Goal: Task Accomplishment & Management: Manage account settings

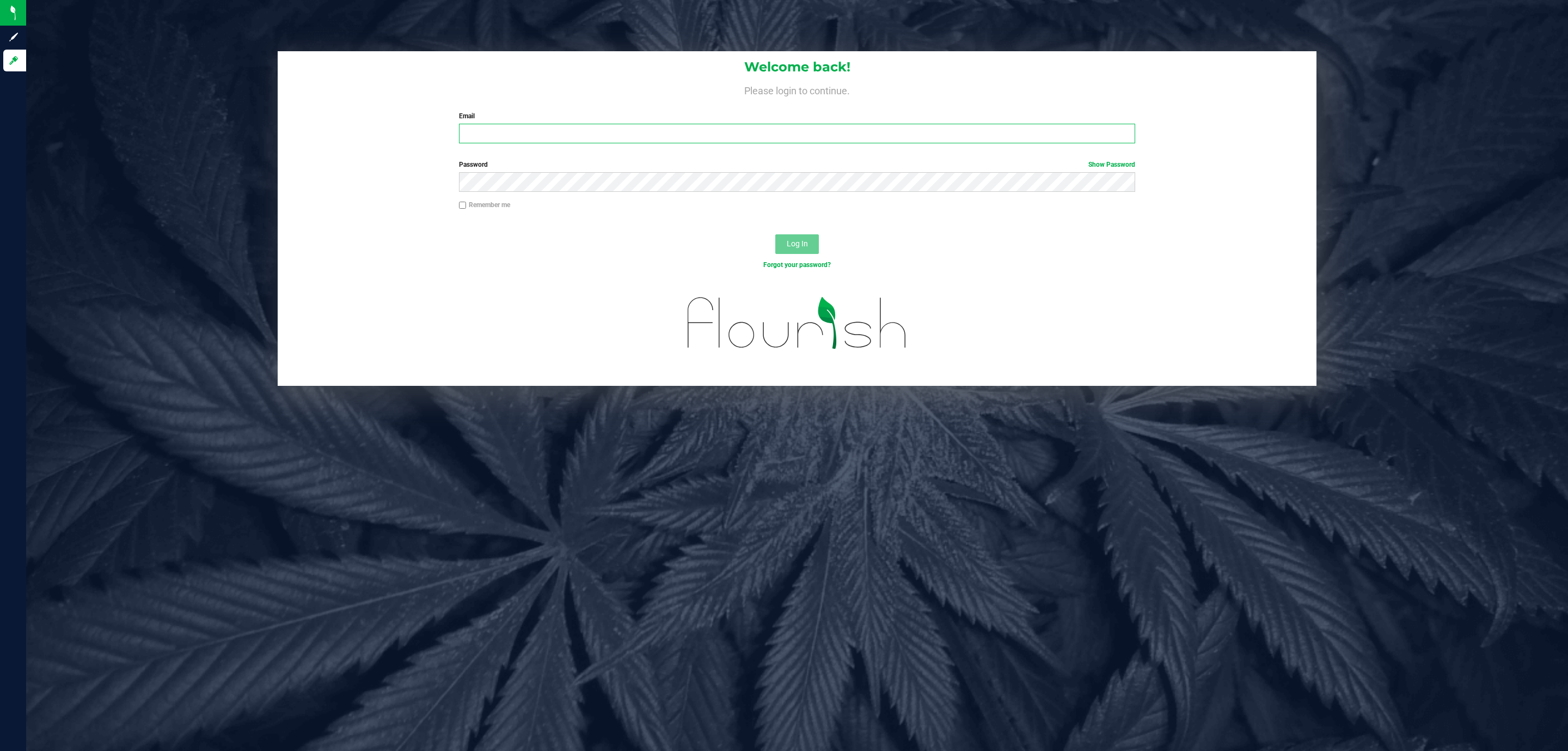
click at [647, 141] on input "Email" at bounding box center [797, 133] width 676 height 19
type input "[EMAIL_ADDRESS][DOMAIN_NAME]"
click at [775, 234] on button "Log In" at bounding box center [797, 244] width 44 height 19
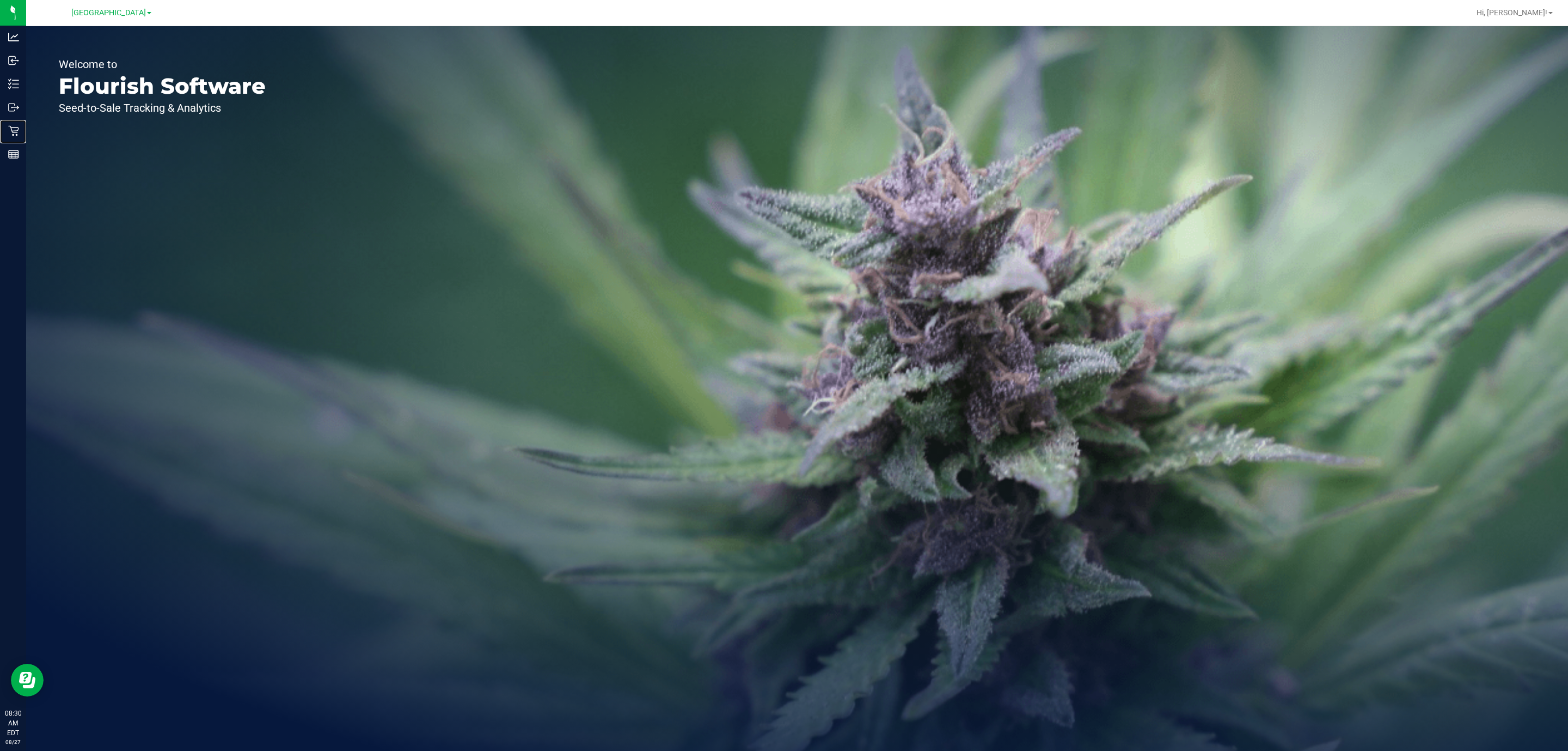
drag, startPoint x: 19, startPoint y: 123, endPoint x: 173, endPoint y: 131, distance: 154.2
click at [0, 0] on p "Retail" at bounding box center [0, 0] width 0 height 0
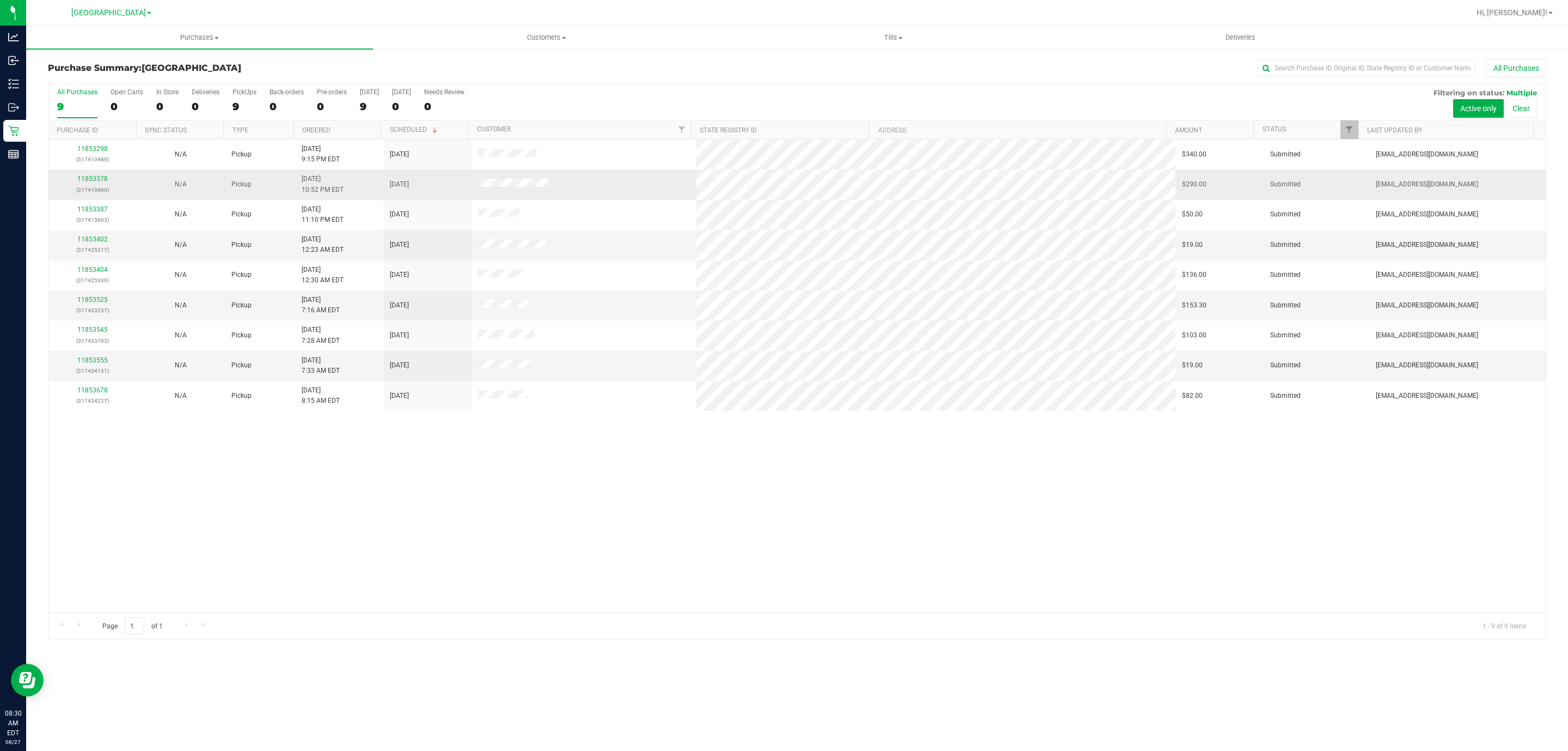
click at [523, 190] on span at bounding box center [513, 184] width 70 height 12
click at [522, 180] on span at bounding box center [513, 184] width 70 height 12
click at [97, 182] on link "11853378" at bounding box center [93, 178] width 30 height 8
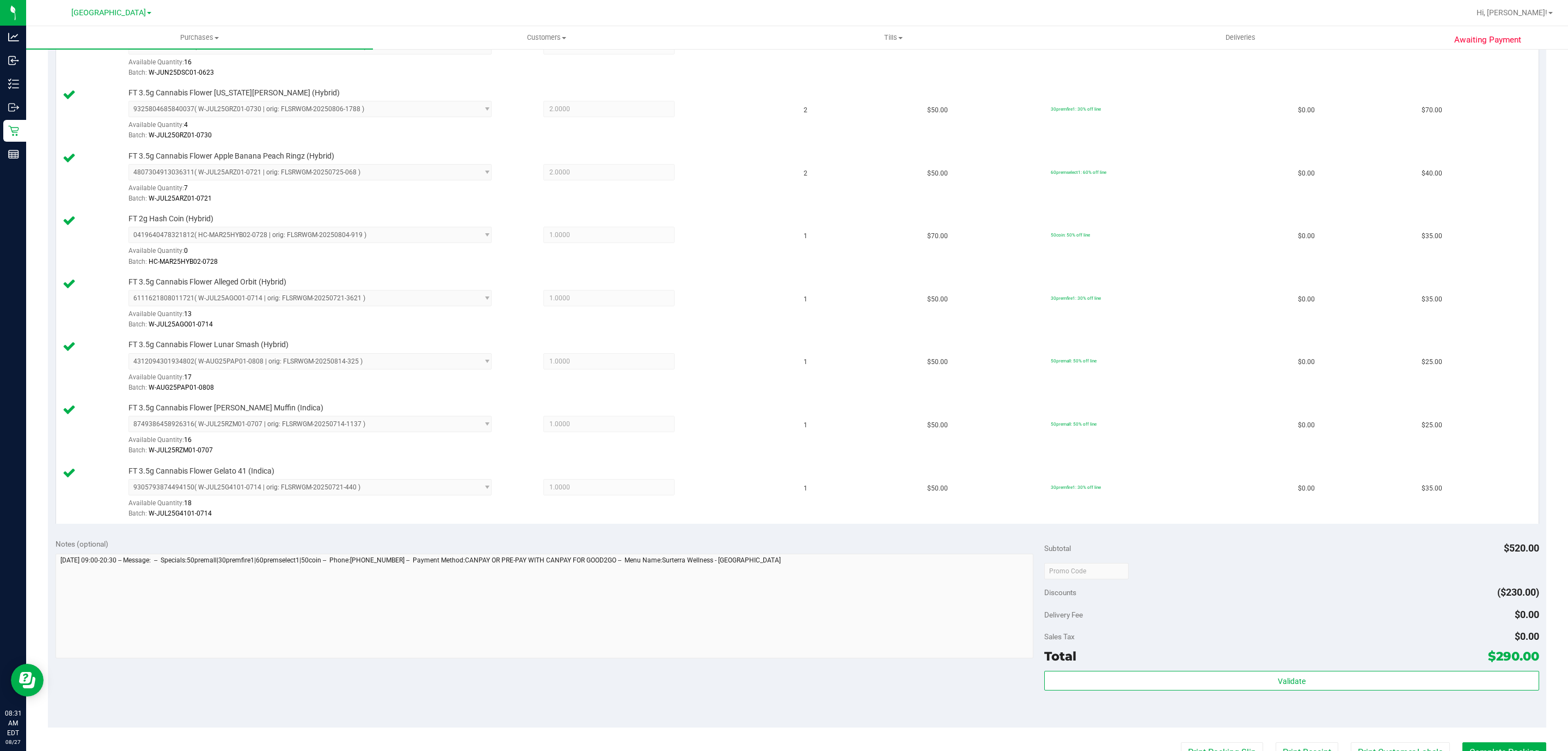
scroll to position [409, 0]
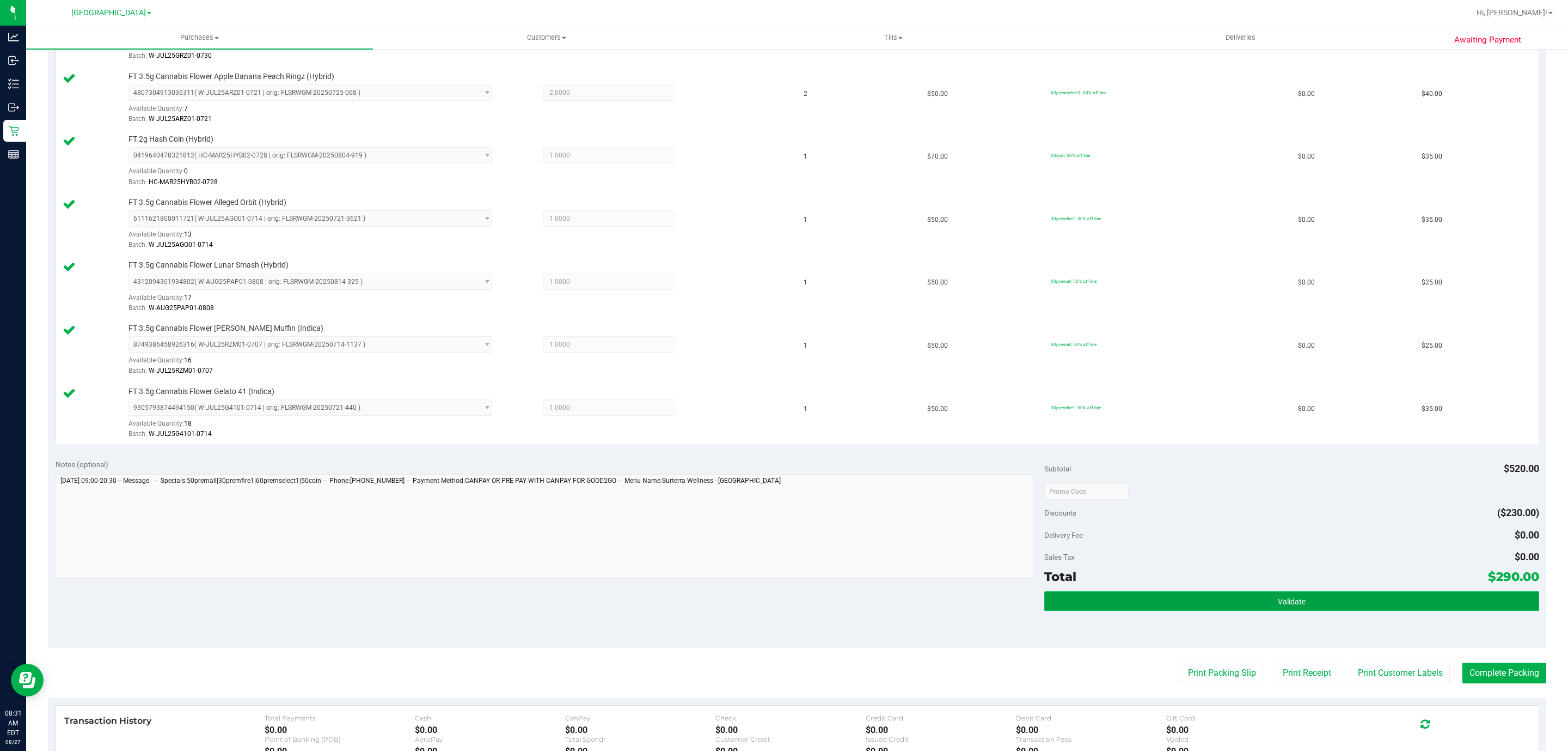
click at [1330, 611] on button "Validate" at bounding box center [1292, 601] width 494 height 19
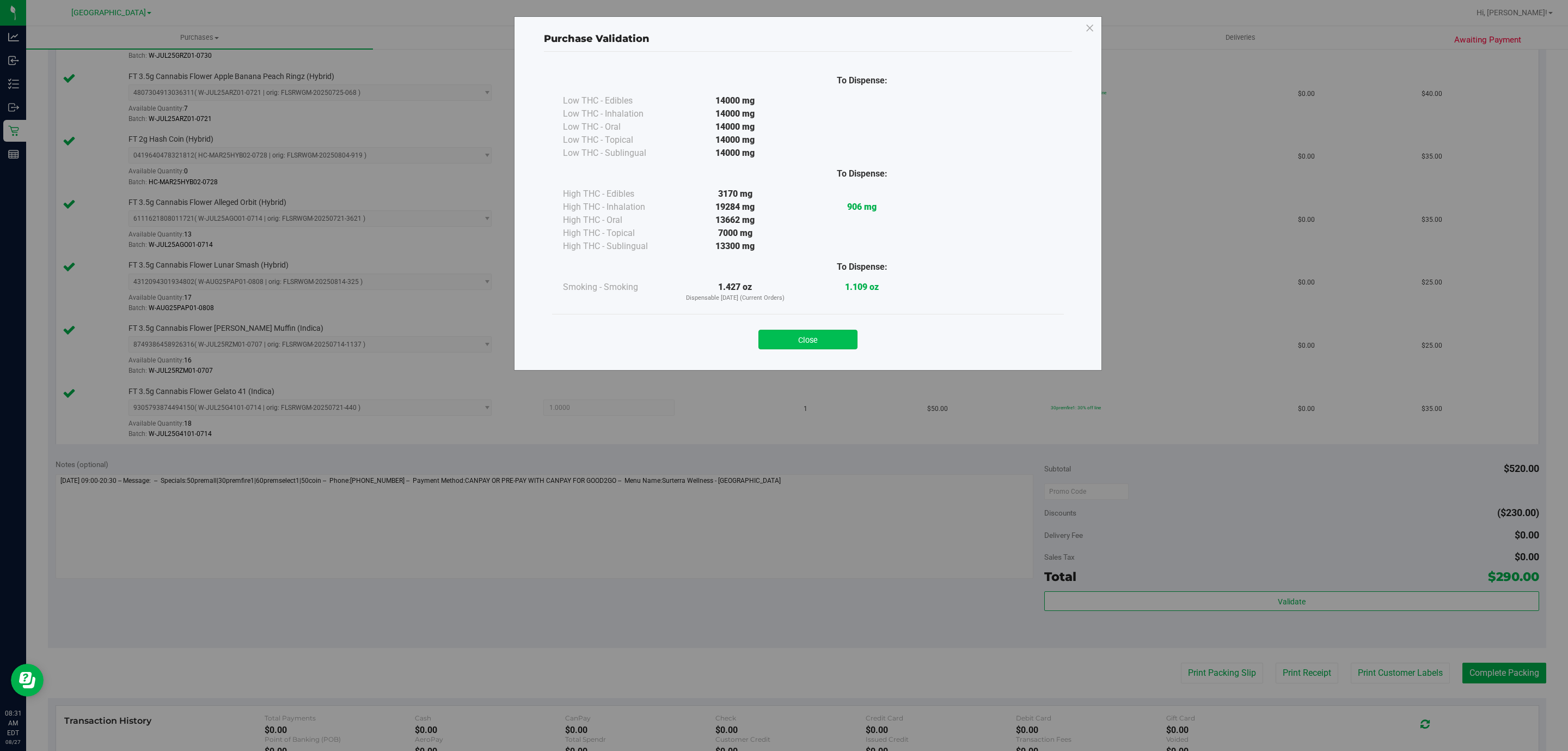
click at [811, 340] on button "Close" at bounding box center [808, 339] width 99 height 19
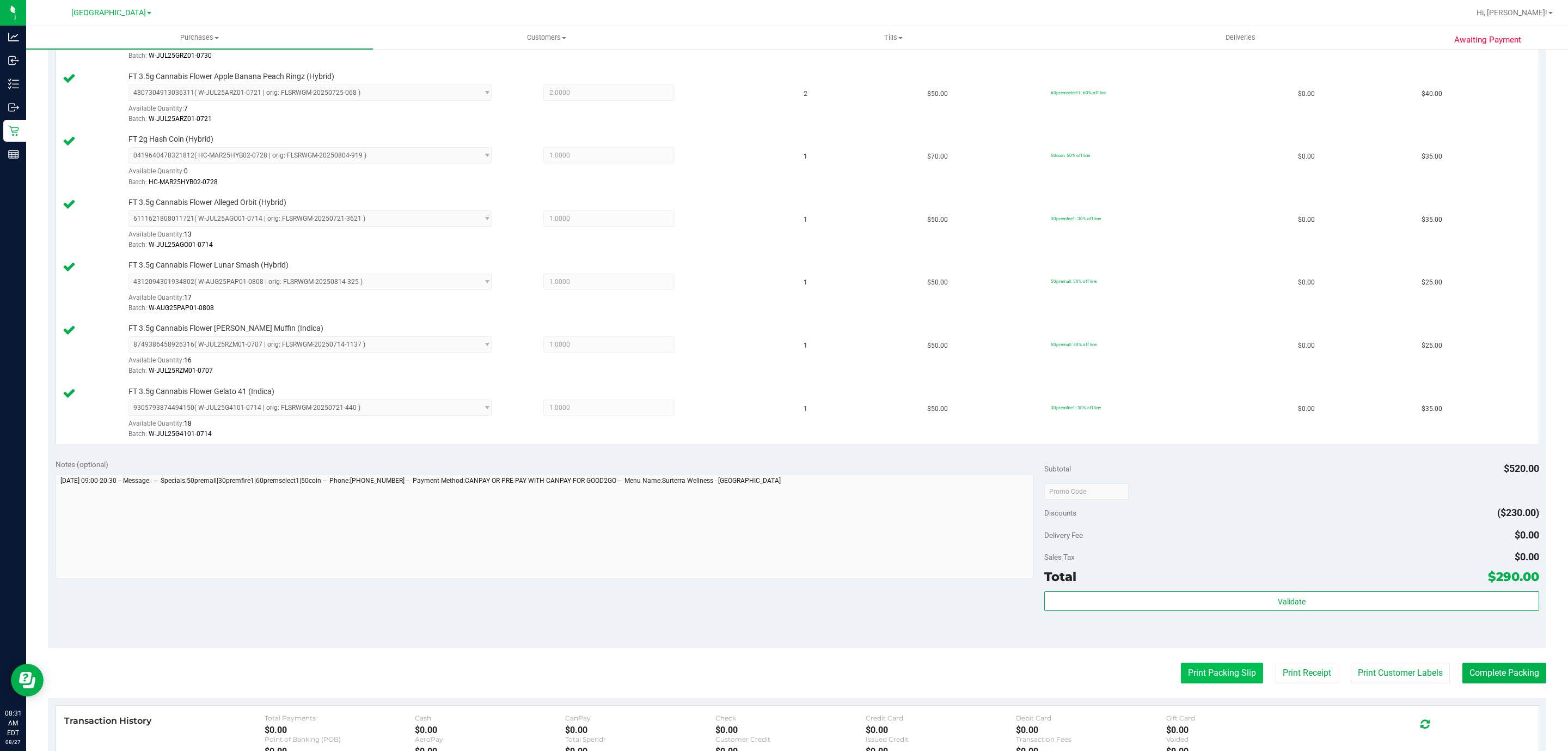
click at [1211, 677] on button "Print Packing Slip" at bounding box center [1222, 673] width 82 height 21
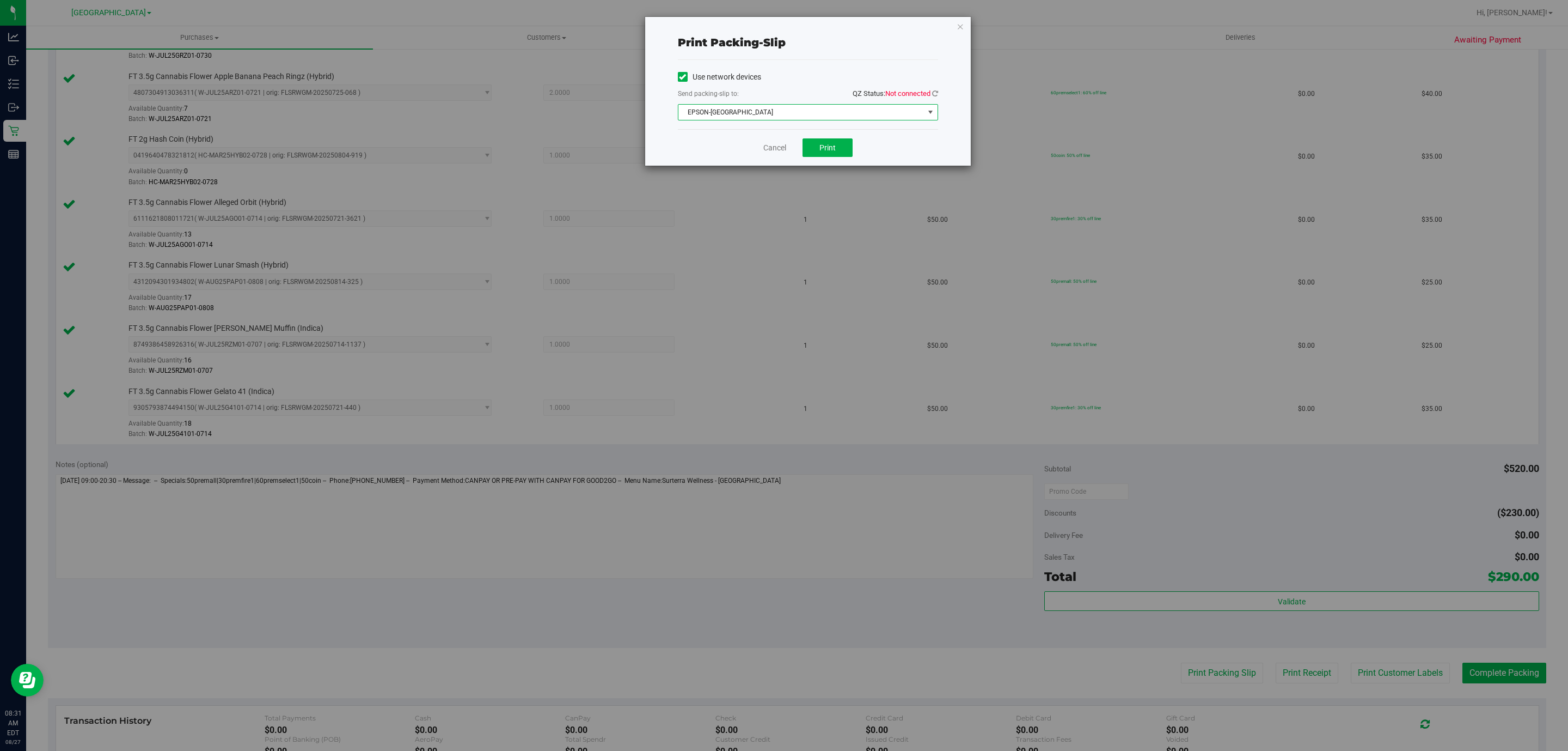
click at [752, 111] on span "EPSON-[GEOGRAPHIC_DATA]" at bounding box center [800, 112] width 245 height 15
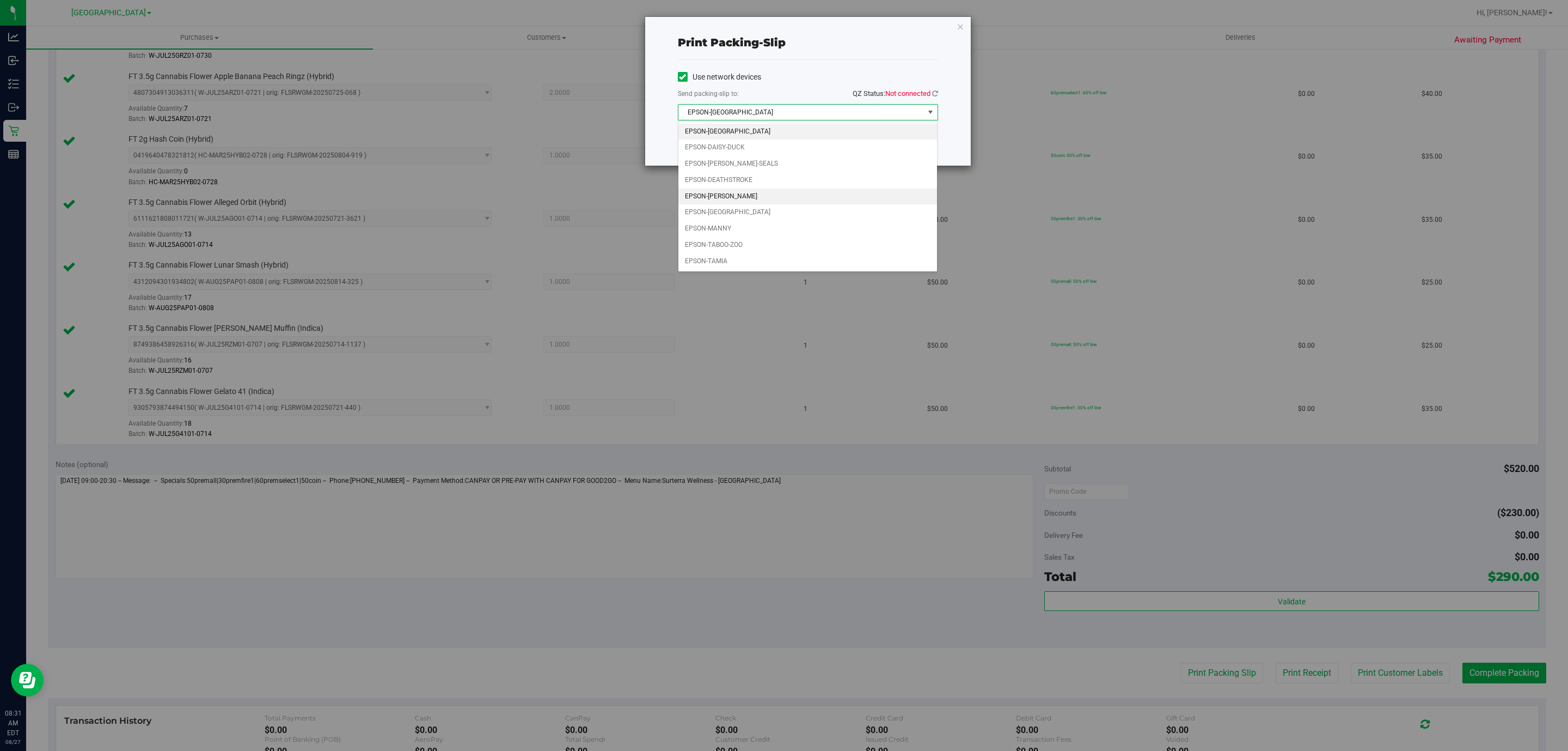
click at [779, 194] on li "EPSON-[PERSON_NAME]" at bounding box center [807, 196] width 259 height 16
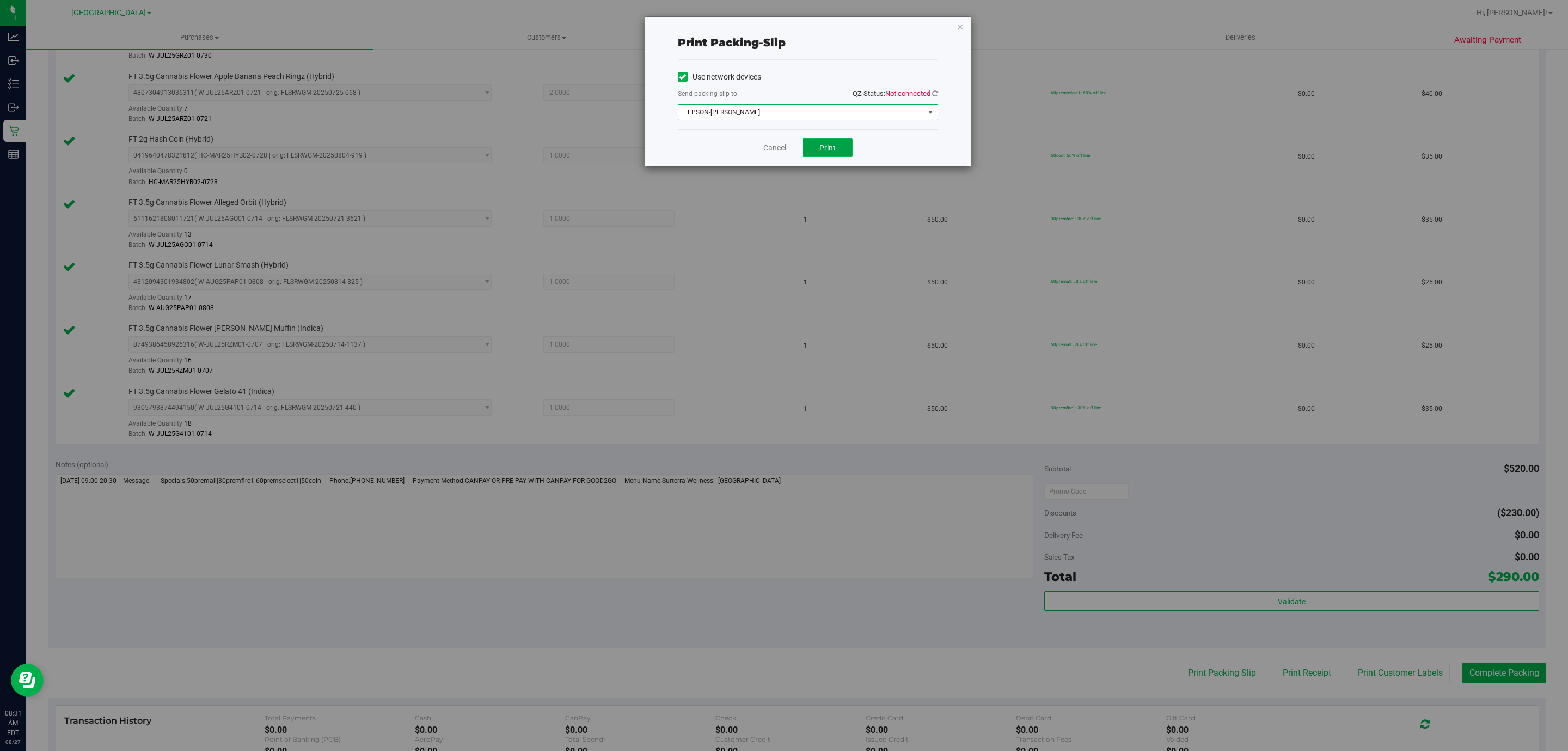
click at [824, 153] on button "Print" at bounding box center [827, 147] width 50 height 18
click at [765, 146] on link "Cancel" at bounding box center [775, 147] width 23 height 12
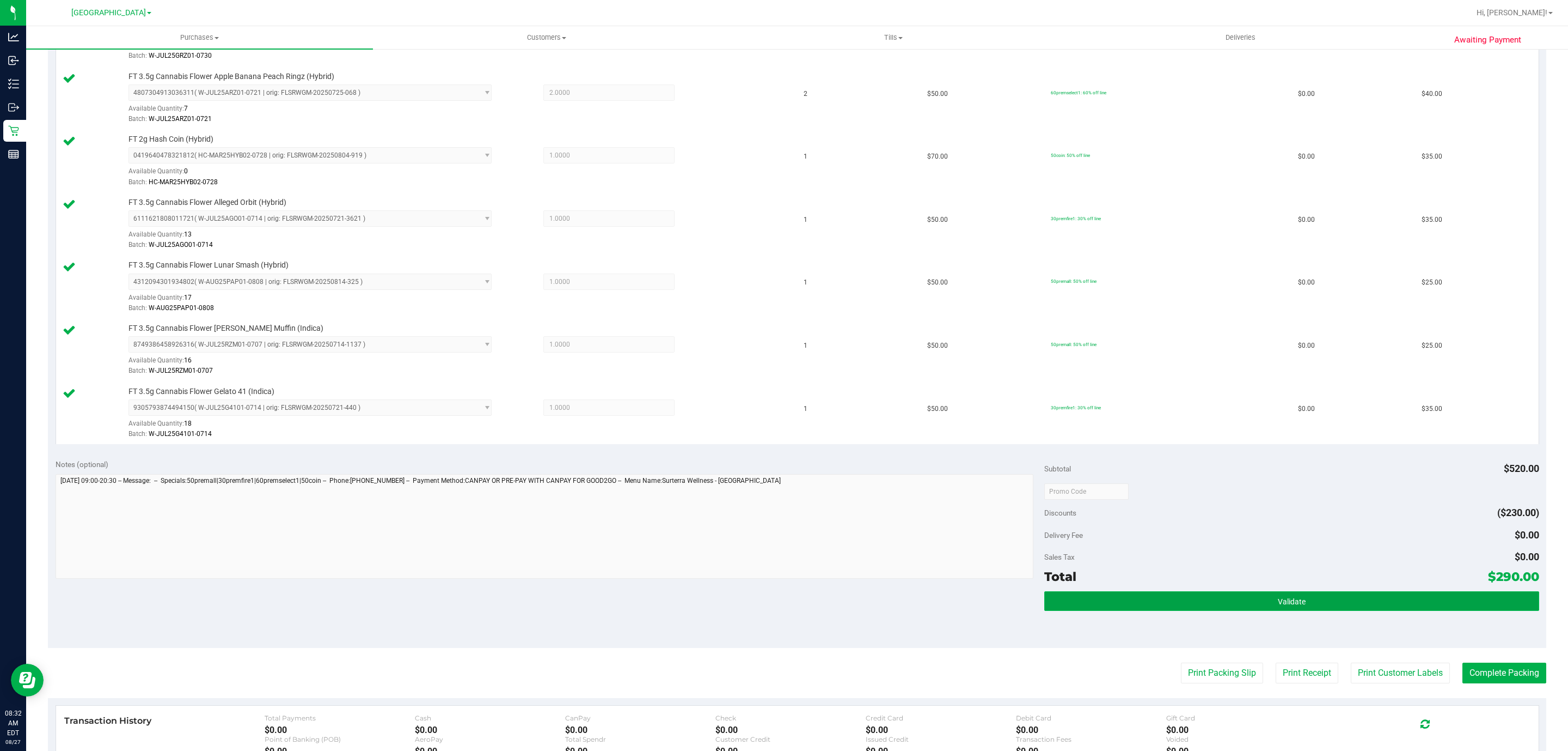
click at [1321, 605] on button "Validate" at bounding box center [1292, 601] width 494 height 19
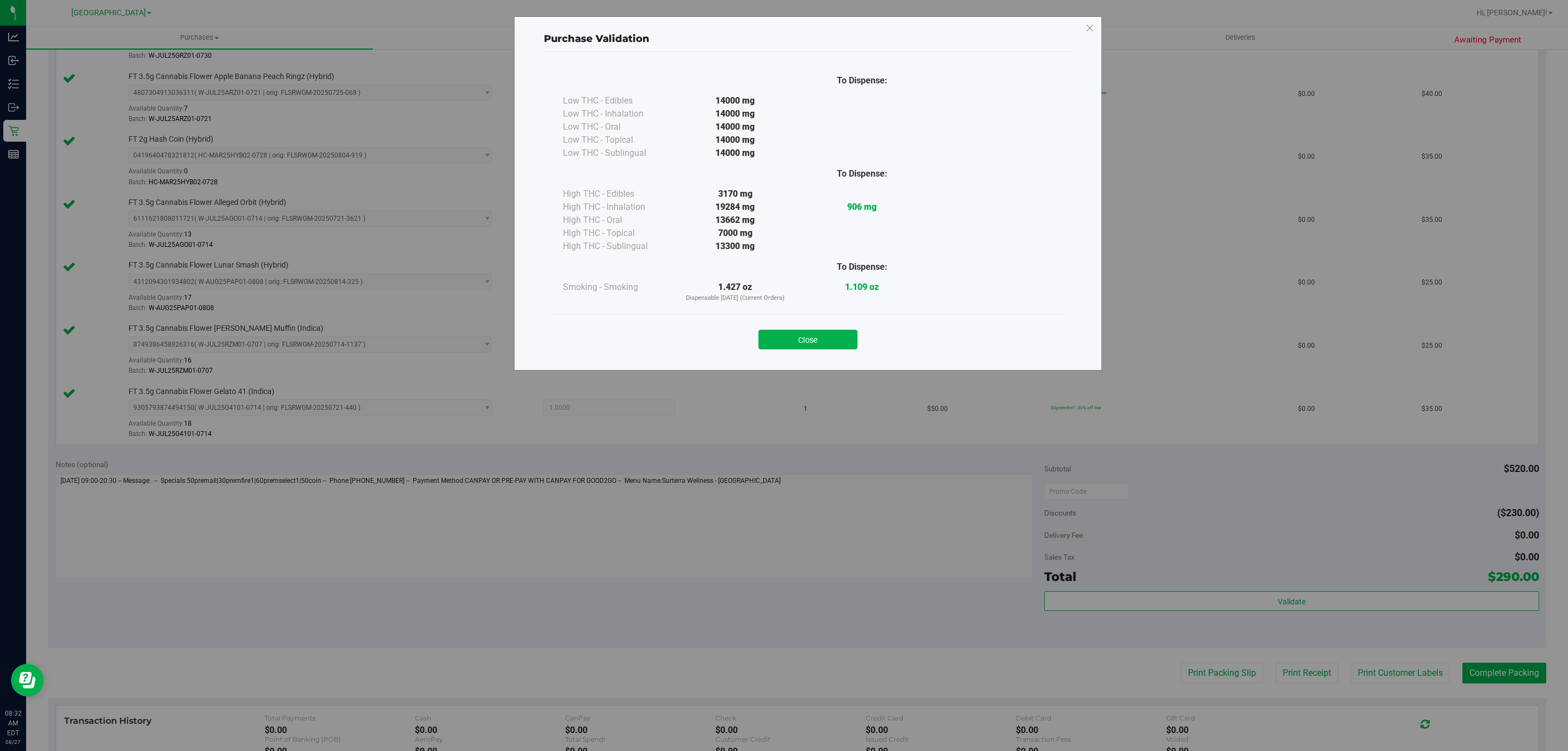
drag, startPoint x: 836, startPoint y: 333, endPoint x: 1164, endPoint y: 636, distance: 446.5
click at [835, 333] on button "Close" at bounding box center [808, 339] width 99 height 19
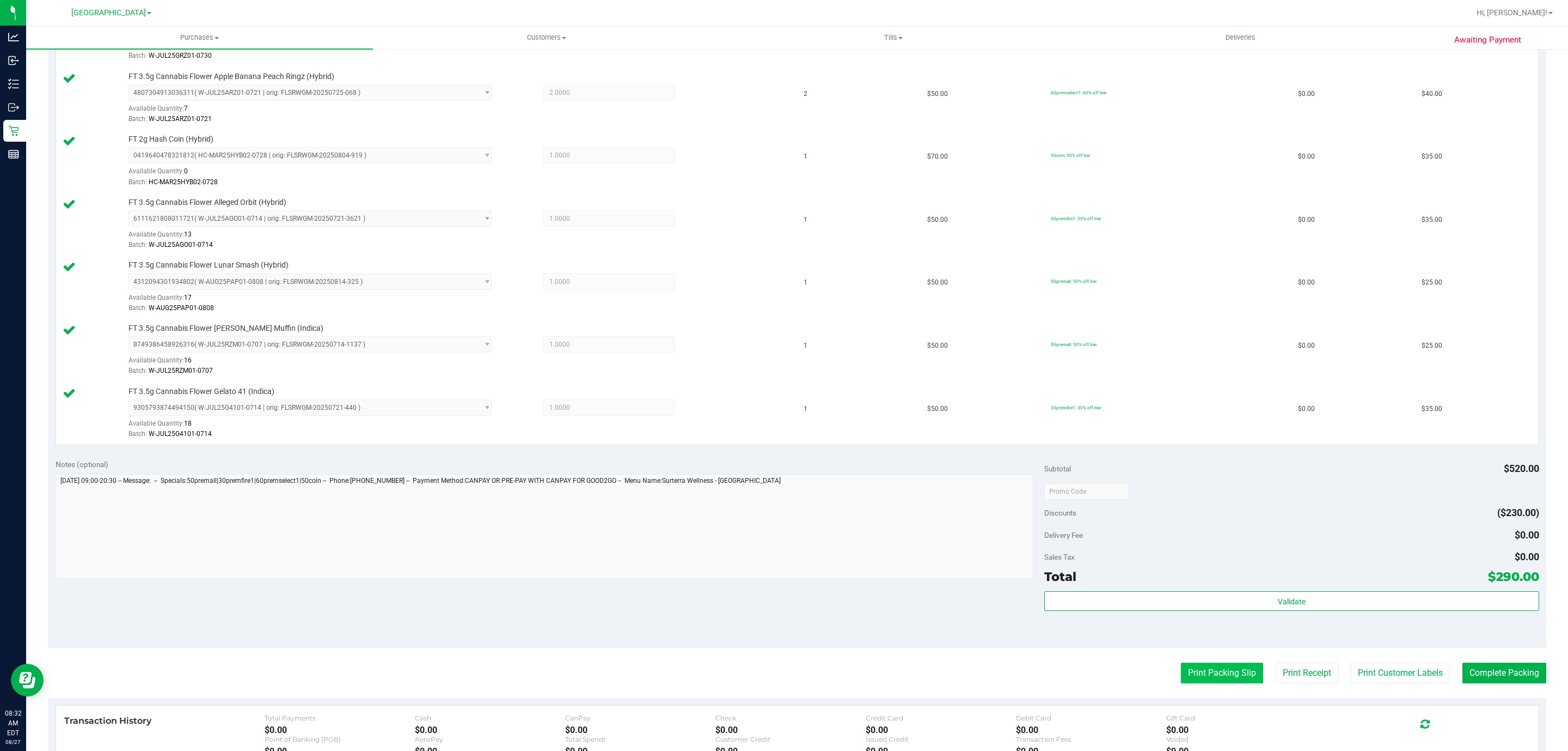
click at [1231, 683] on button "Print Packing Slip" at bounding box center [1222, 673] width 82 height 21
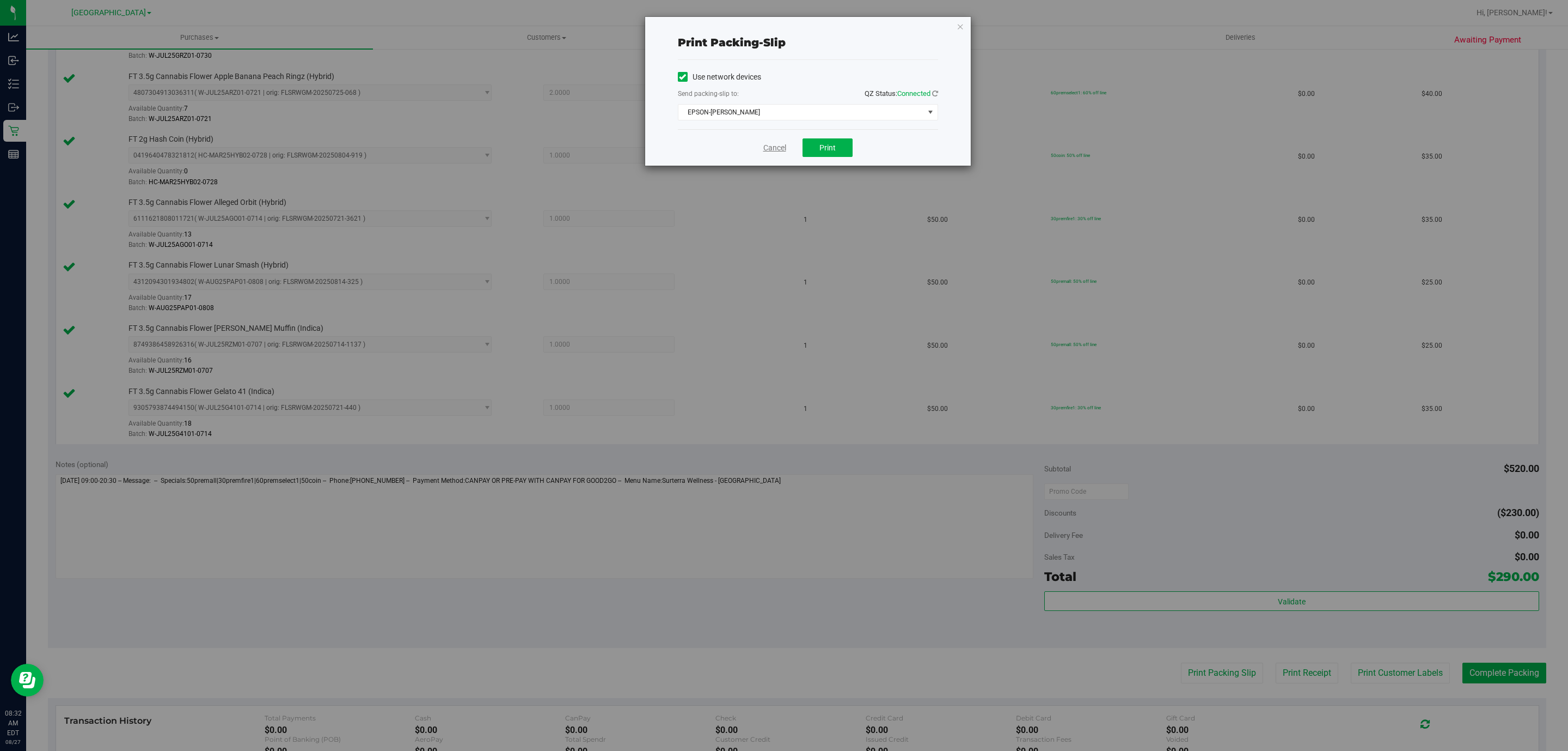
click at [781, 150] on link "Cancel" at bounding box center [775, 147] width 23 height 12
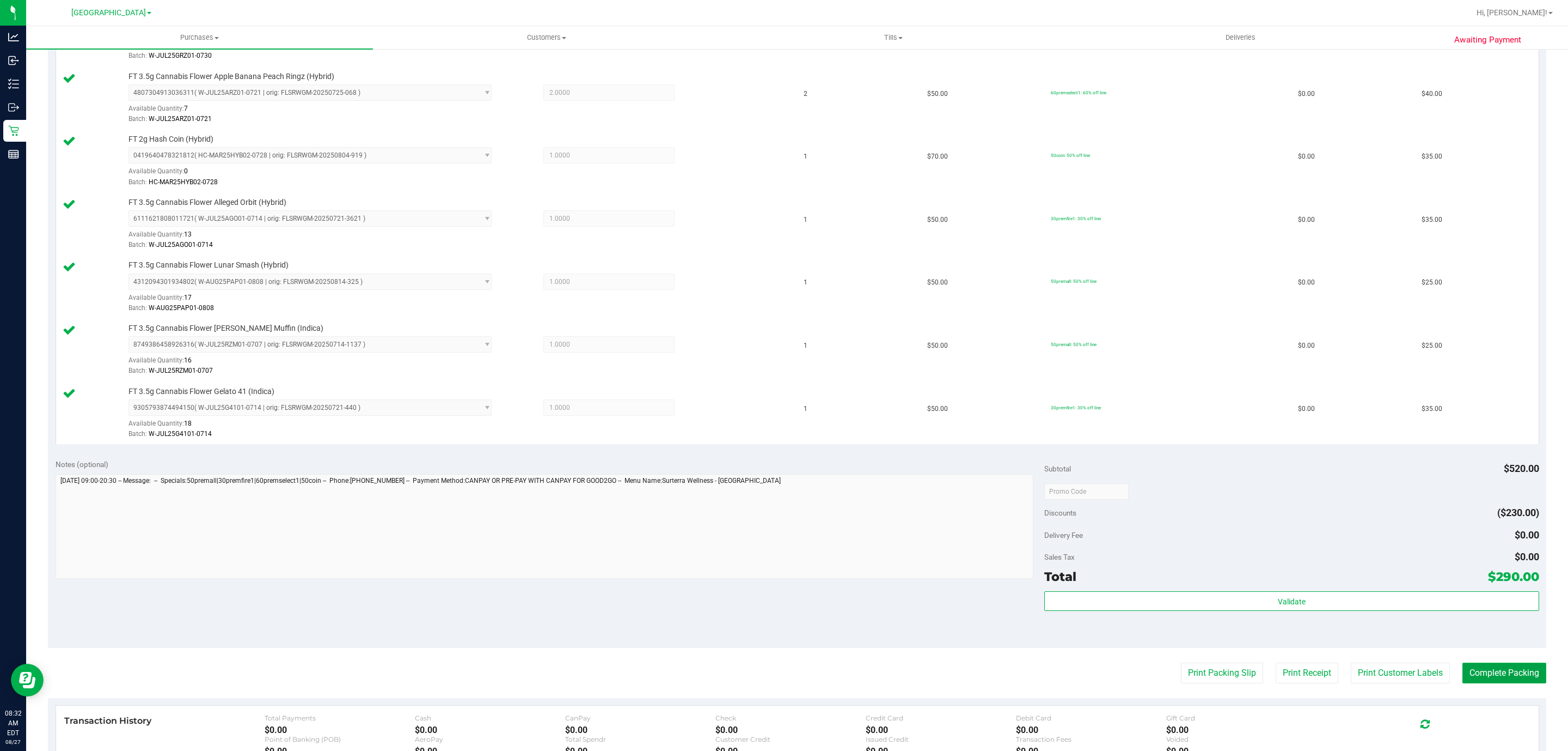
drag, startPoint x: 1480, startPoint y: 685, endPoint x: 1524, endPoint y: 714, distance: 52.7
click at [1480, 683] on button "Complete Packing" at bounding box center [1504, 673] width 84 height 21
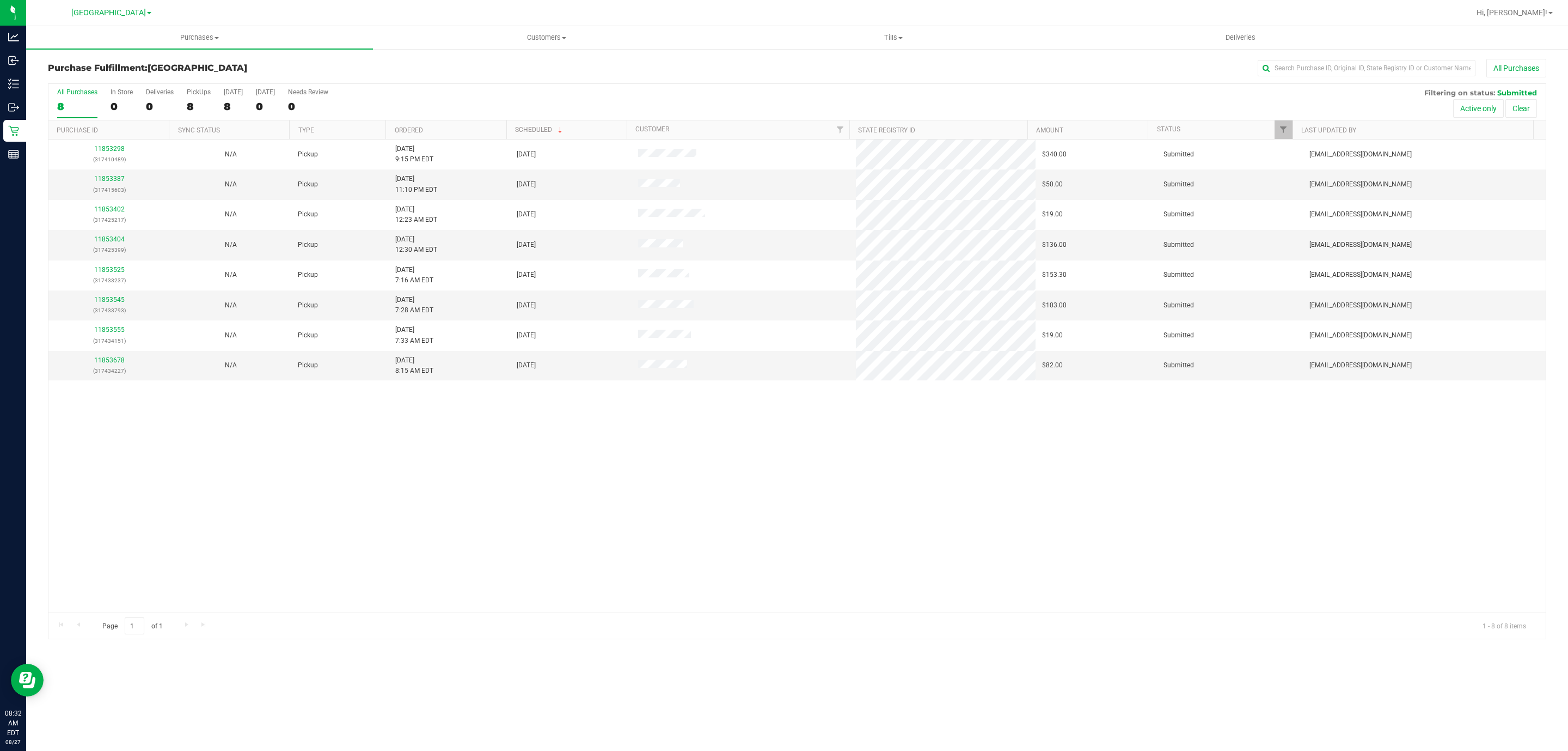
click at [433, 130] on th "Ordered" at bounding box center [446, 130] width 121 height 19
click at [433, 130] on span at bounding box center [431, 130] width 9 height 9
click at [113, 364] on link "11853298" at bounding box center [110, 360] width 30 height 8
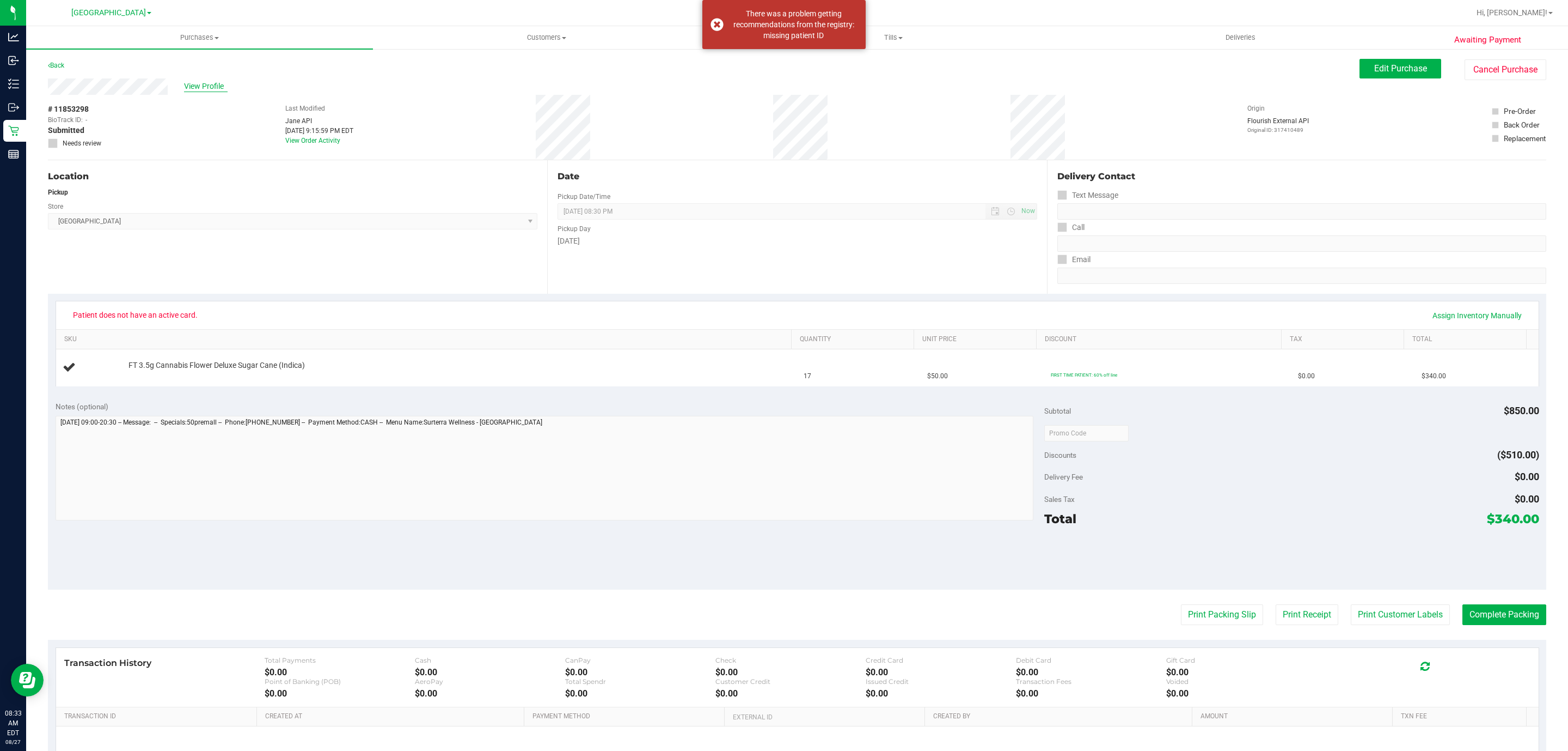
click at [203, 85] on span "View Profile" at bounding box center [206, 86] width 44 height 12
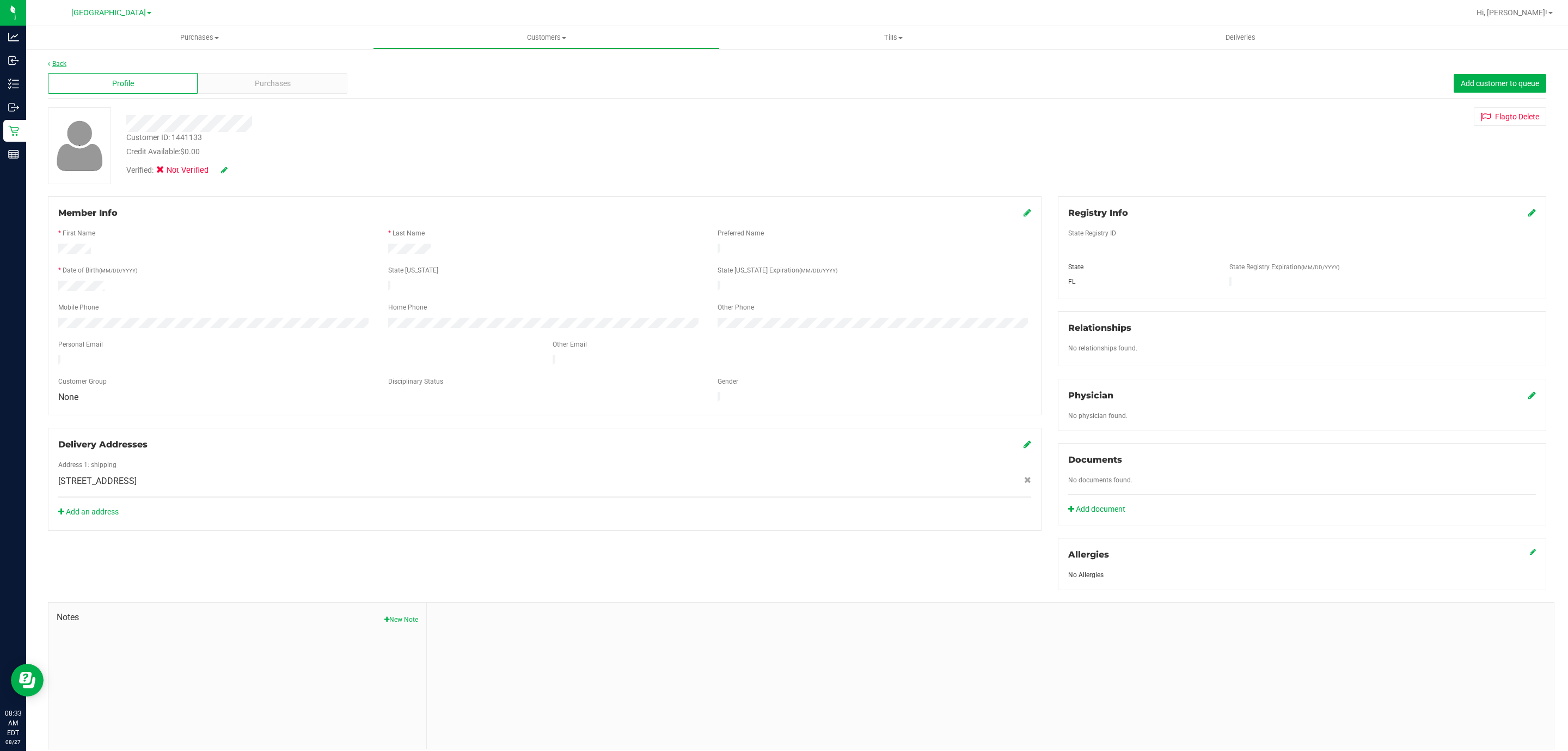
click at [56, 65] on link "Back" at bounding box center [57, 63] width 18 height 8
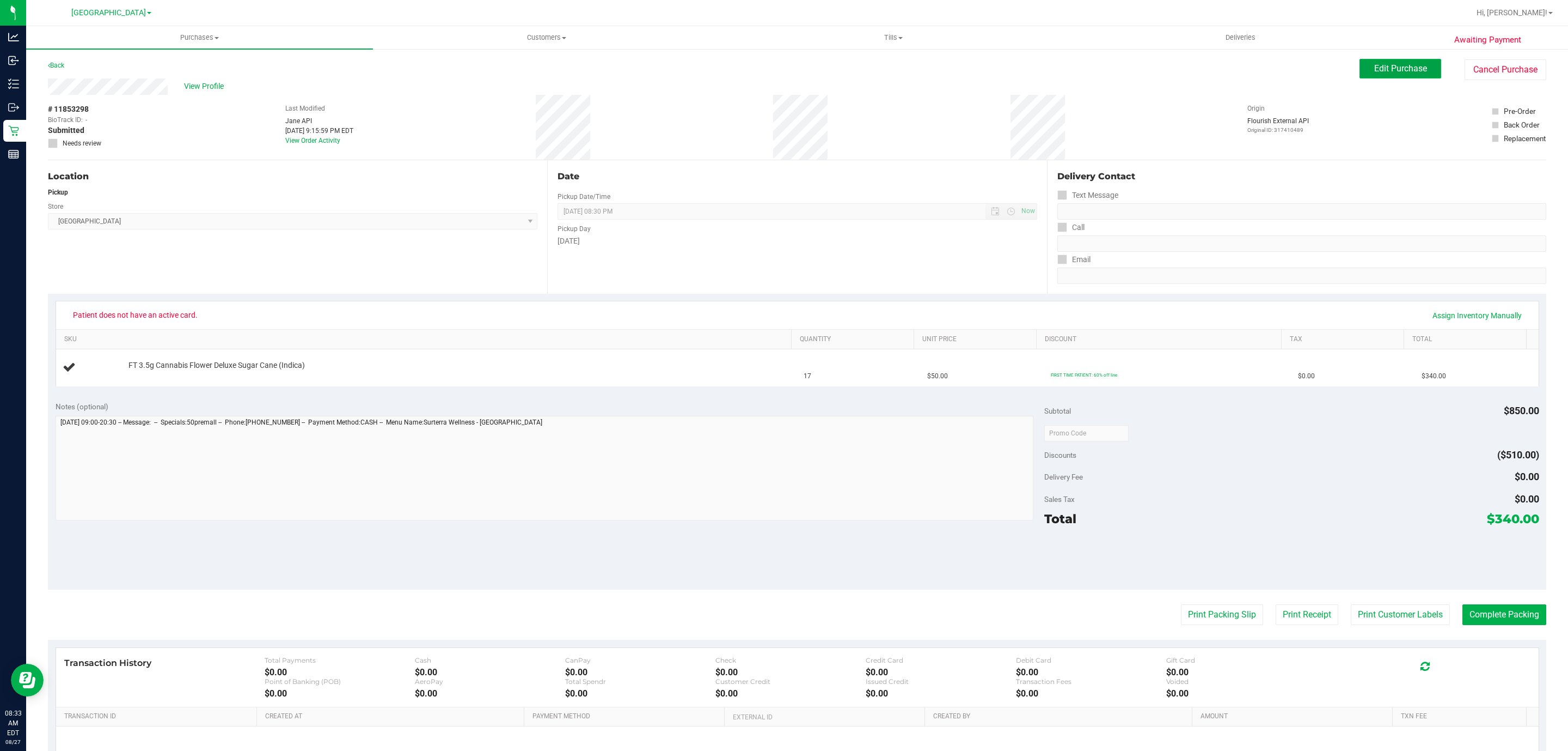
click at [1390, 71] on span "Edit Purchase" at bounding box center [1401, 68] width 53 height 10
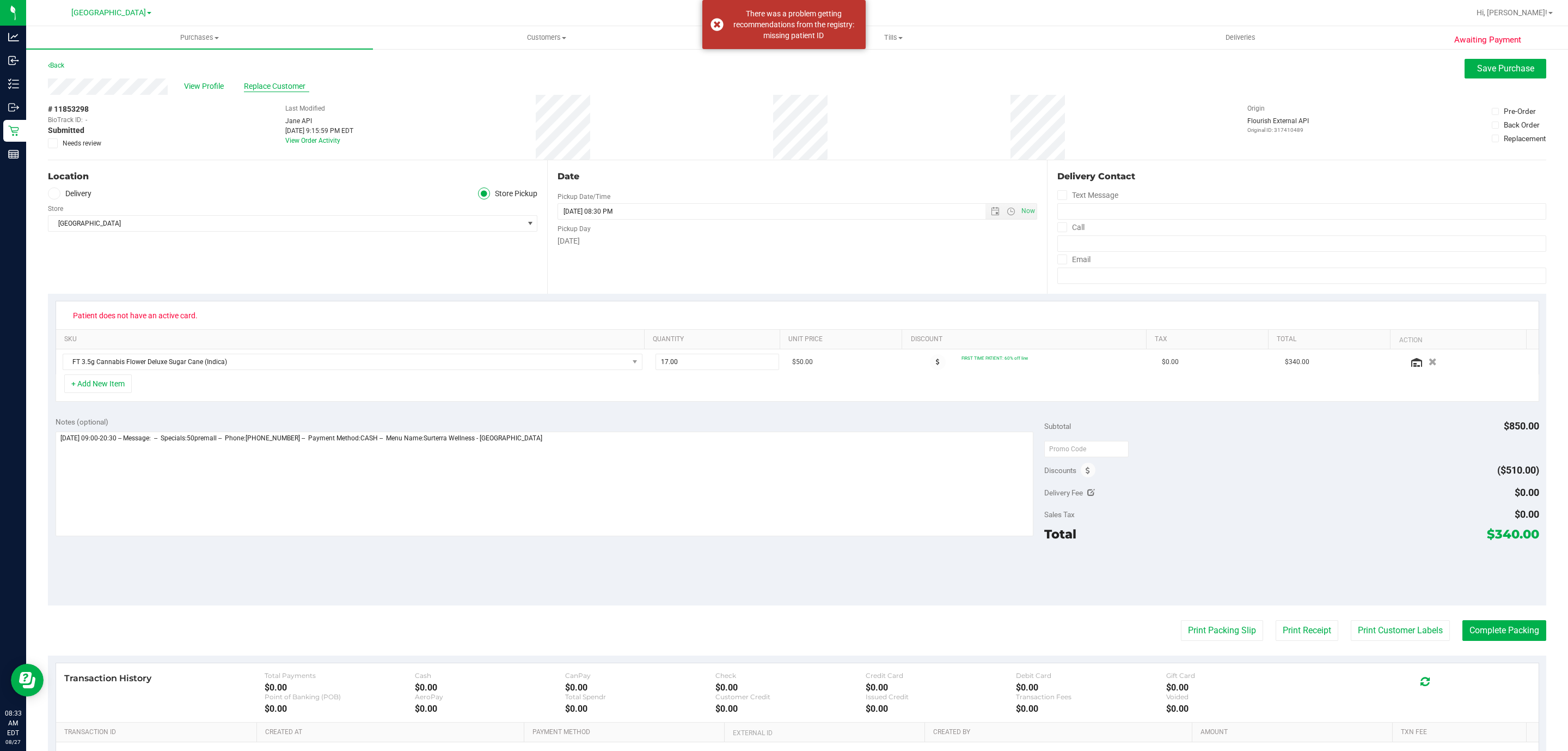
click at [292, 89] on span "Replace Customer" at bounding box center [276, 86] width 65 height 12
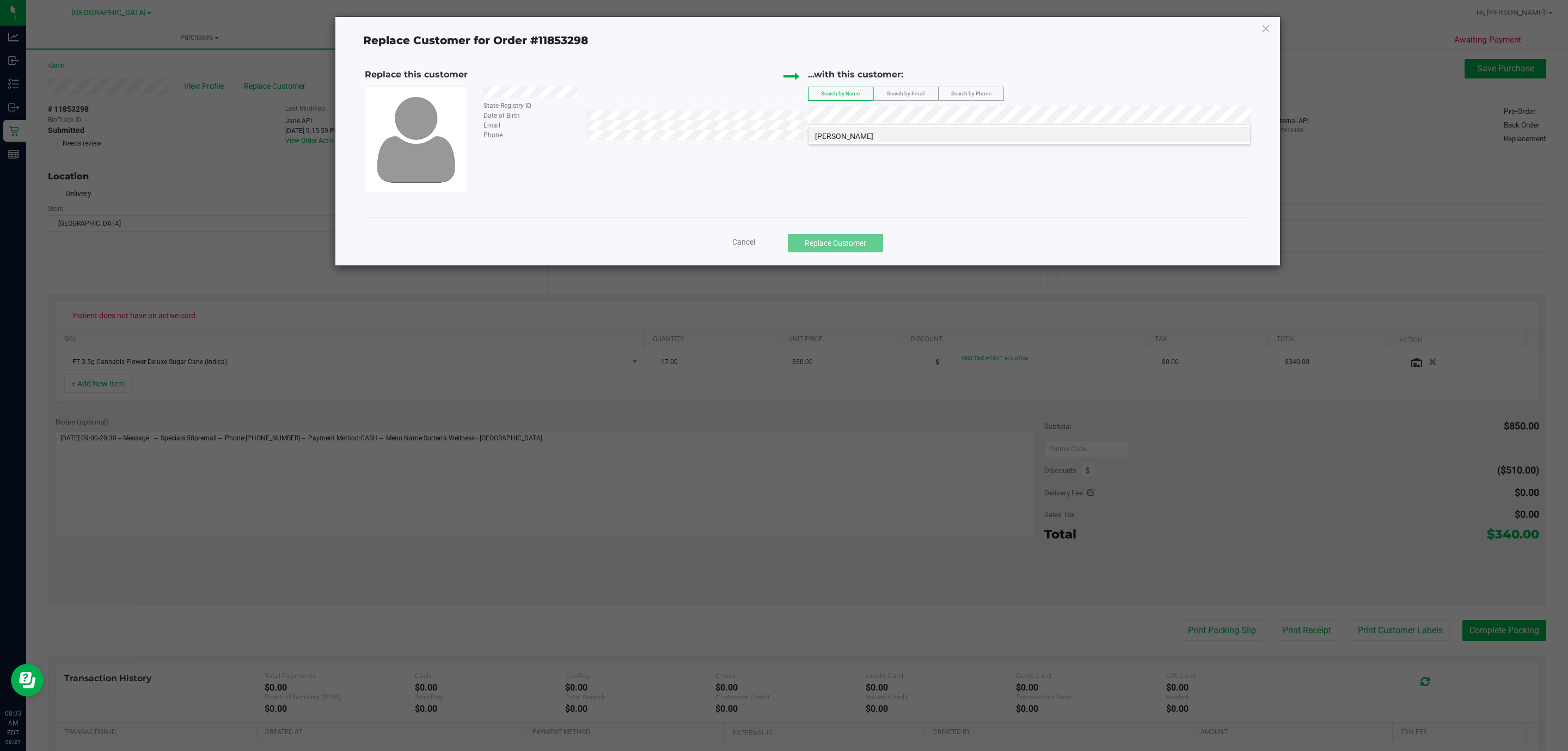
click at [897, 143] on div "[PERSON_NAME]" at bounding box center [1029, 134] width 443 height 20
click at [873, 134] on span "[PERSON_NAME]" at bounding box center [844, 136] width 58 height 9
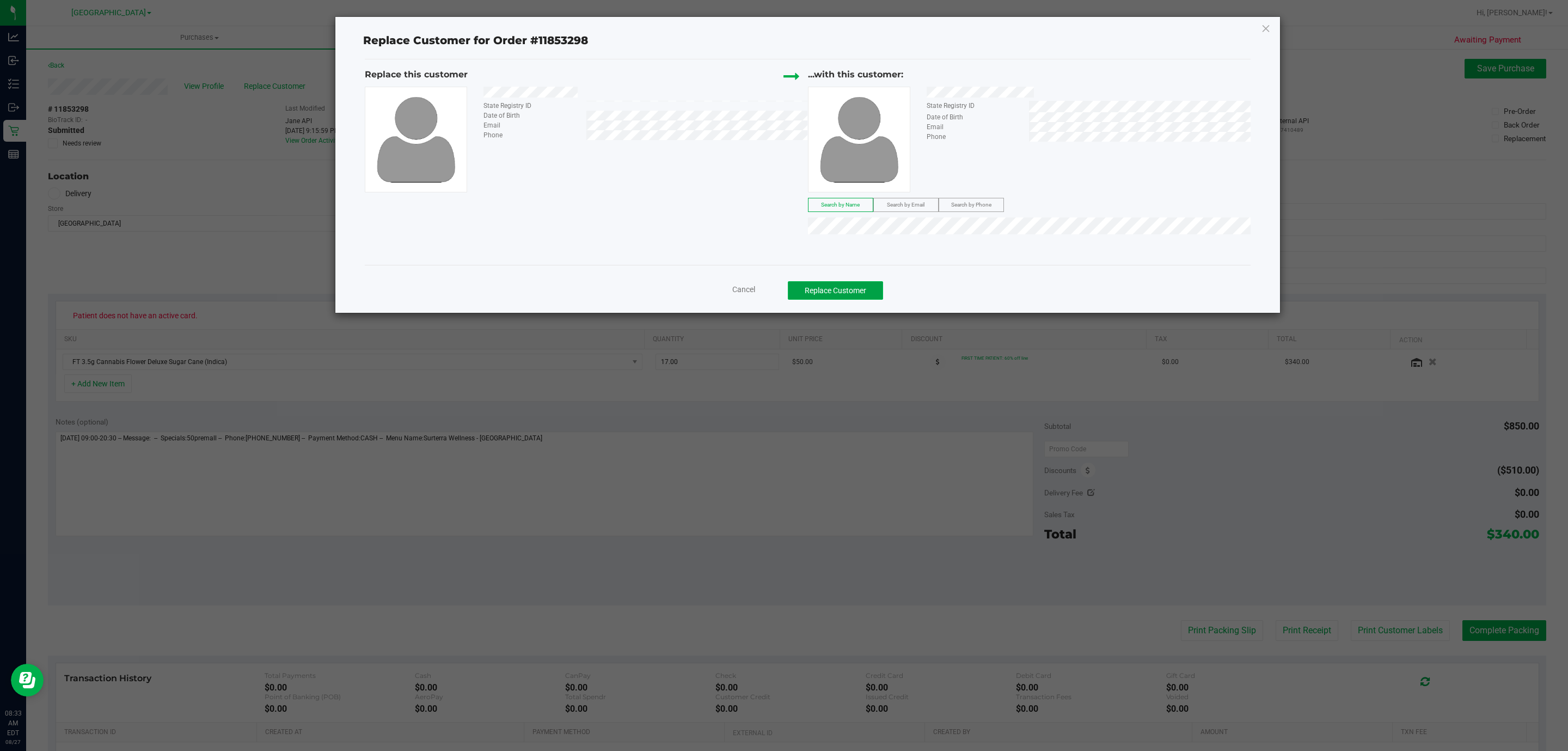
click at [880, 293] on button "Replace Customer" at bounding box center [835, 291] width 96 height 18
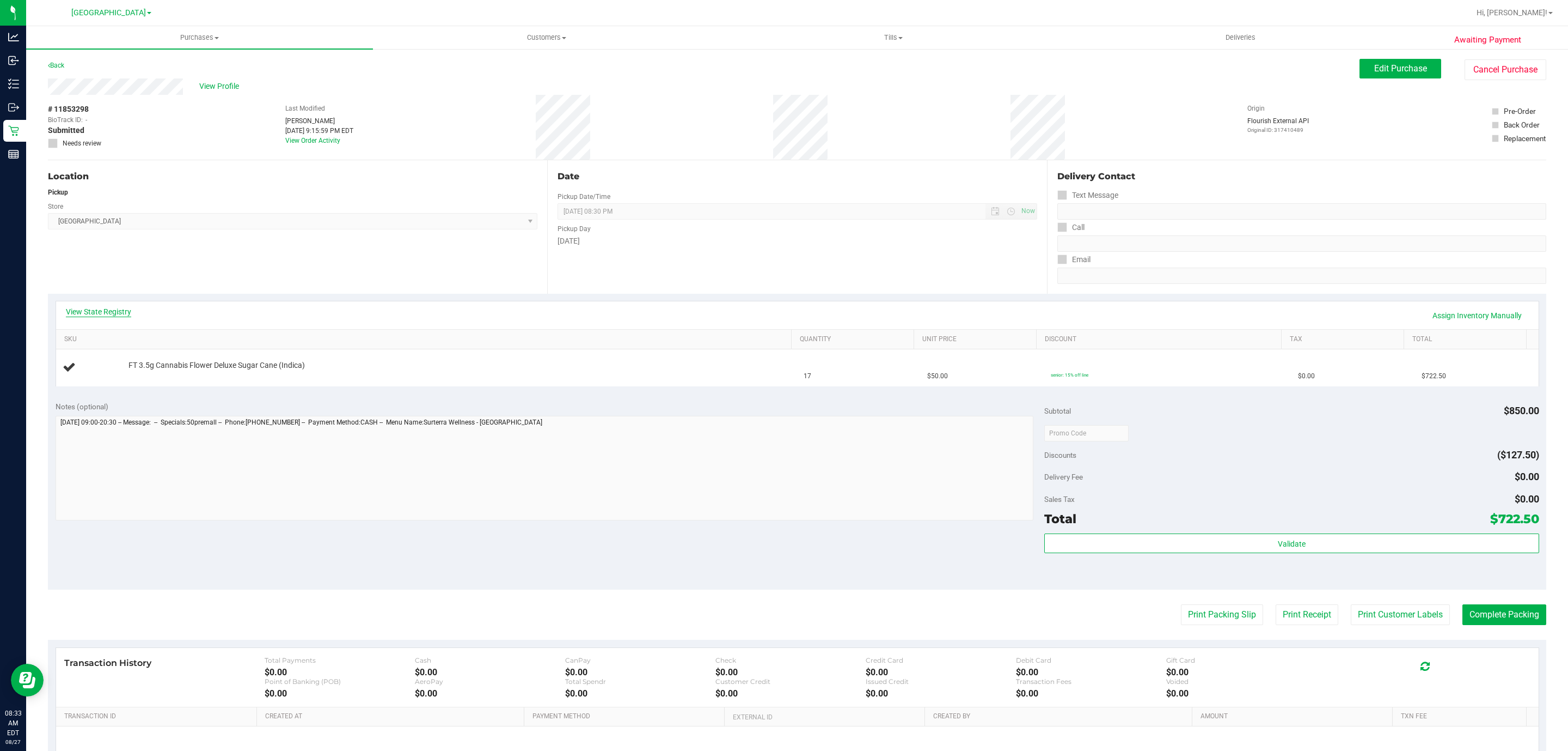
drag, startPoint x: 134, startPoint y: 305, endPoint x: 125, endPoint y: 309, distance: 9.8
click at [136, 306] on div "View State Registry Assign Inventory Manually" at bounding box center [797, 316] width 1483 height 28
click at [119, 311] on link "View State Registry" at bounding box center [98, 312] width 65 height 11
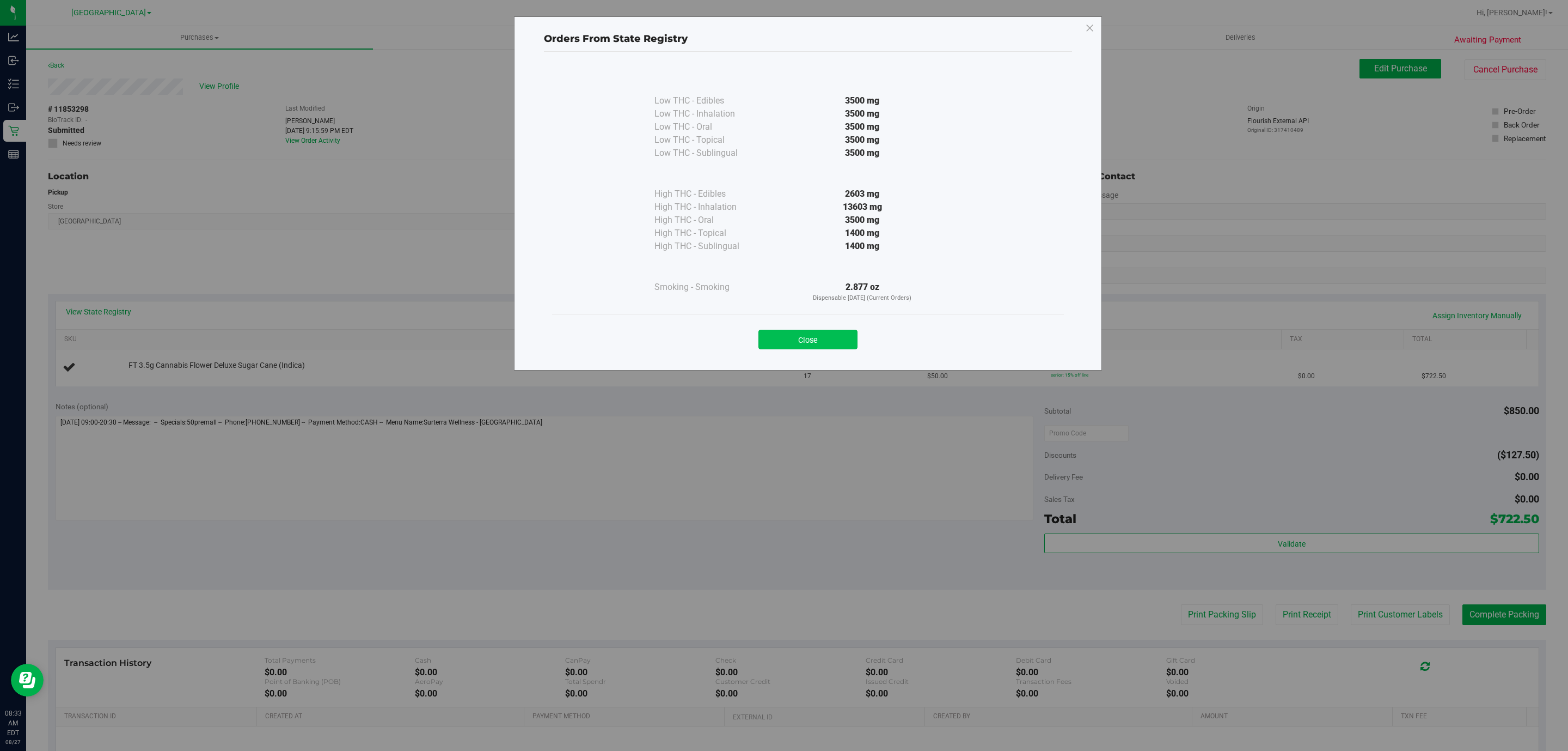
click at [785, 332] on button "Close" at bounding box center [808, 339] width 99 height 19
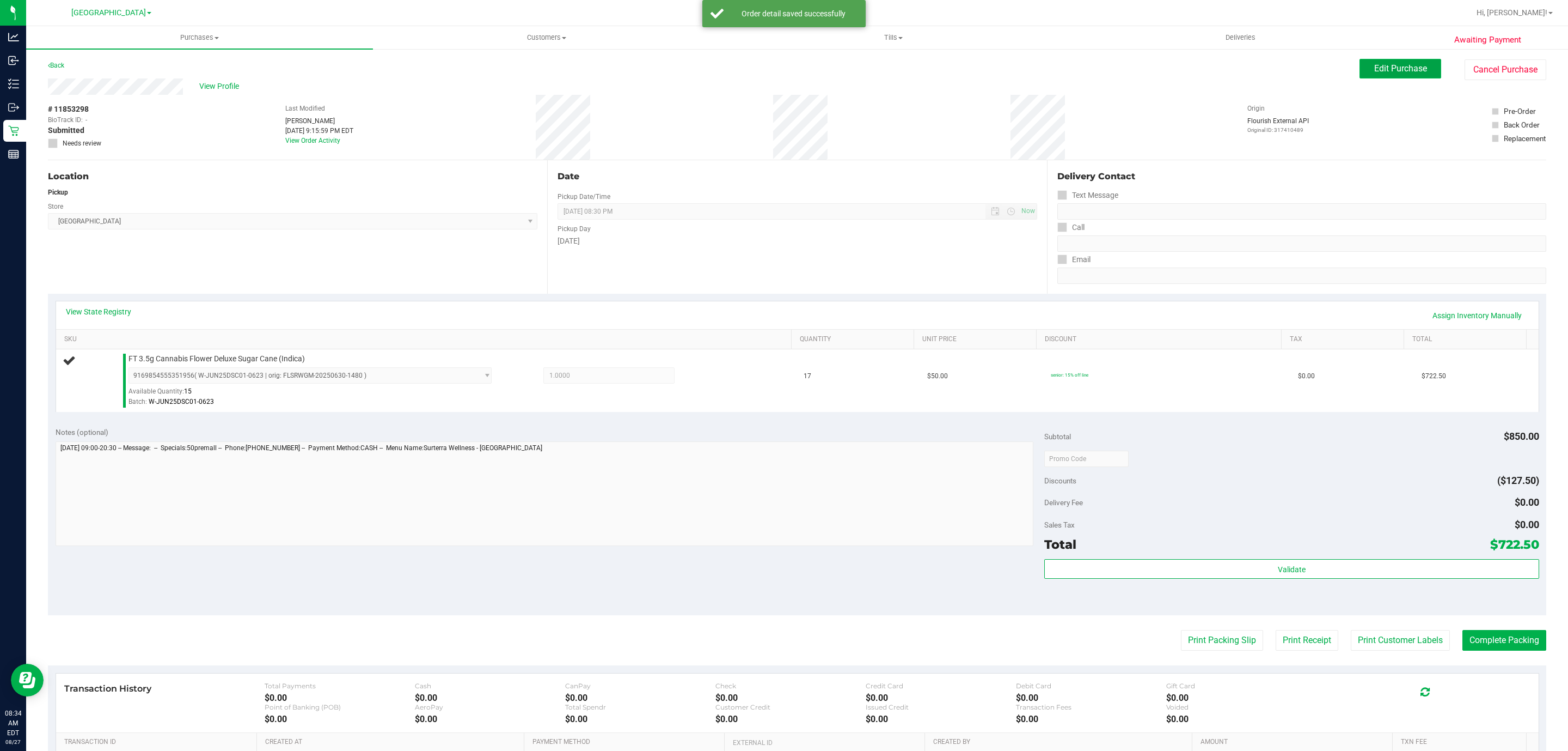
click at [1392, 65] on span "Edit Purchase" at bounding box center [1401, 68] width 53 height 10
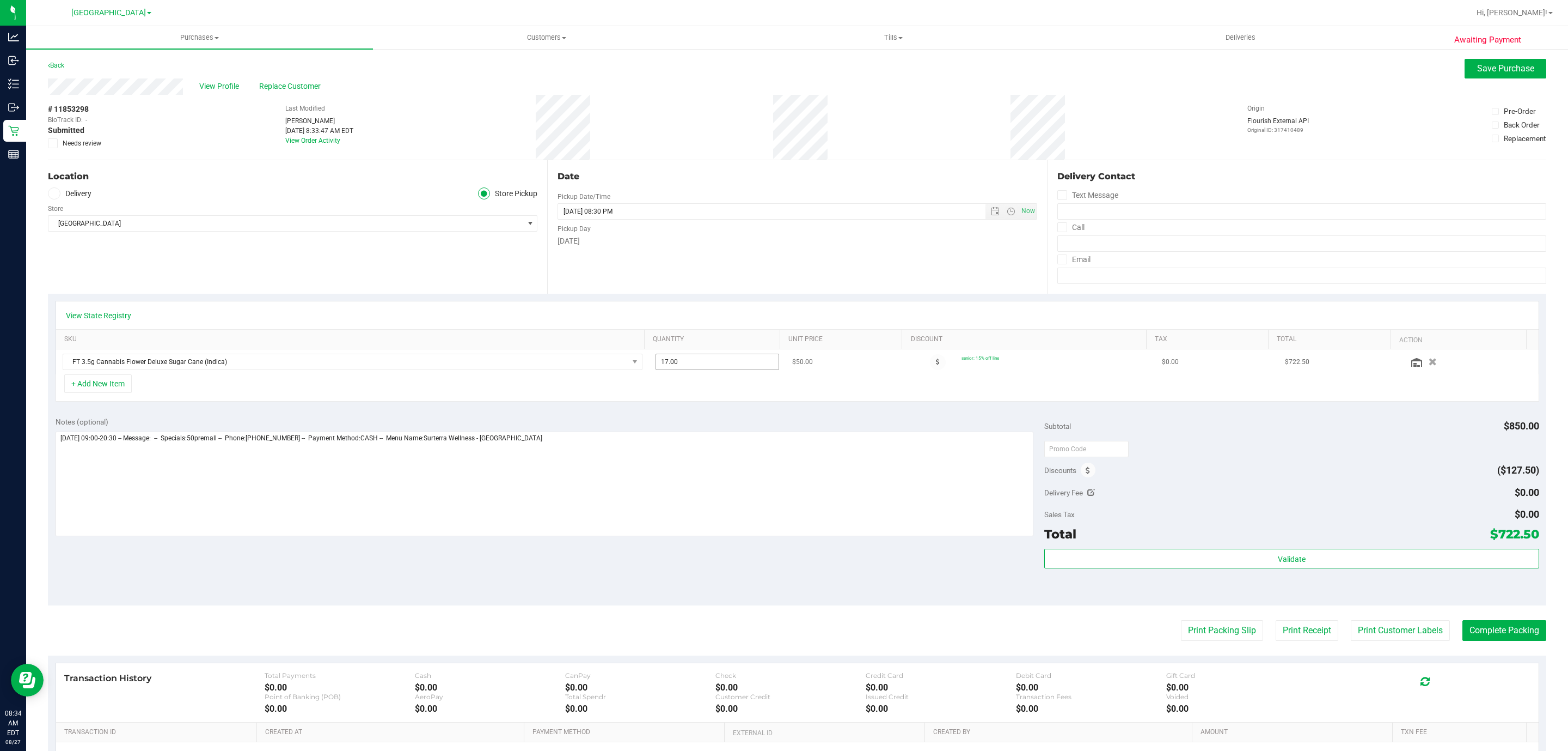
click at [710, 369] on span "17.00 17" at bounding box center [717, 361] width 124 height 16
click at [710, 369] on input "17" at bounding box center [717, 361] width 122 height 15
type input "16"
type input "16.00"
click at [782, 384] on div "+ Add New Item" at bounding box center [797, 387] width 1483 height 27
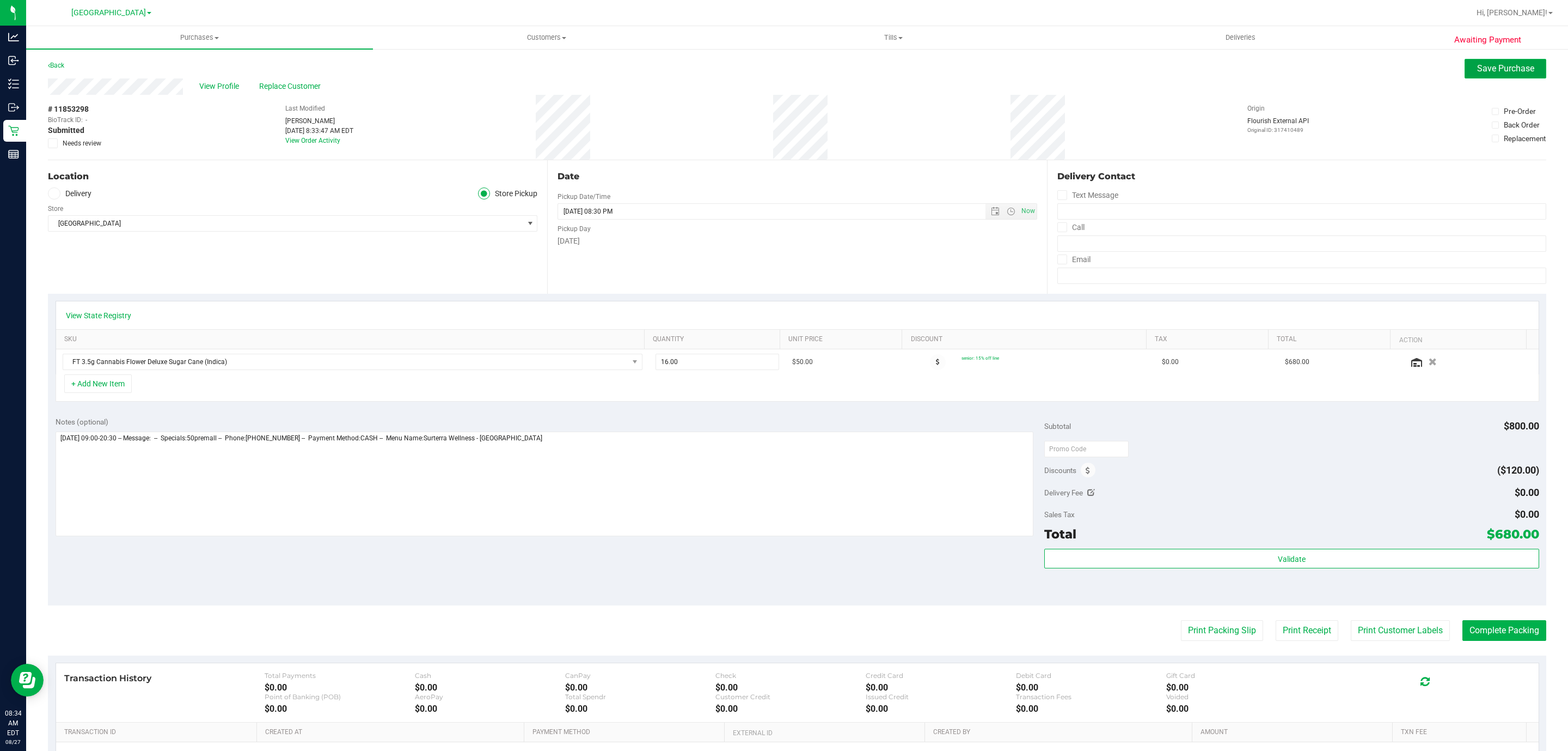
click at [1477, 71] on span "Save Purchase" at bounding box center [1506, 68] width 57 height 10
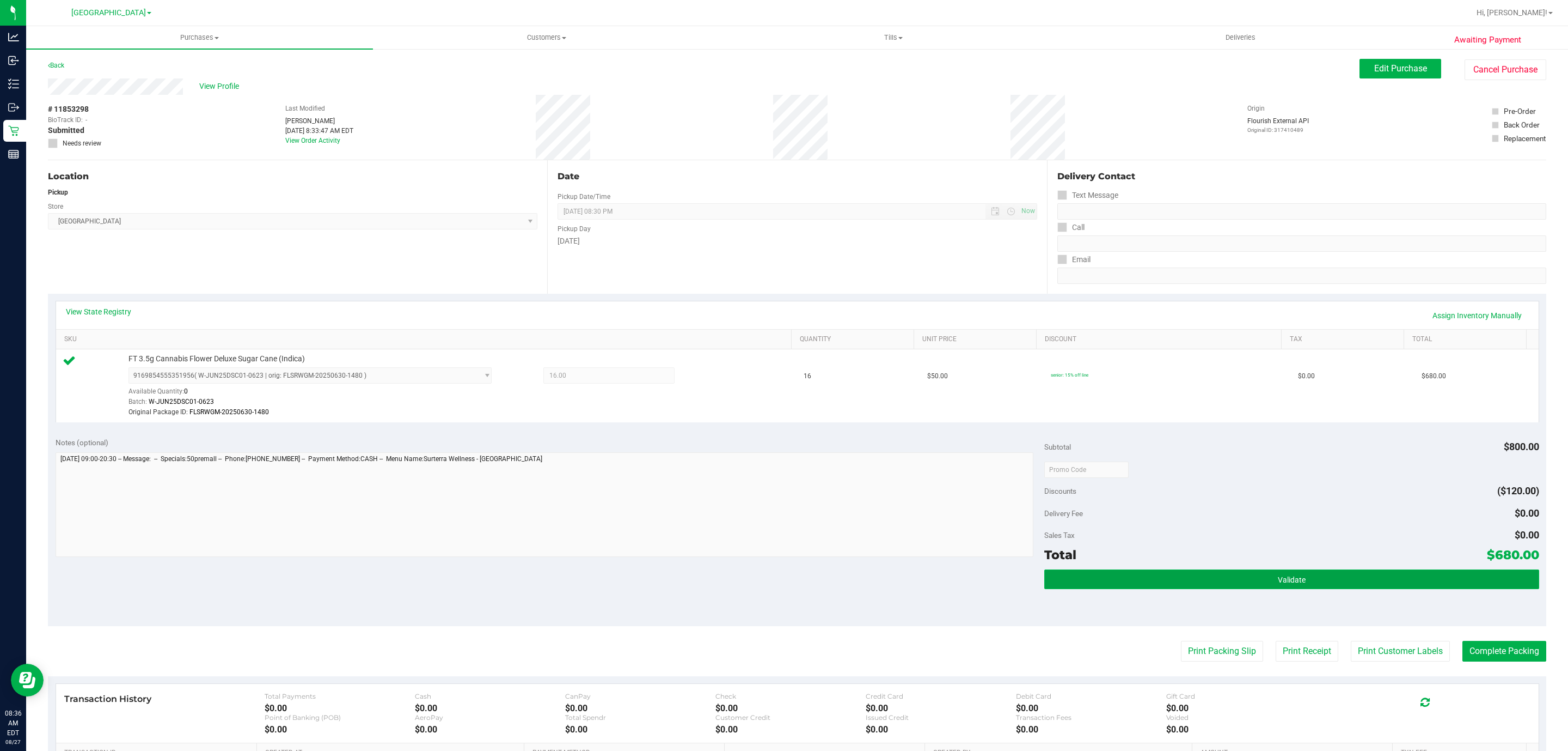
click at [1239, 573] on button "Validate" at bounding box center [1292, 579] width 494 height 19
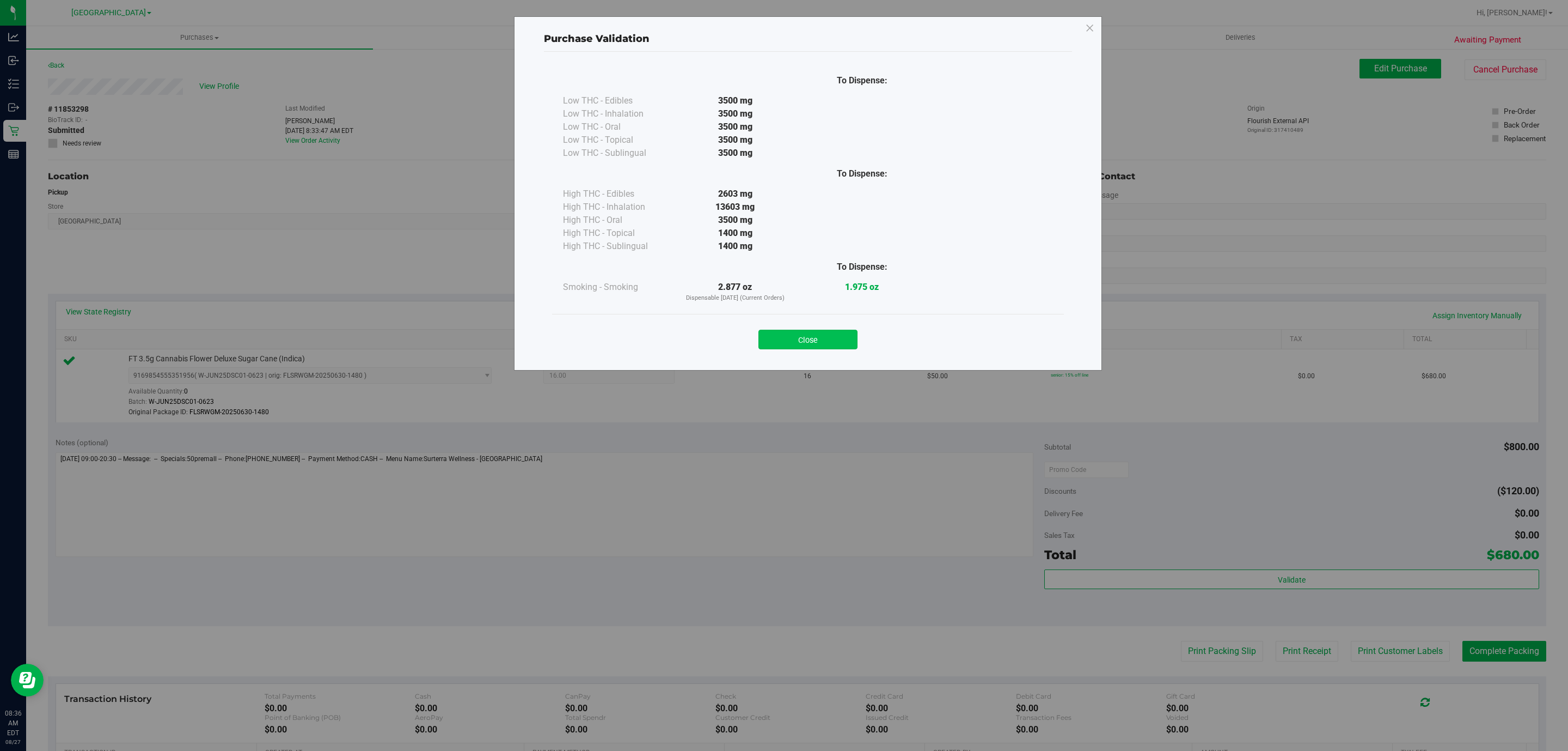
click at [785, 342] on button "Close" at bounding box center [808, 339] width 99 height 19
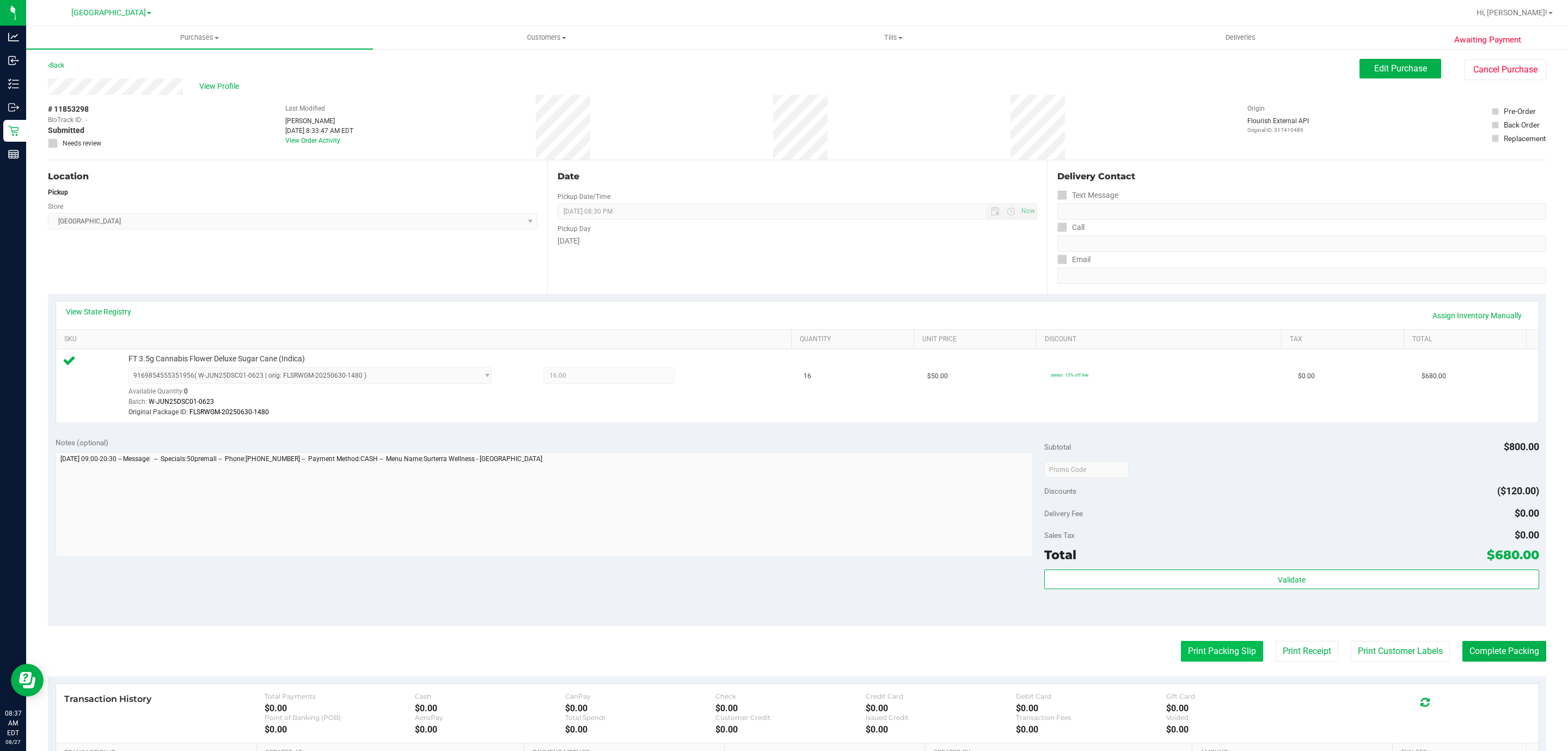
click at [1242, 654] on button "Print Packing Slip" at bounding box center [1222, 651] width 82 height 21
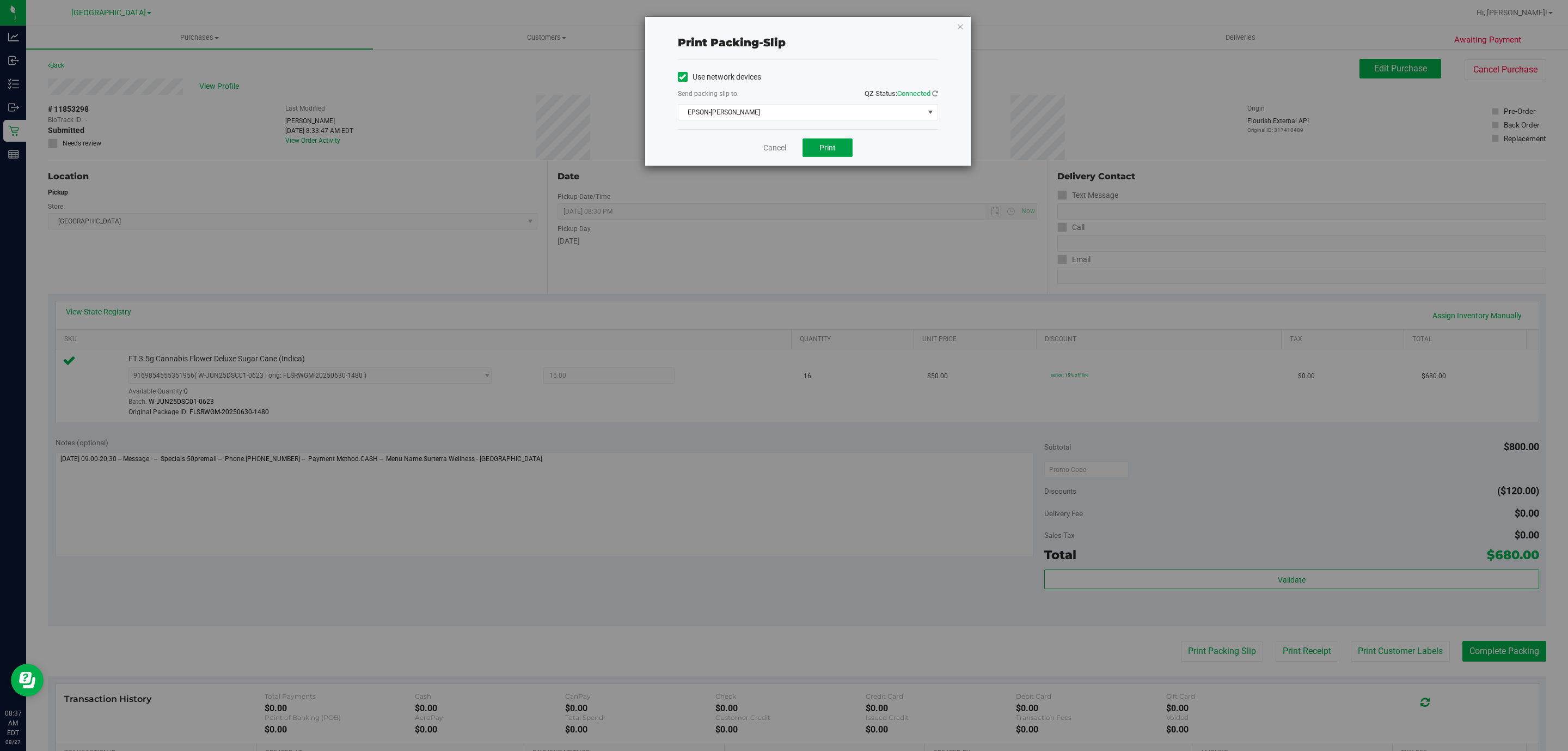
click at [817, 141] on button "Print" at bounding box center [827, 147] width 50 height 18
click at [781, 149] on link "Cancel" at bounding box center [775, 147] width 23 height 12
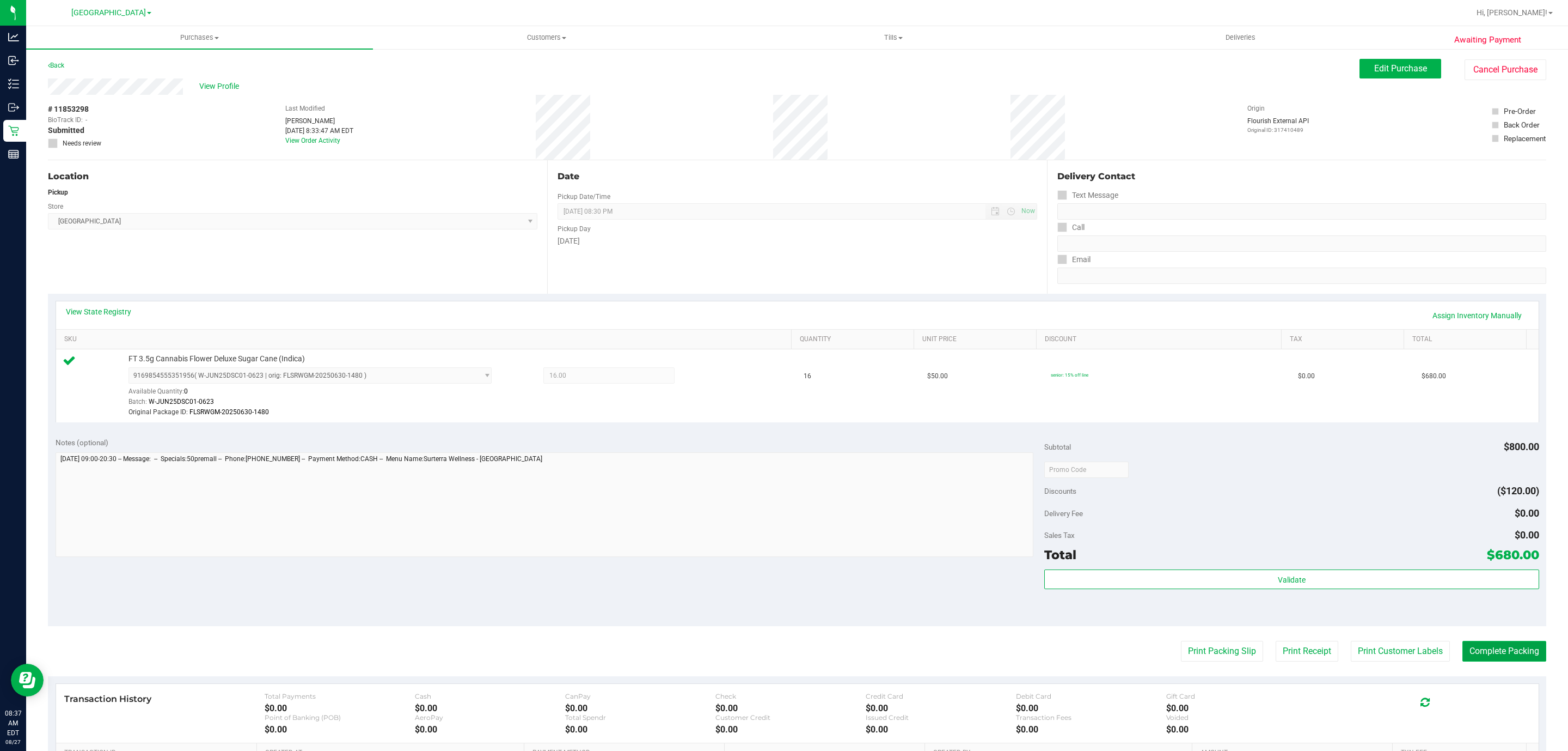
click at [1492, 644] on button "Complete Packing" at bounding box center [1504, 651] width 84 height 21
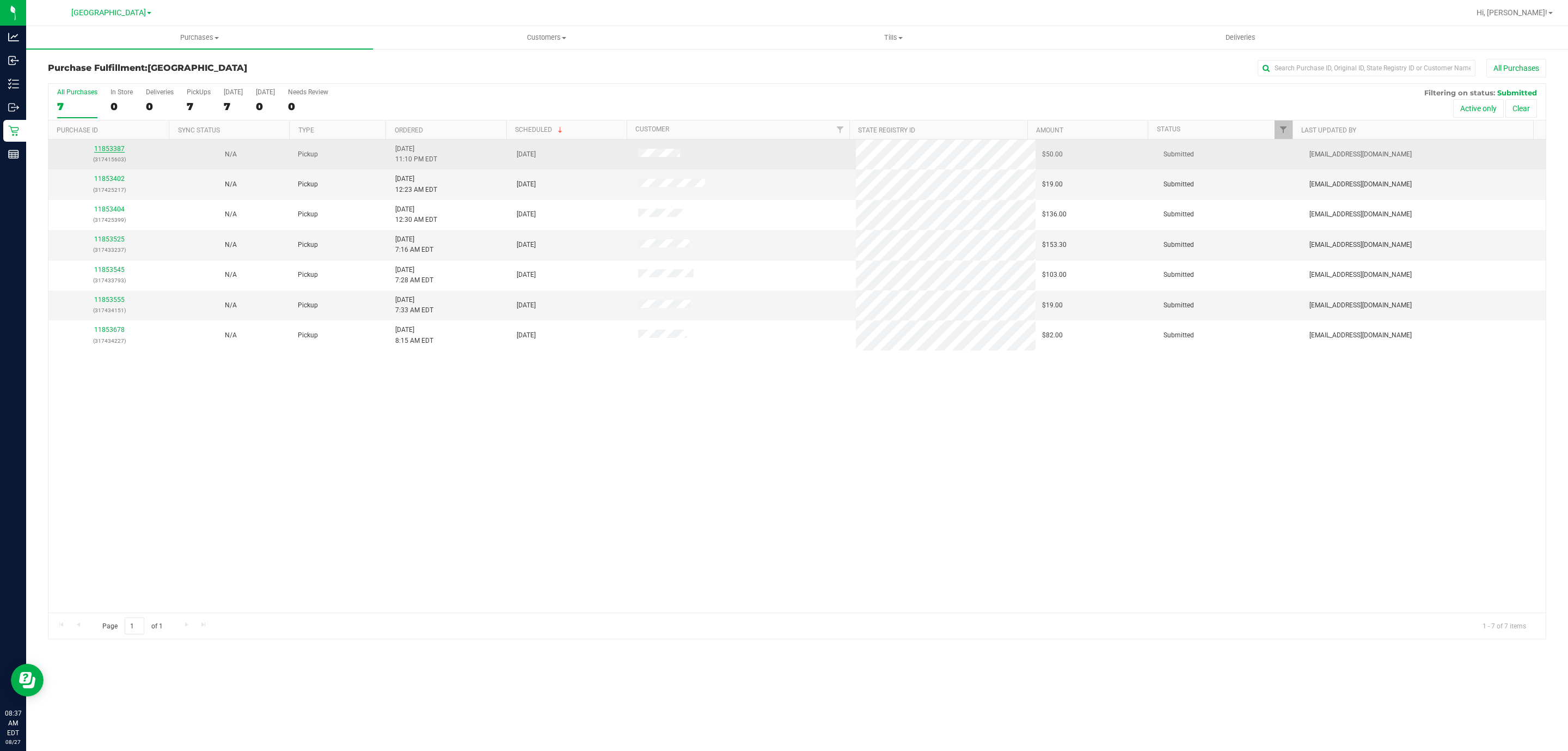
click at [122, 151] on link "11853387" at bounding box center [110, 149] width 30 height 8
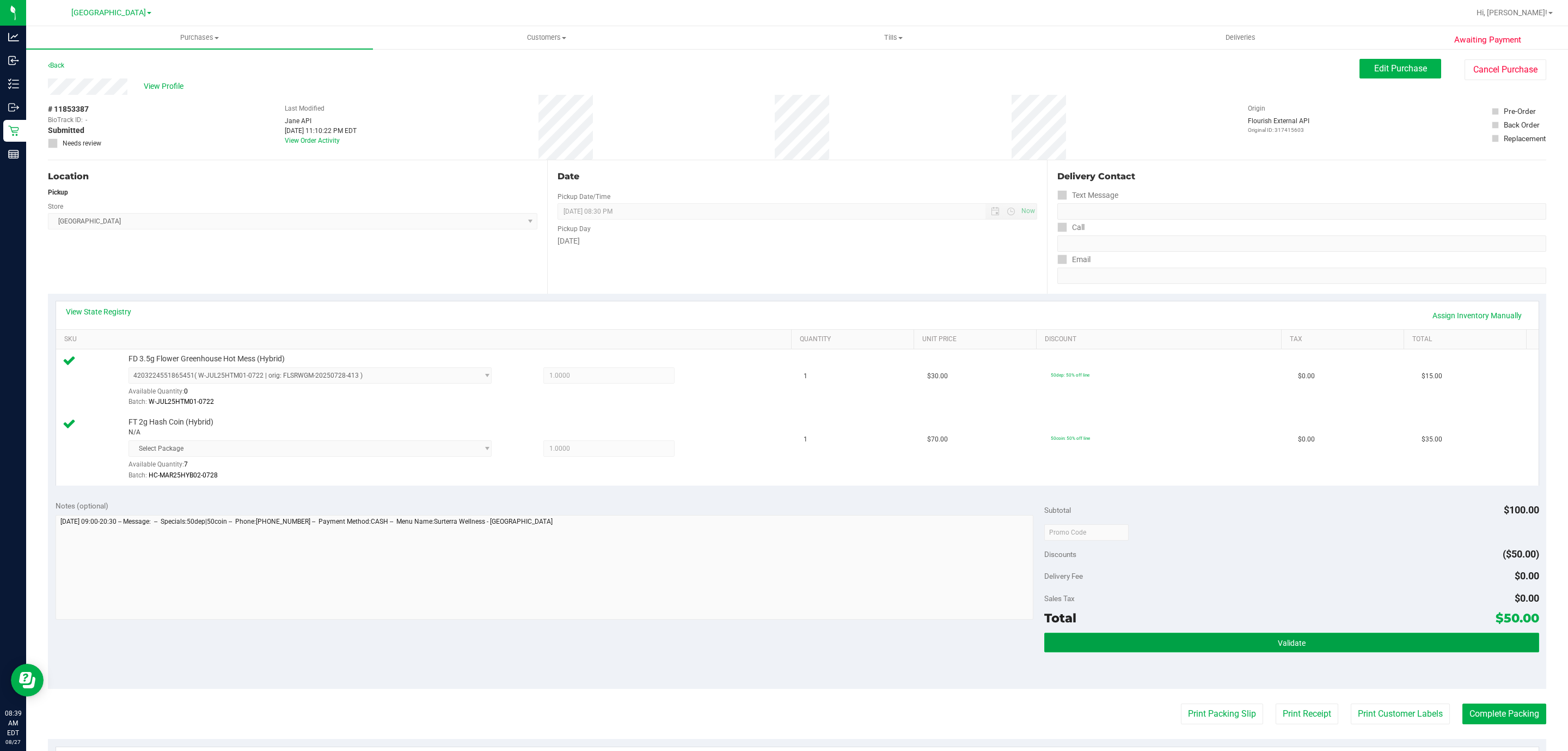
click at [1277, 649] on button "Validate" at bounding box center [1292, 642] width 494 height 19
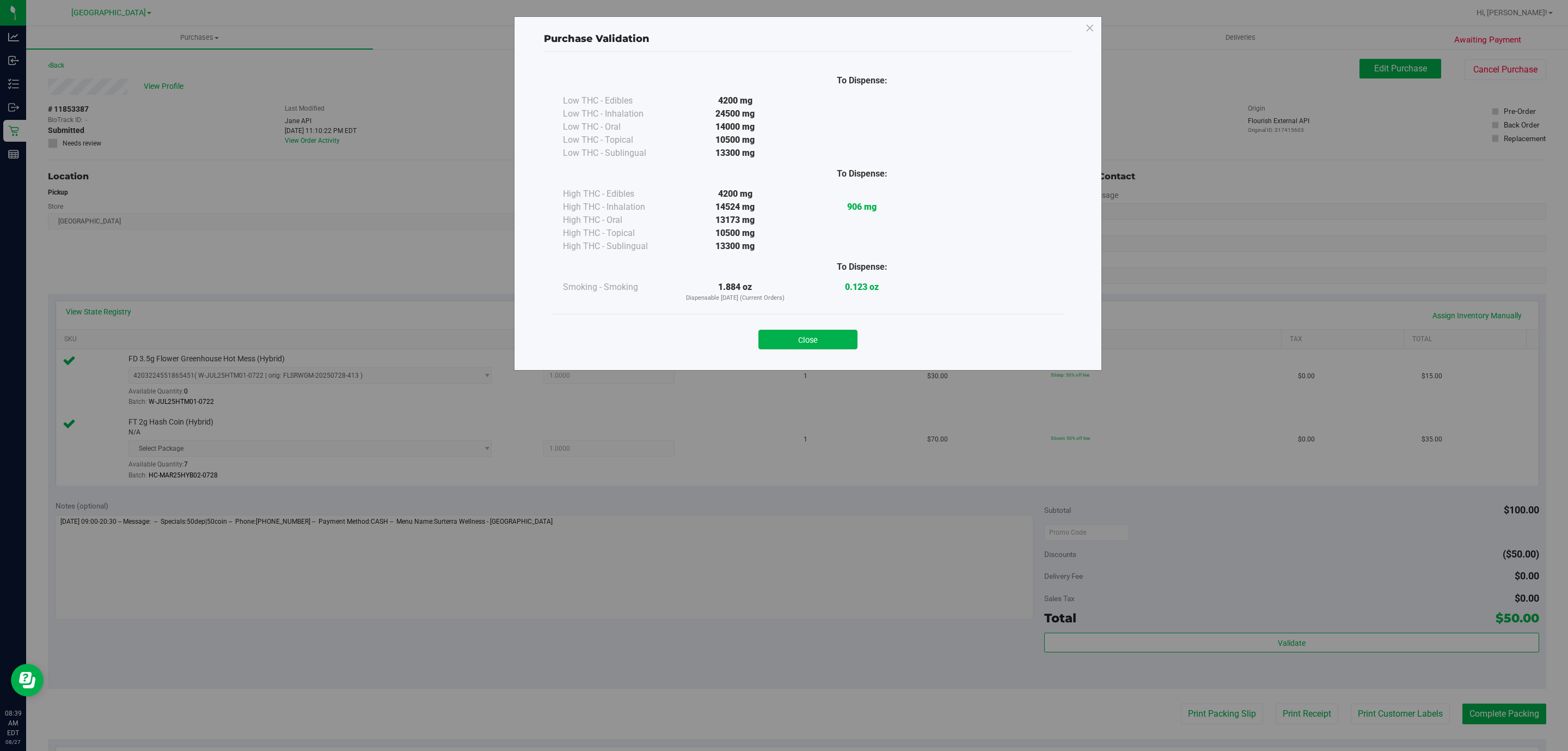
click at [821, 350] on div "Close" at bounding box center [808, 336] width 512 height 44
click at [827, 330] on div "Close" at bounding box center [808, 336] width 495 height 27
click at [827, 333] on button "Close" at bounding box center [808, 339] width 99 height 19
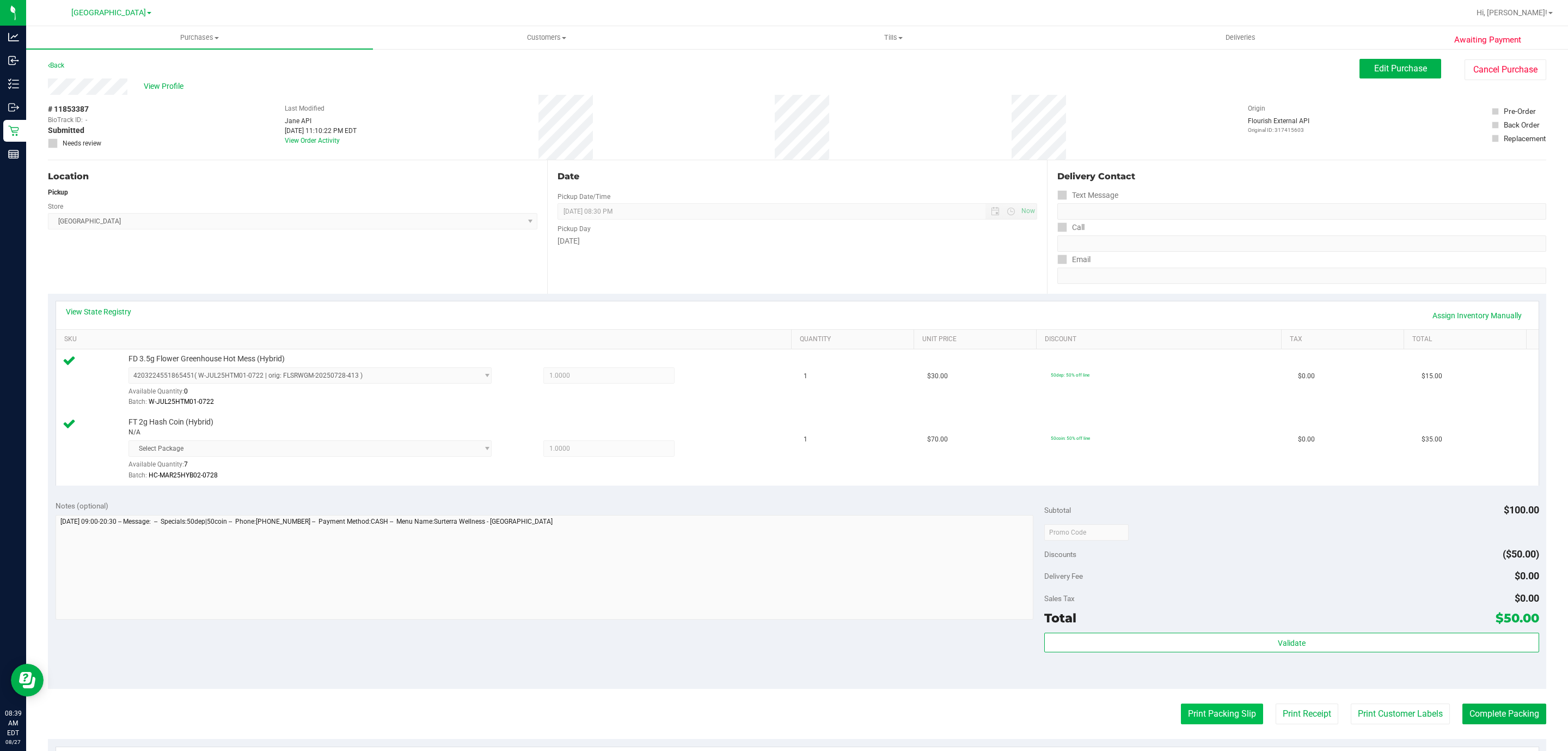
click at [1191, 710] on button "Print Packing Slip" at bounding box center [1222, 714] width 82 height 21
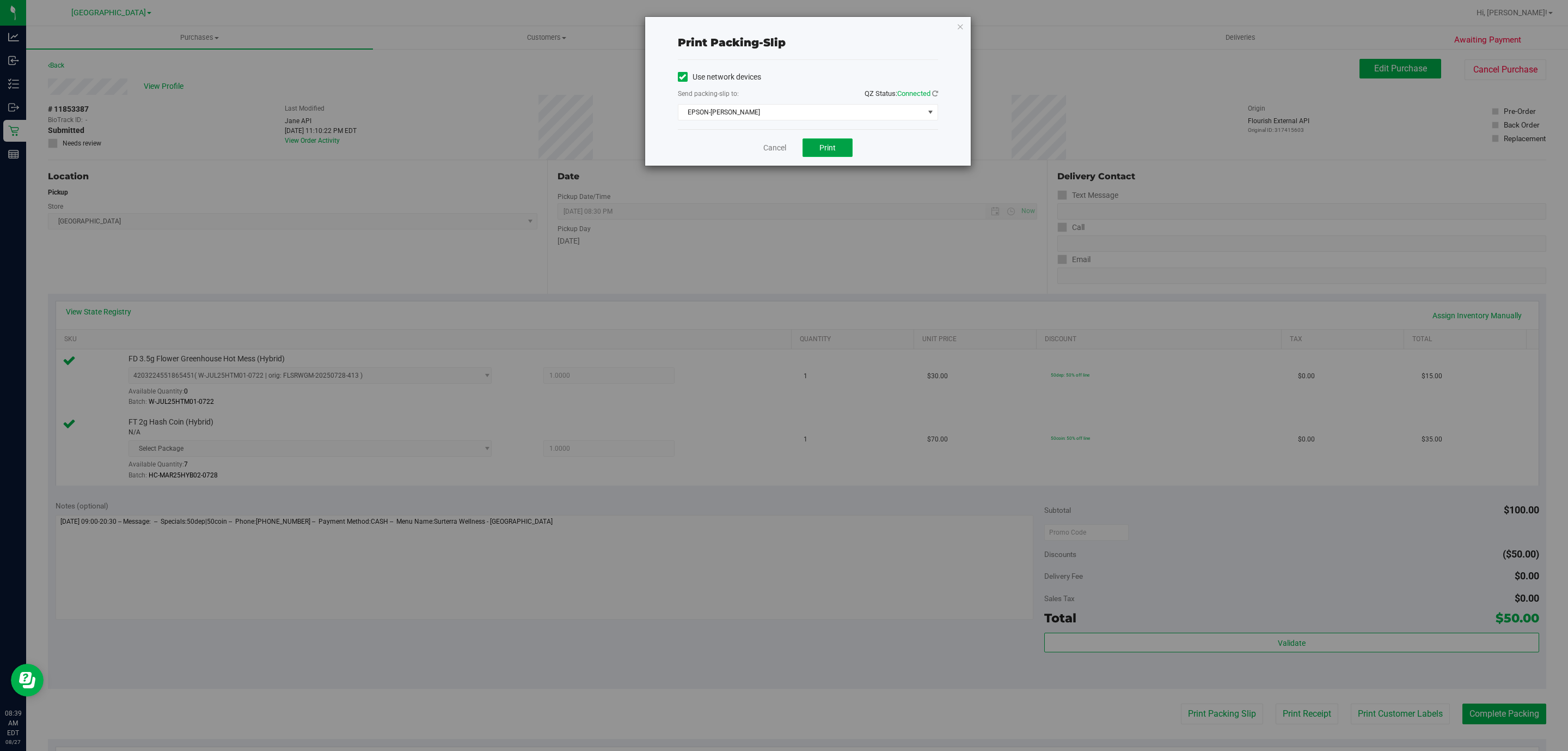
click at [839, 156] on button "Print" at bounding box center [827, 147] width 50 height 18
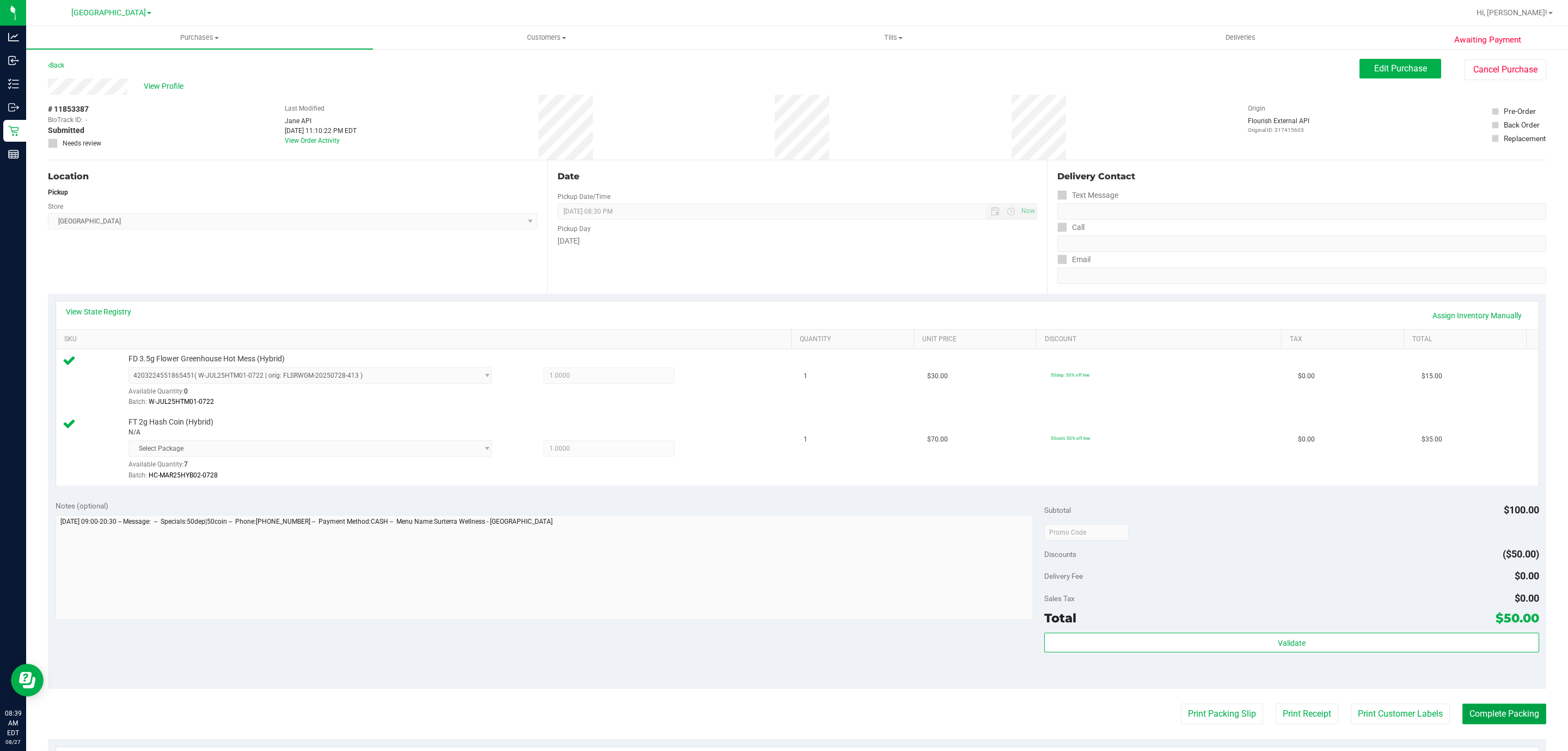
click at [1522, 718] on button "Complete Packing" at bounding box center [1504, 714] width 84 height 21
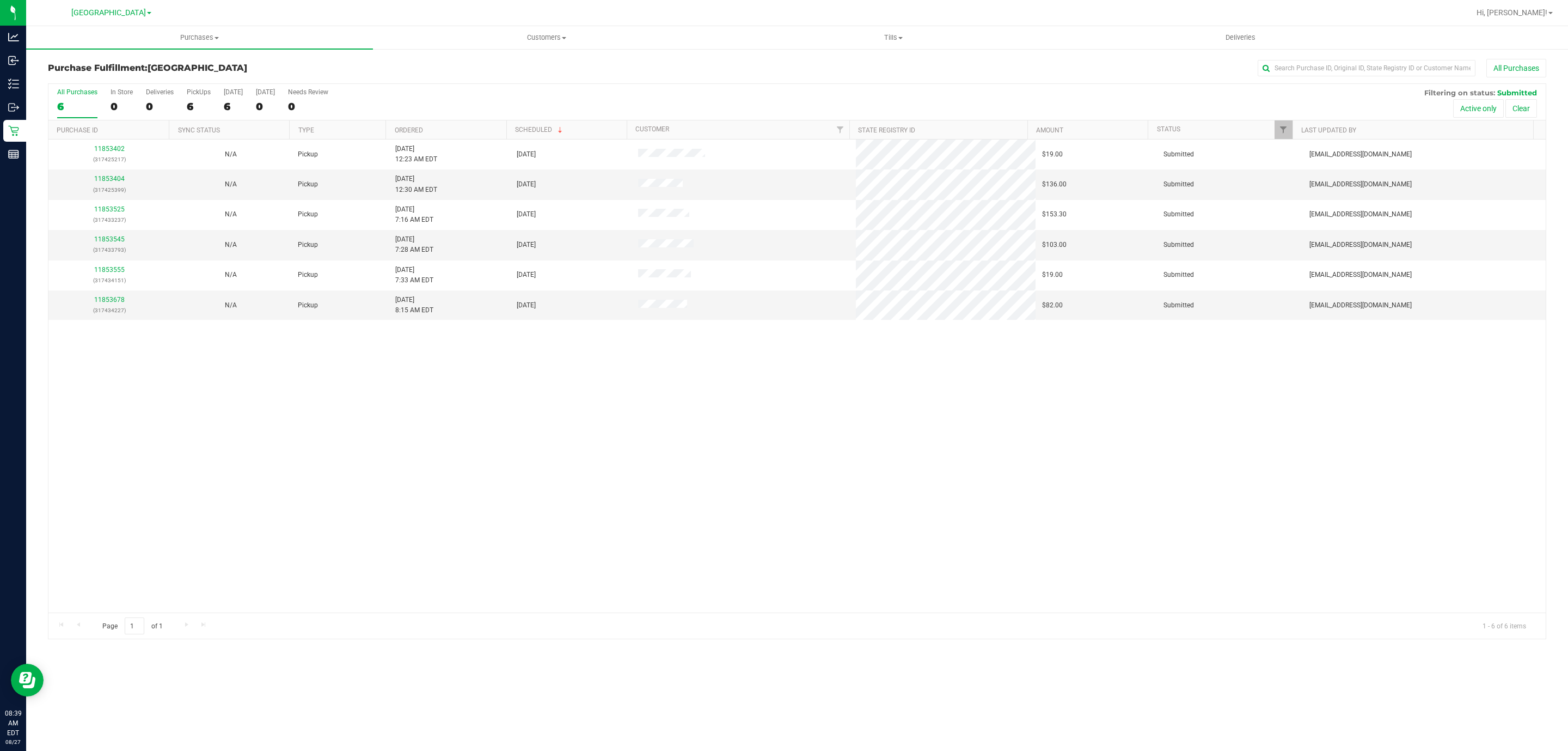
click at [439, 127] on th "Ordered" at bounding box center [446, 130] width 121 height 19
click at [116, 303] on link "11853402" at bounding box center [110, 300] width 30 height 8
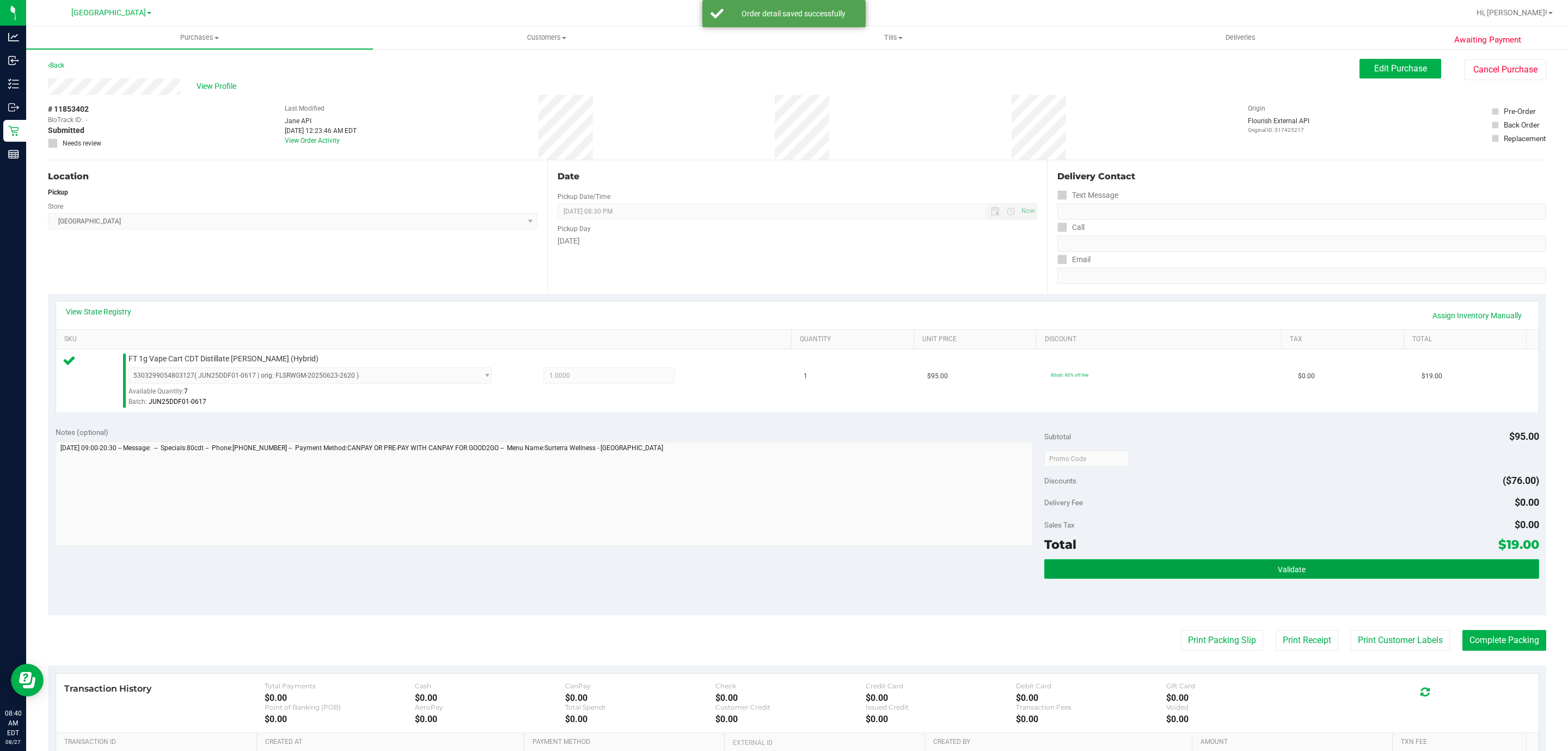
click at [1241, 565] on button "Validate" at bounding box center [1292, 569] width 494 height 19
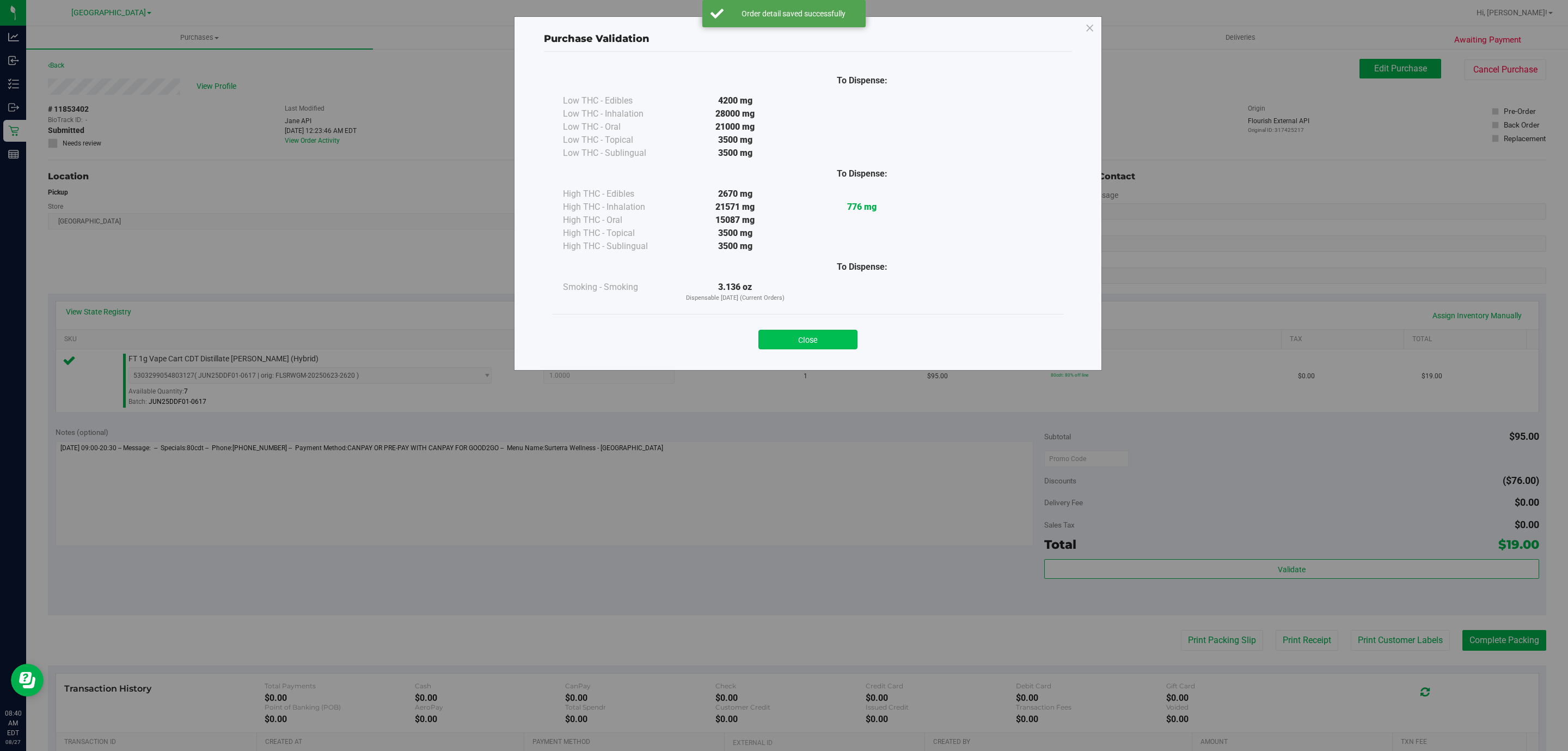
click at [800, 344] on button "Close" at bounding box center [808, 339] width 99 height 19
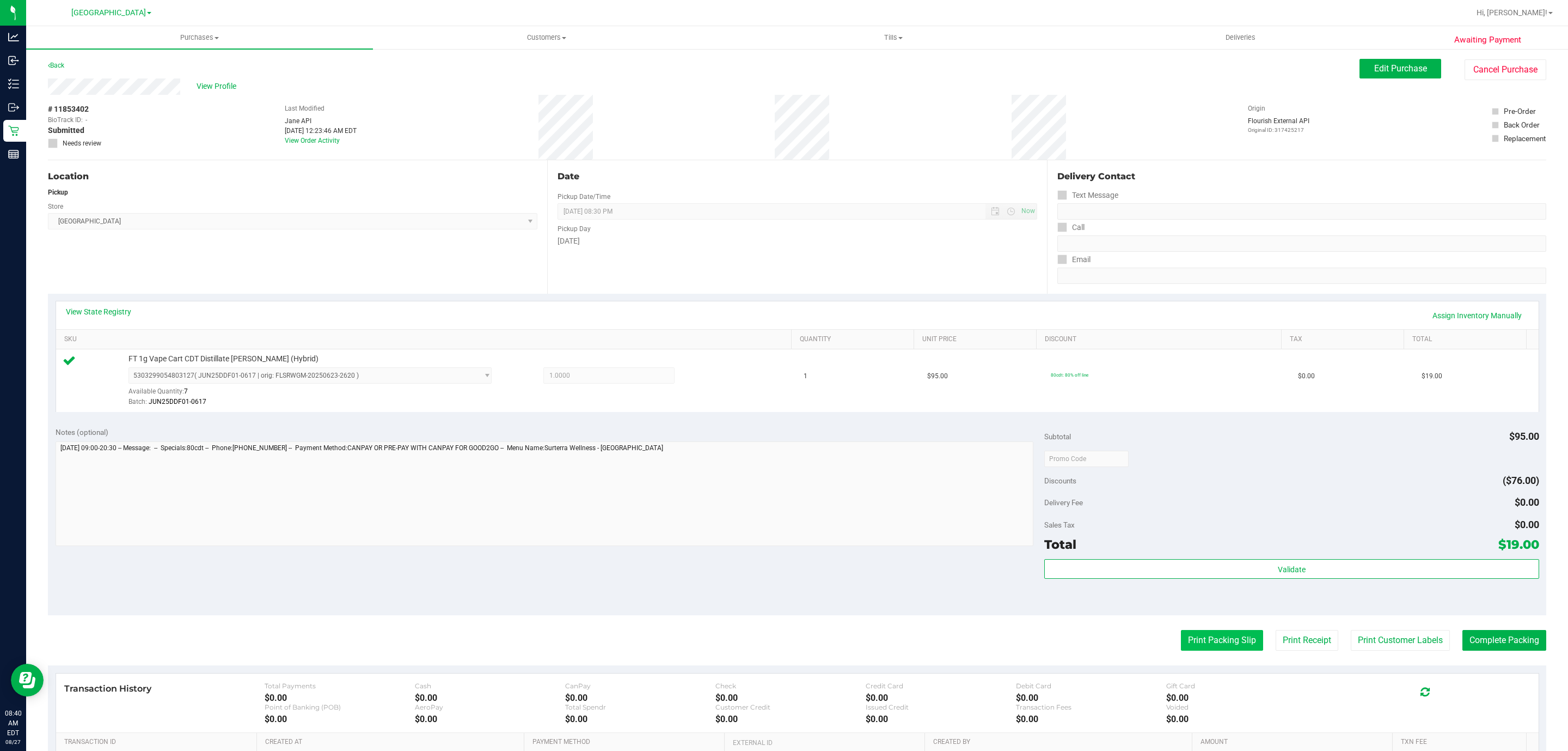
click at [1189, 646] on button "Print Packing Slip" at bounding box center [1222, 640] width 82 height 21
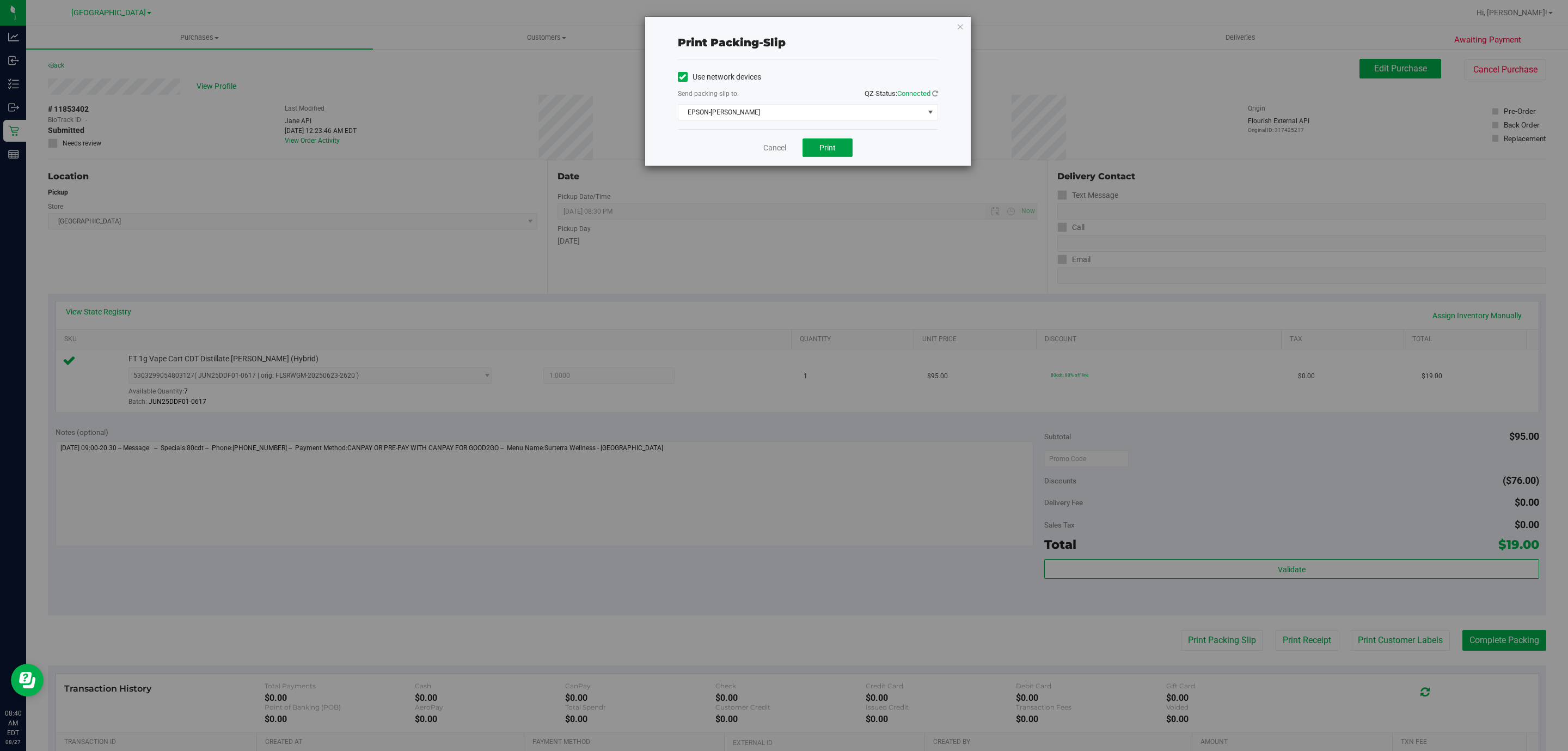
click at [831, 144] on span "Print" at bounding box center [827, 147] width 16 height 9
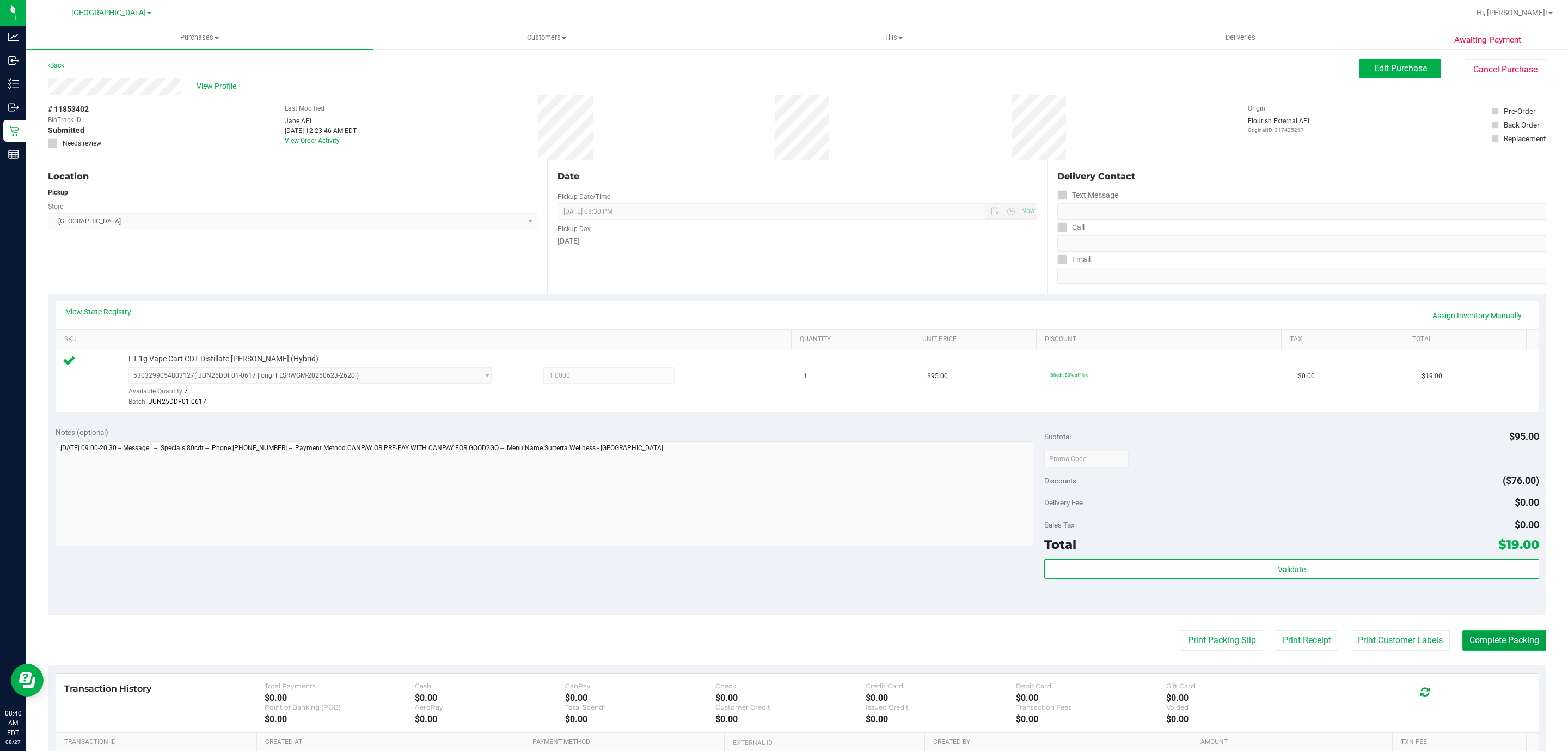
click at [1472, 643] on button "Complete Packing" at bounding box center [1504, 640] width 84 height 21
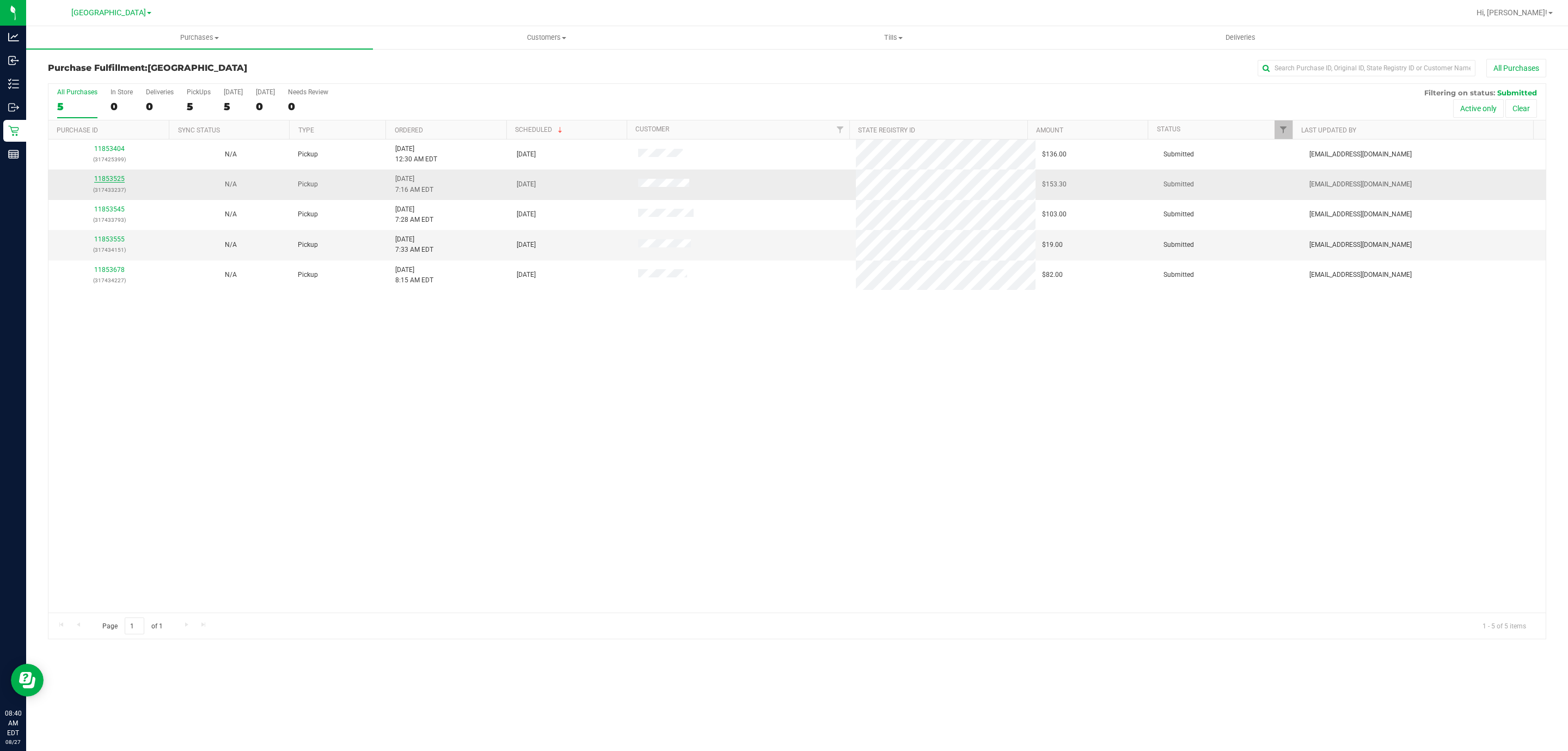
click at [117, 182] on link "11853525" at bounding box center [110, 178] width 30 height 8
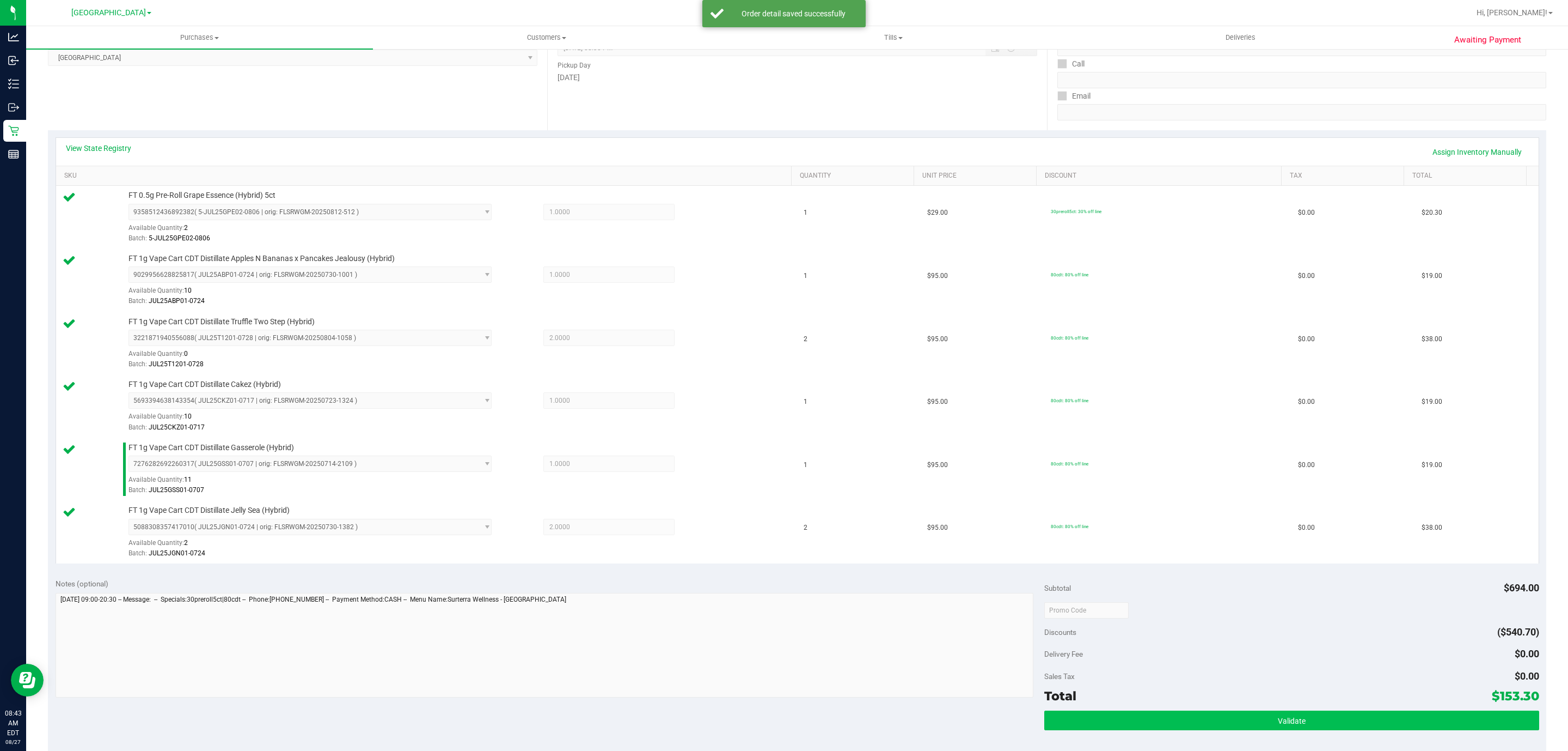
drag, startPoint x: 1189, startPoint y: 739, endPoint x: 1189, endPoint y: 731, distance: 8.0
click at [1189, 736] on div "Validate" at bounding box center [1292, 735] width 494 height 49
click at [1189, 728] on button "Validate" at bounding box center [1292, 719] width 494 height 19
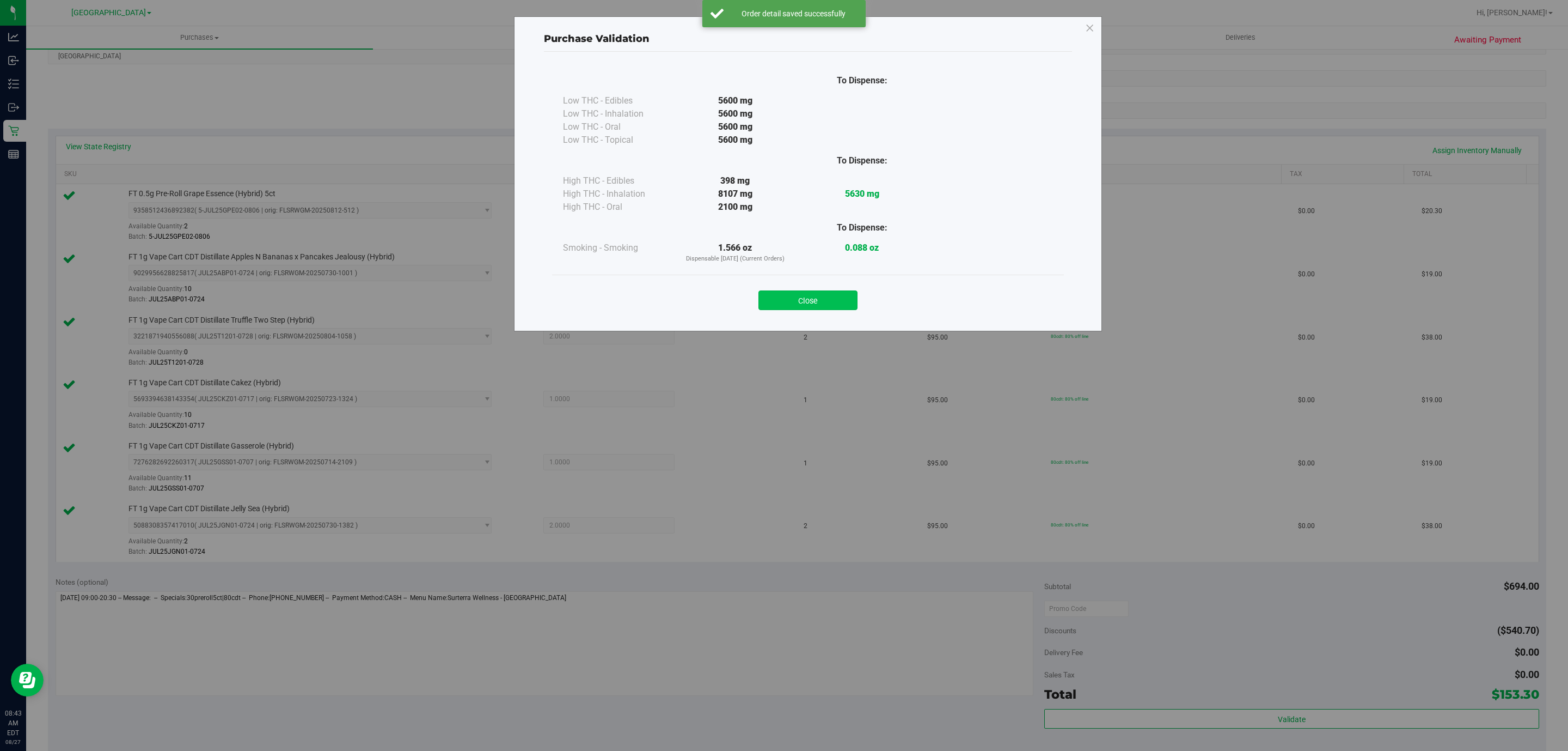
click at [802, 292] on button "Close" at bounding box center [808, 300] width 99 height 19
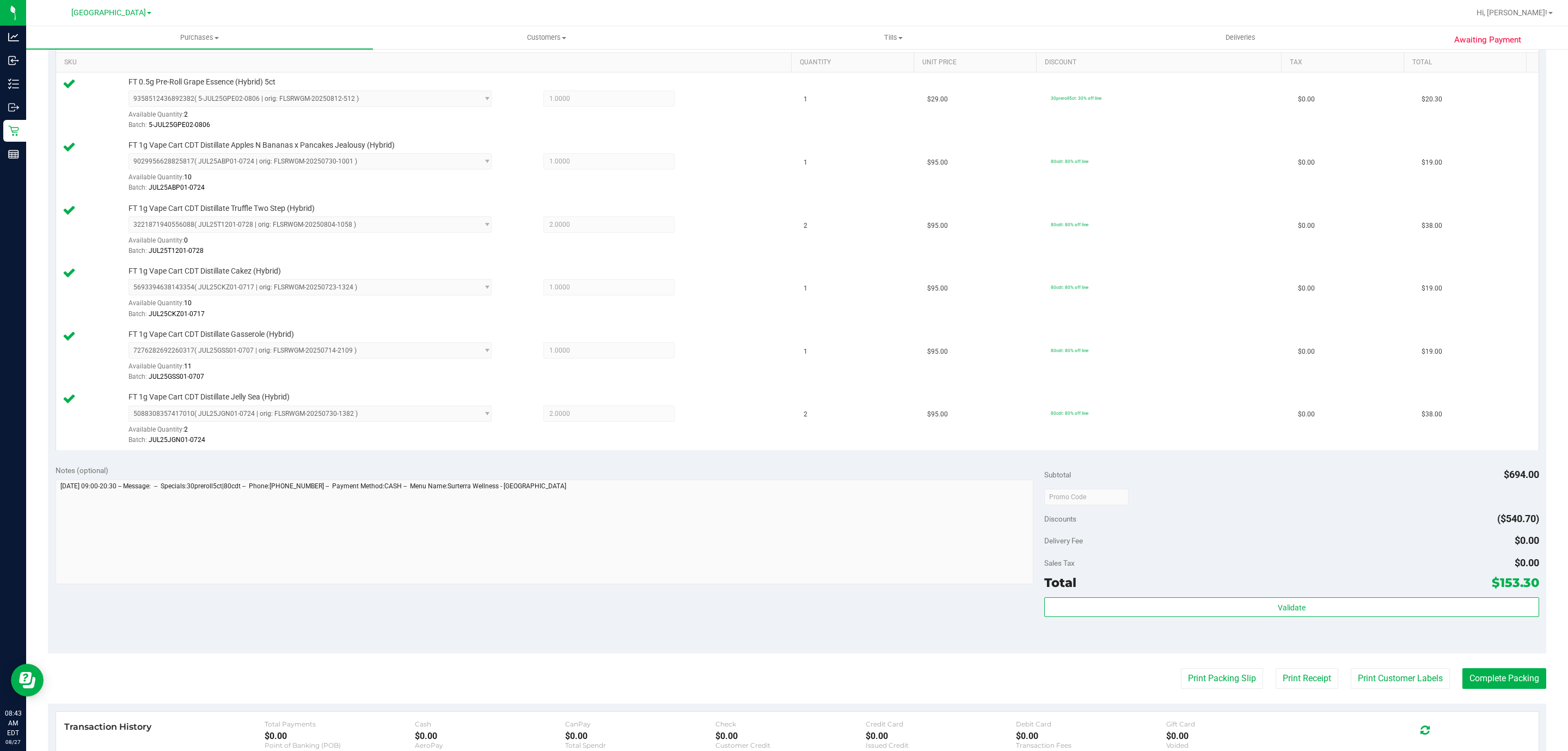
scroll to position [462, 0]
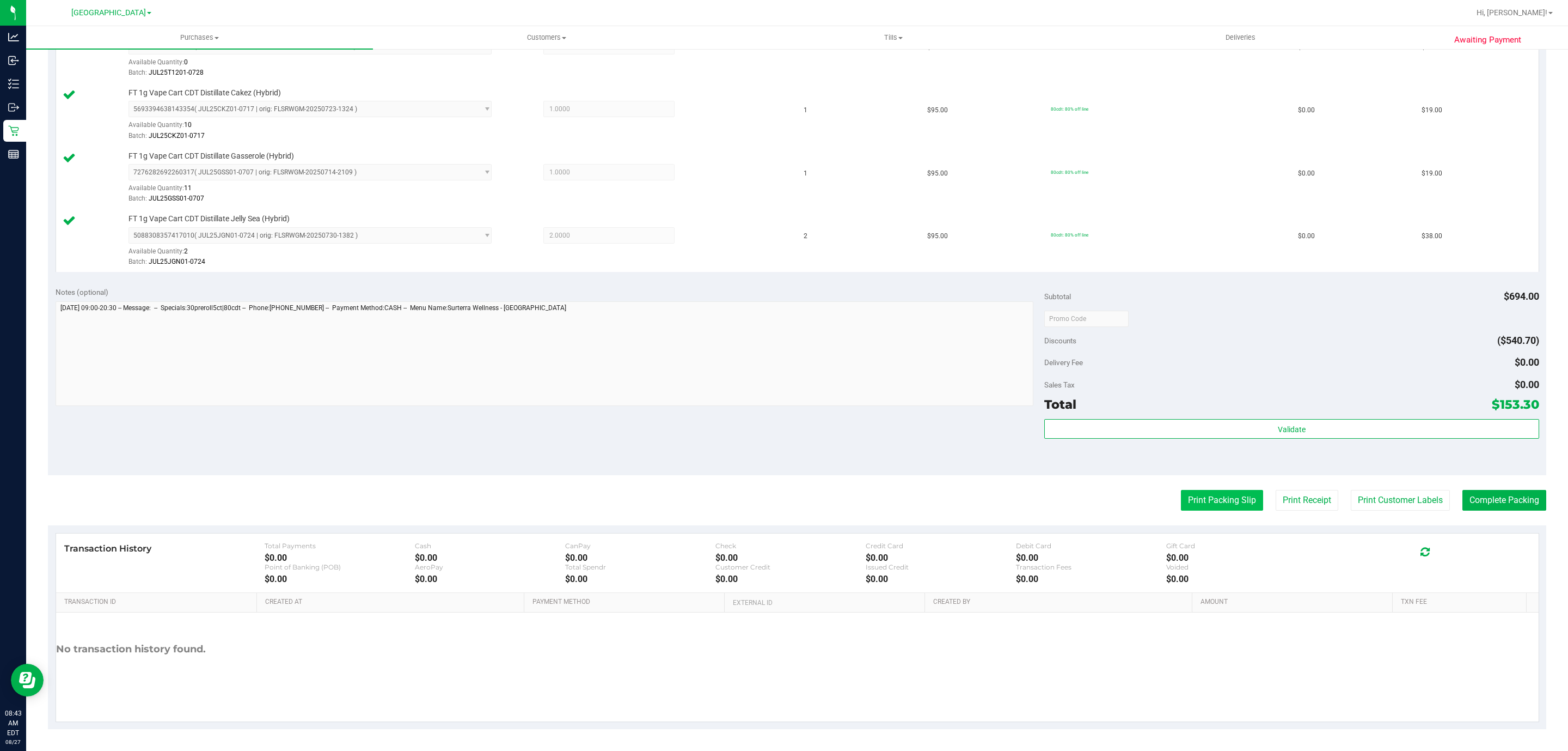
click at [1212, 504] on button "Print Packing Slip" at bounding box center [1222, 500] width 82 height 21
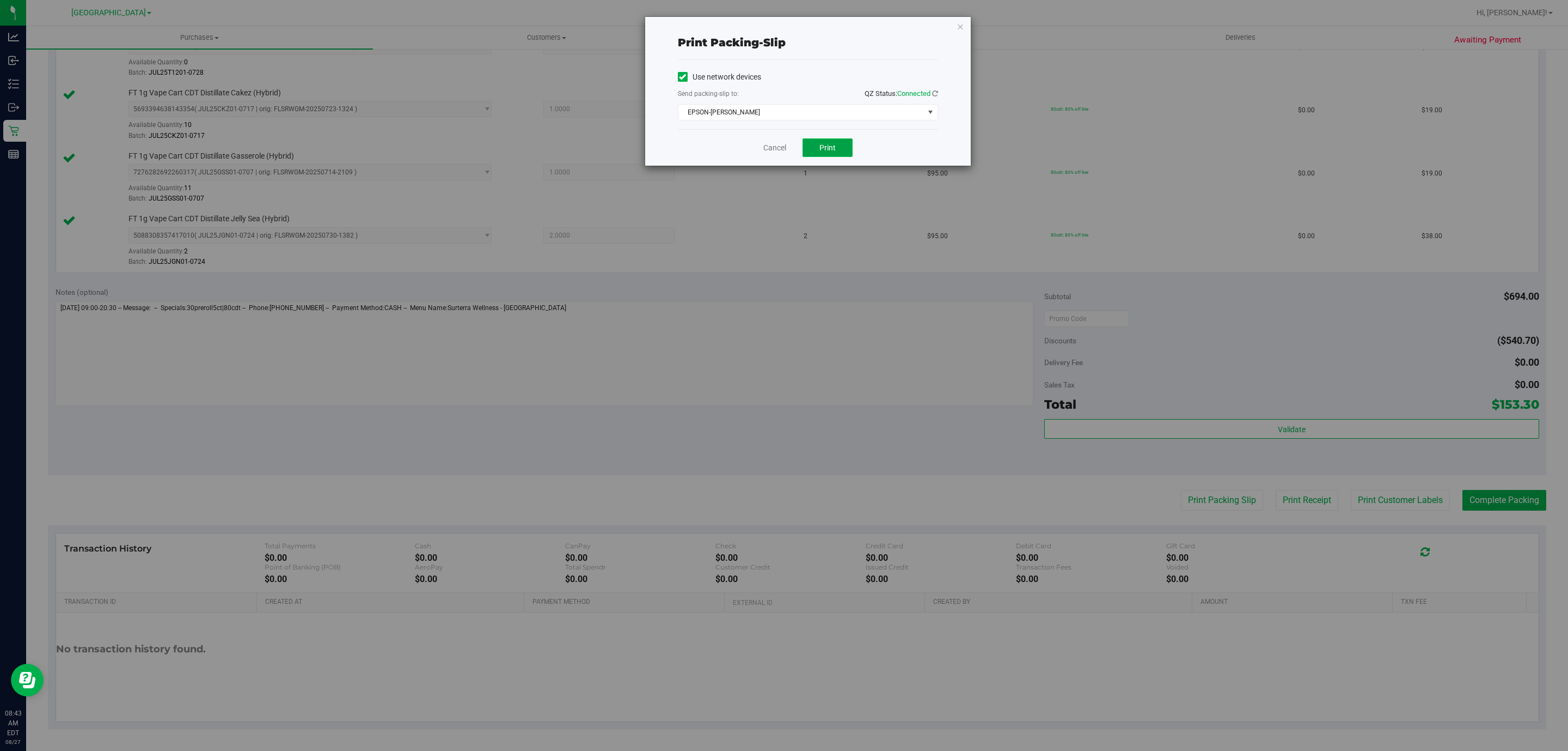
click at [836, 149] on button "Print" at bounding box center [827, 147] width 50 height 18
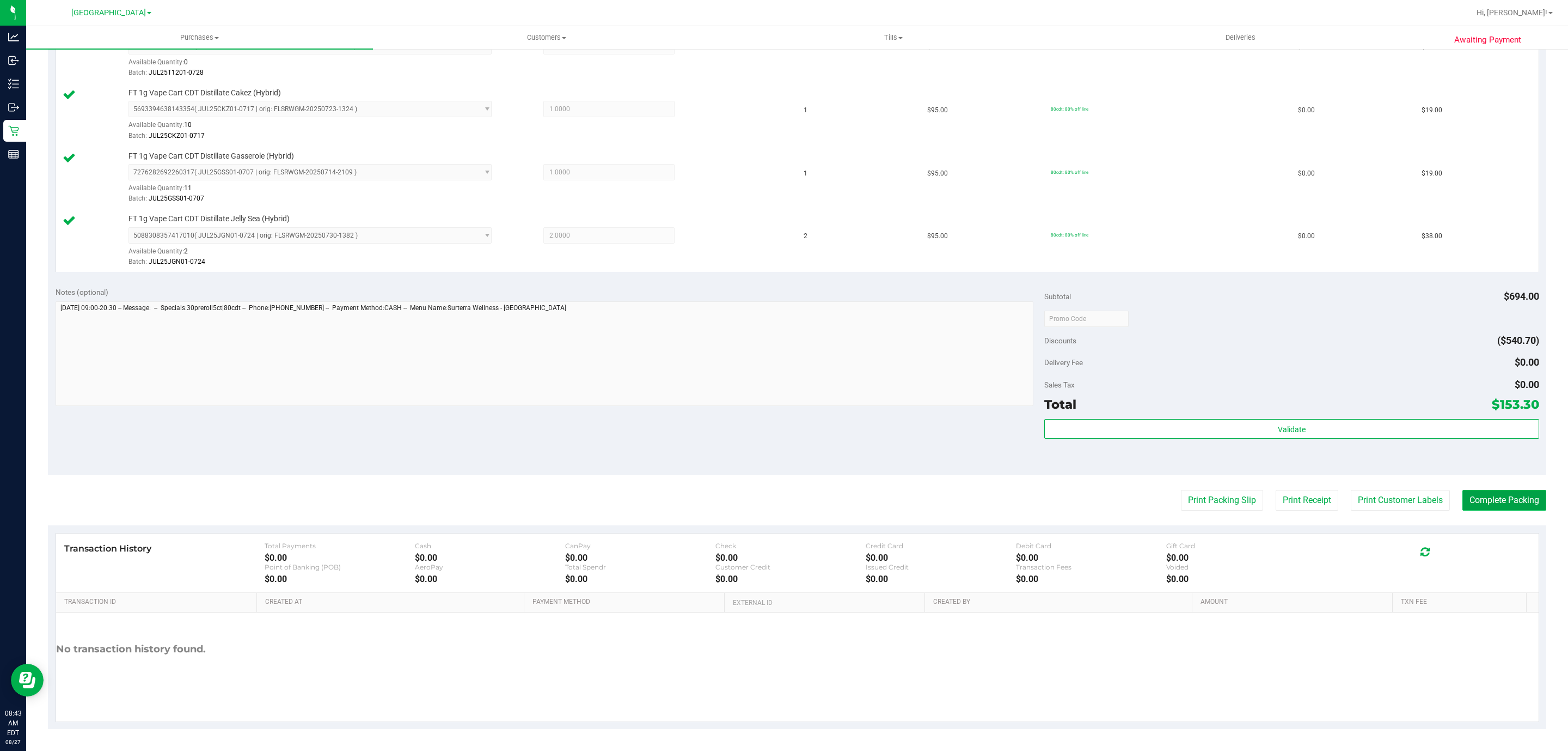
click at [1498, 506] on button "Complete Packing" at bounding box center [1504, 500] width 84 height 21
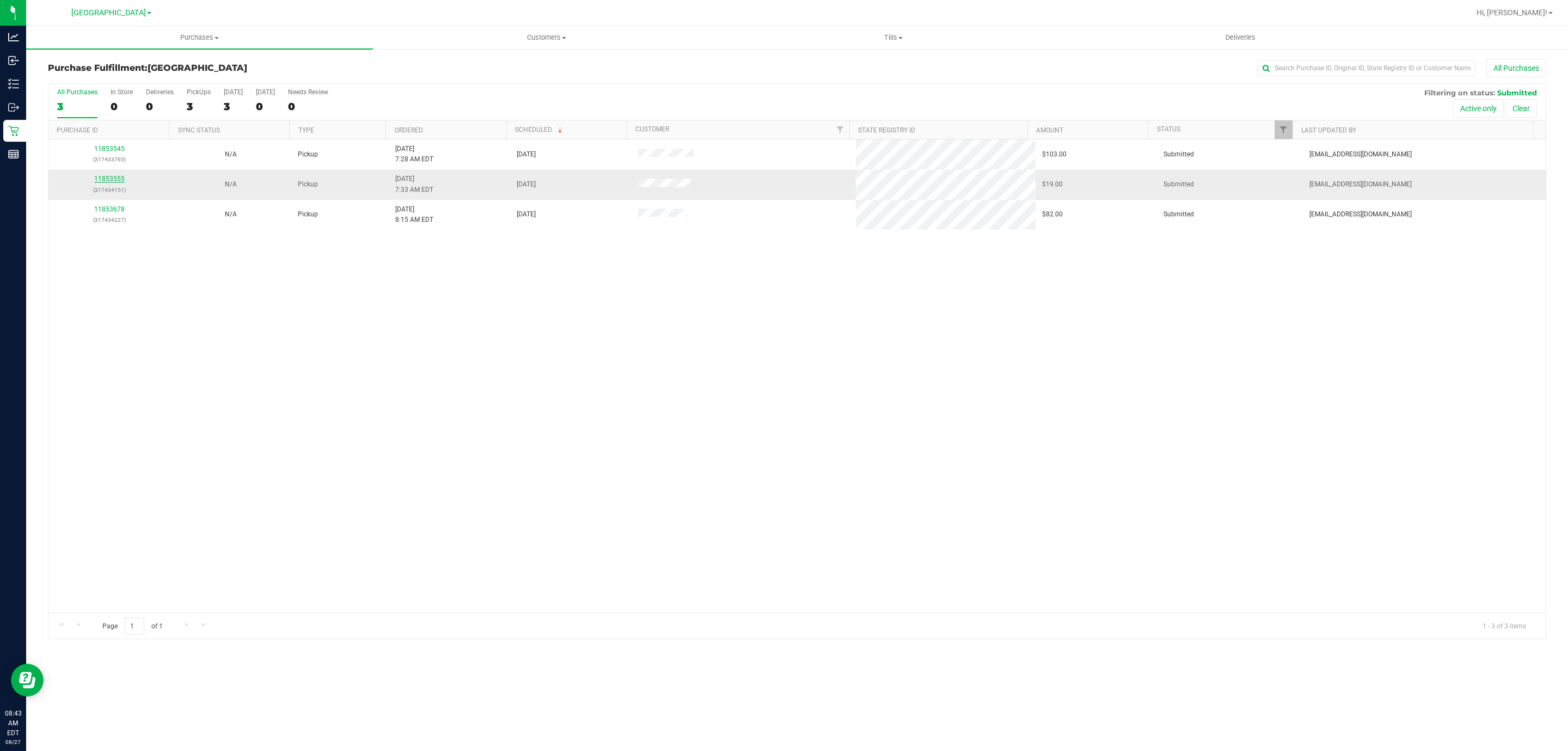
click at [98, 182] on link "11853555" at bounding box center [110, 178] width 30 height 8
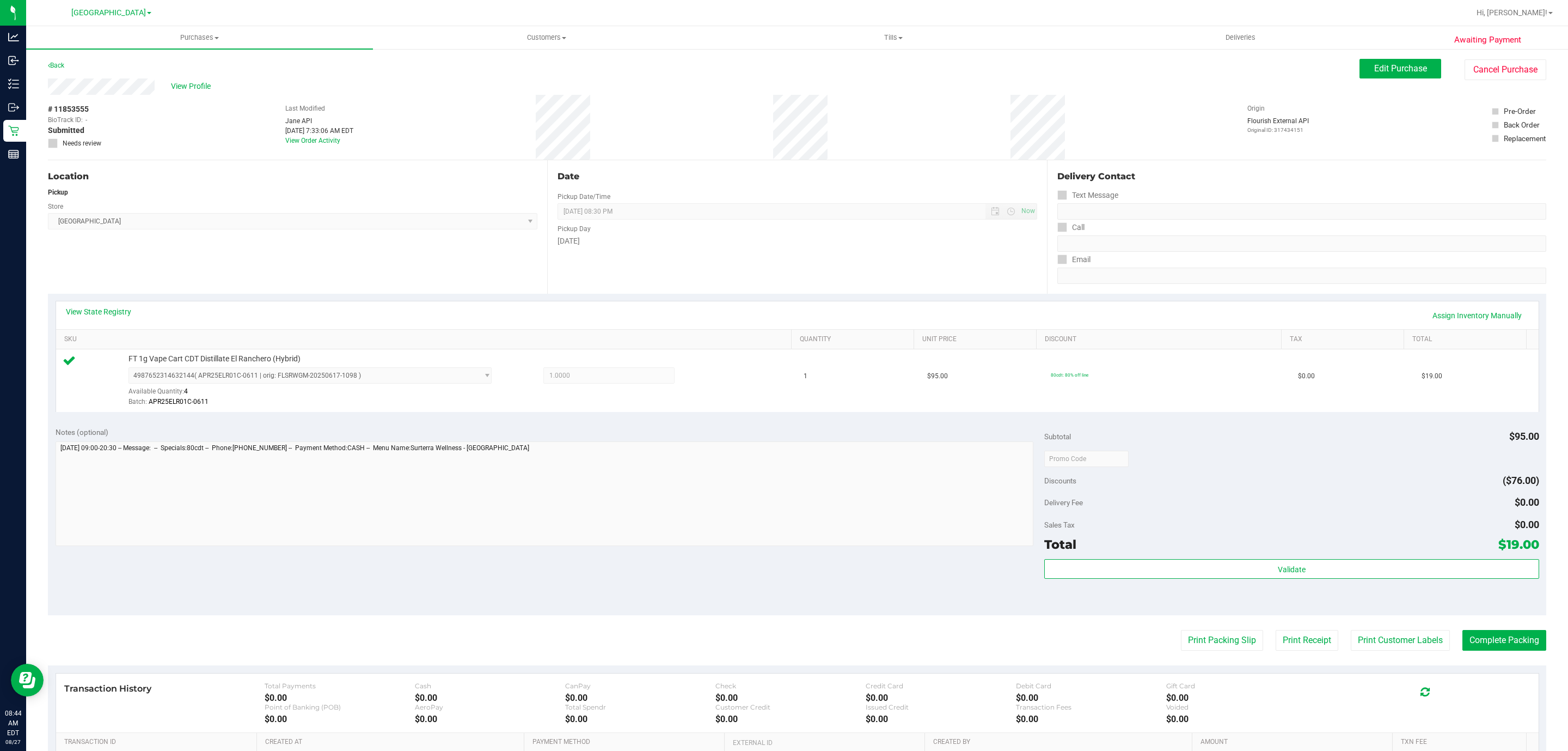
click at [1273, 585] on div "Validate" at bounding box center [1292, 584] width 494 height 49
click at [1274, 582] on div "Validate" at bounding box center [1292, 584] width 494 height 49
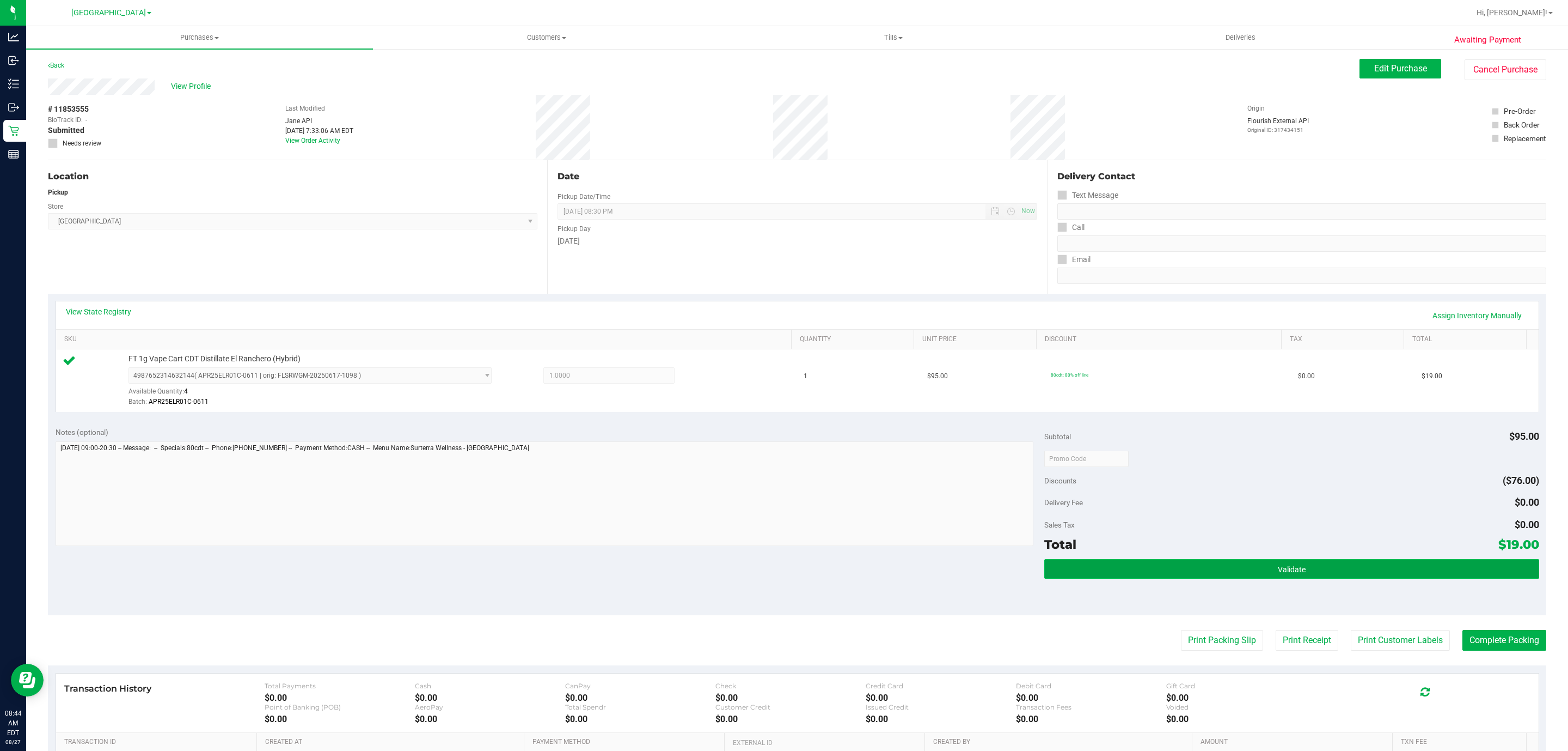
click at [1274, 579] on button "Validate" at bounding box center [1292, 569] width 494 height 19
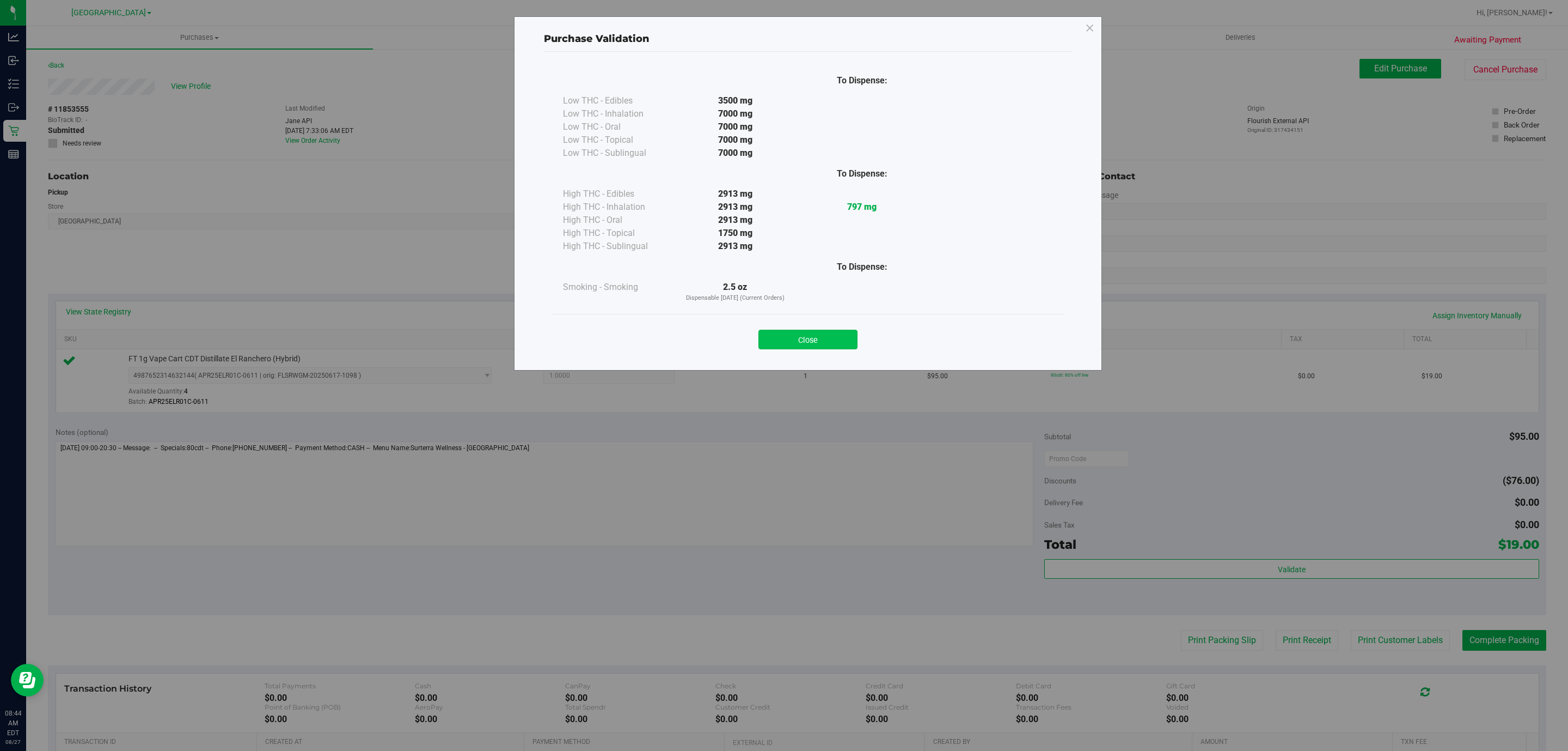
click at [820, 337] on button "Close" at bounding box center [808, 339] width 99 height 19
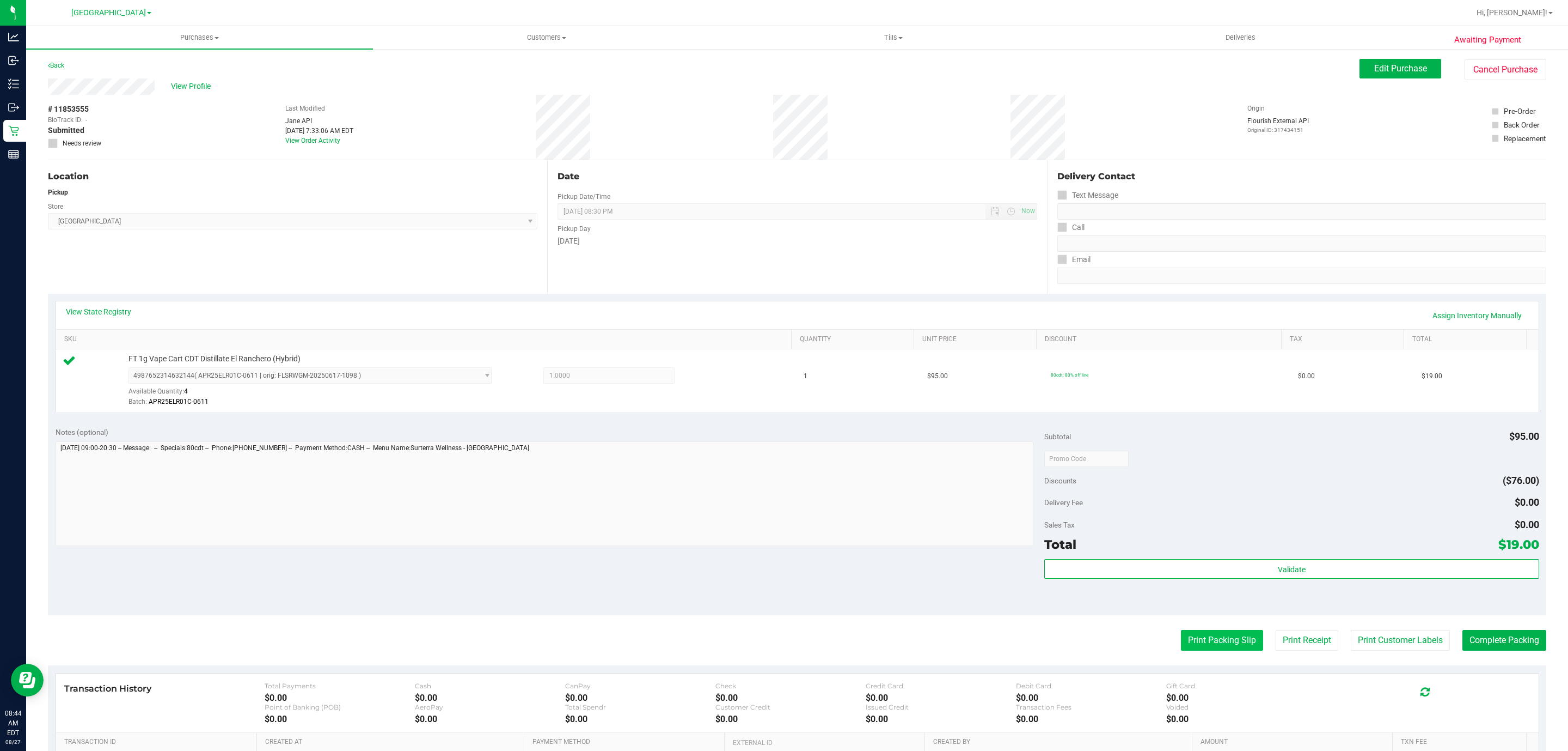
click at [1209, 634] on button "Print Packing Slip" at bounding box center [1222, 640] width 82 height 21
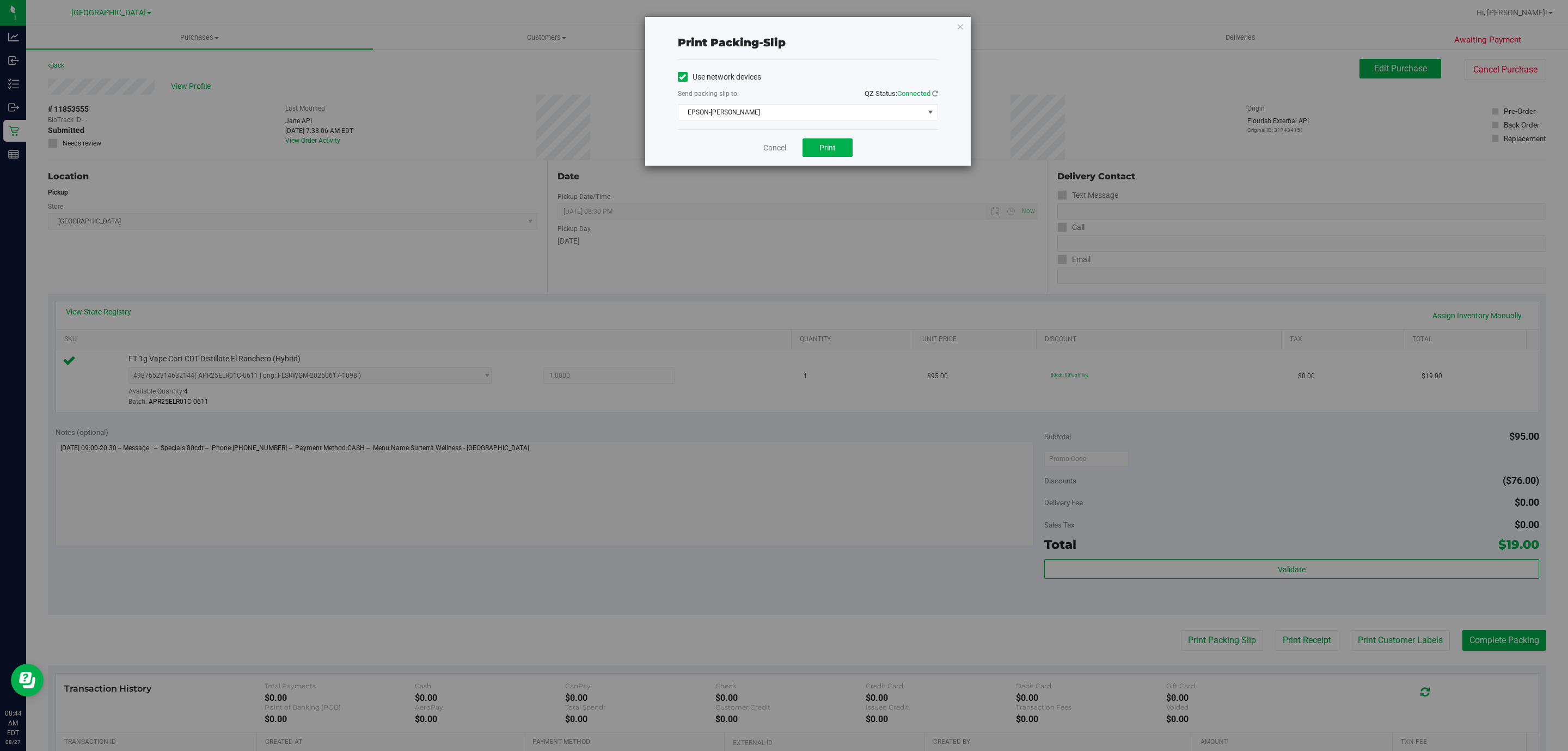
click at [833, 168] on div "Print packing-slip Use network devices Send packing-slip to: QZ Status: Connect…" at bounding box center [788, 375] width 1576 height 751
click at [833, 161] on div "Cancel Print" at bounding box center [808, 147] width 261 height 37
click at [833, 149] on span "Print" at bounding box center [827, 147] width 16 height 9
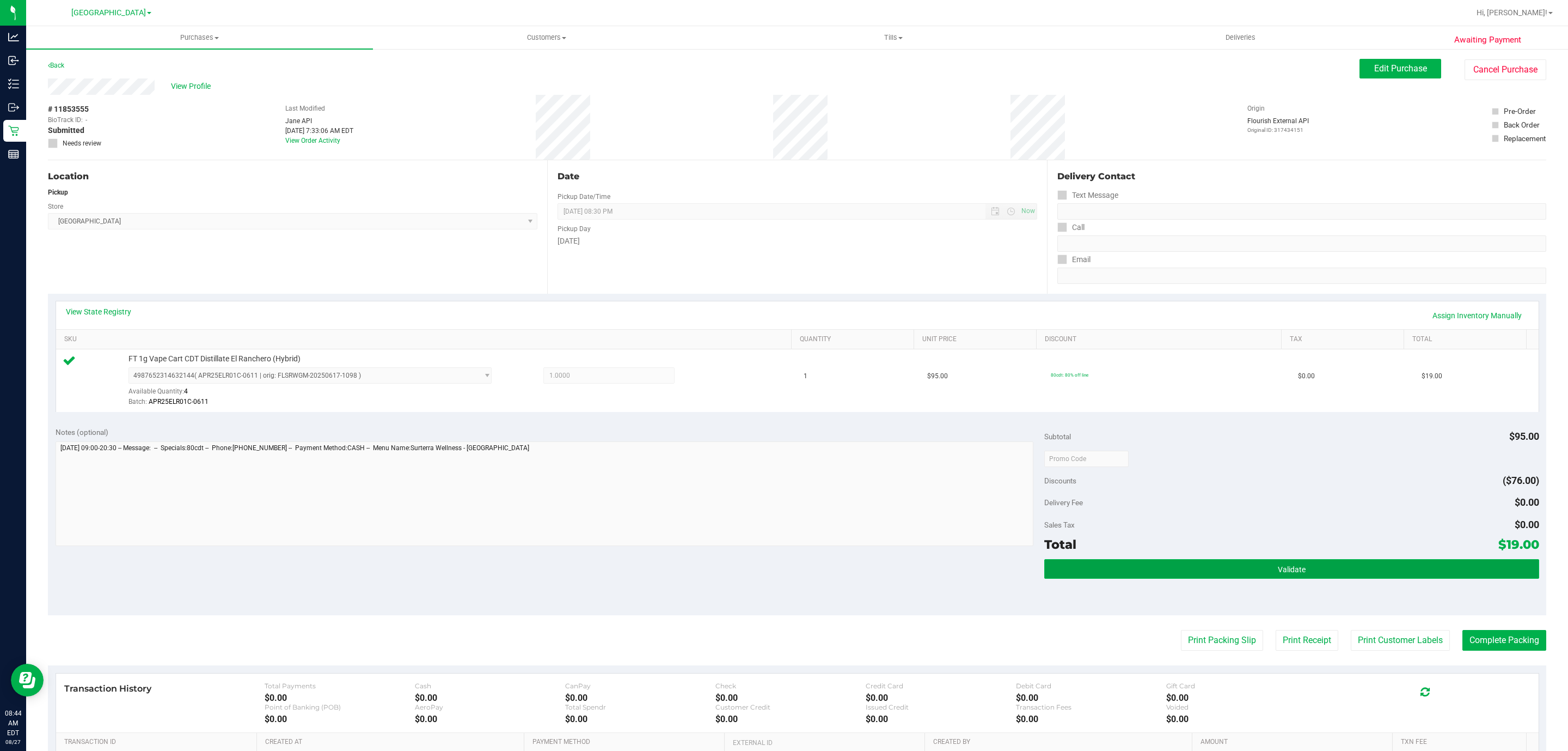
click at [1231, 570] on button "Validate" at bounding box center [1292, 569] width 494 height 19
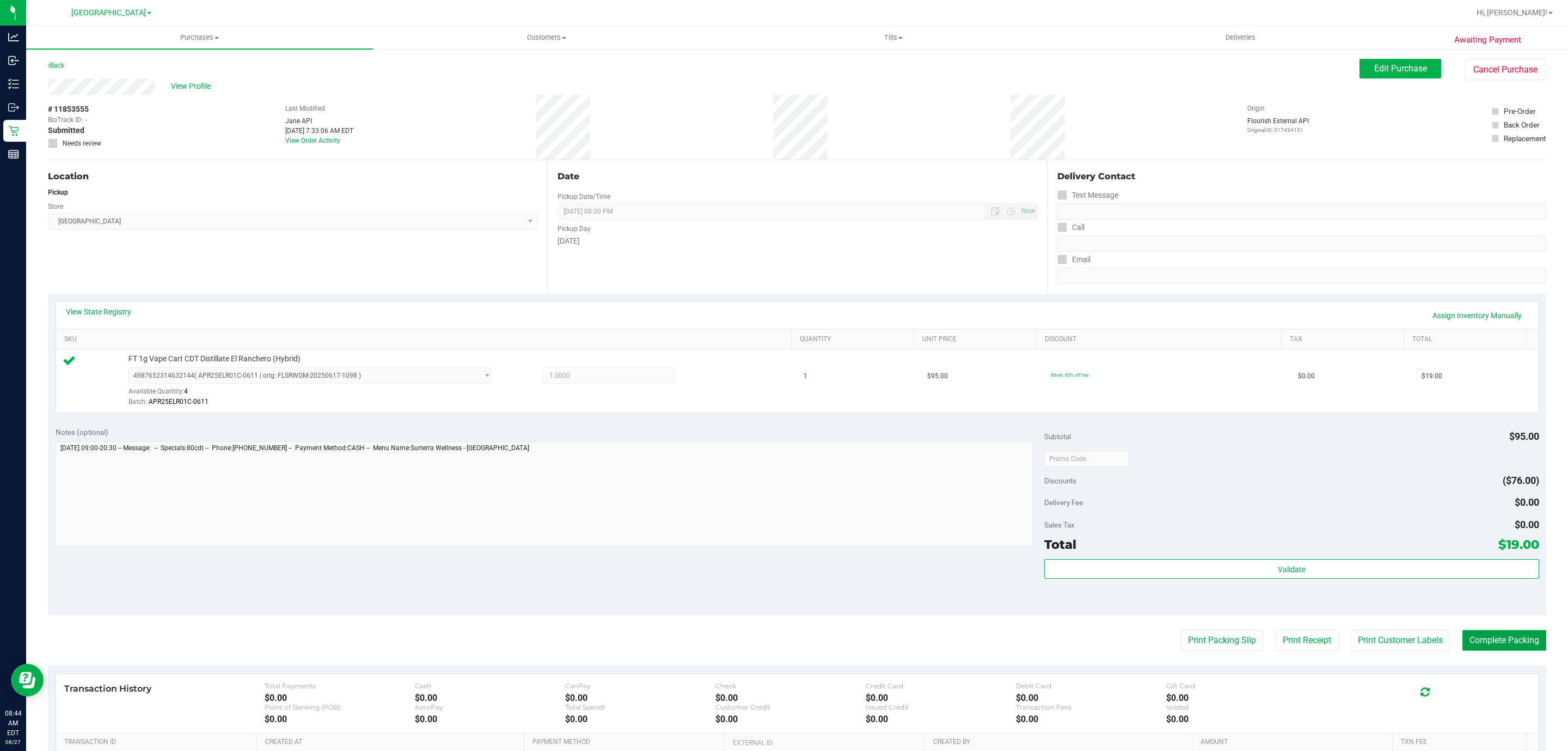
click at [1468, 643] on button "Complete Packing" at bounding box center [1504, 640] width 84 height 21
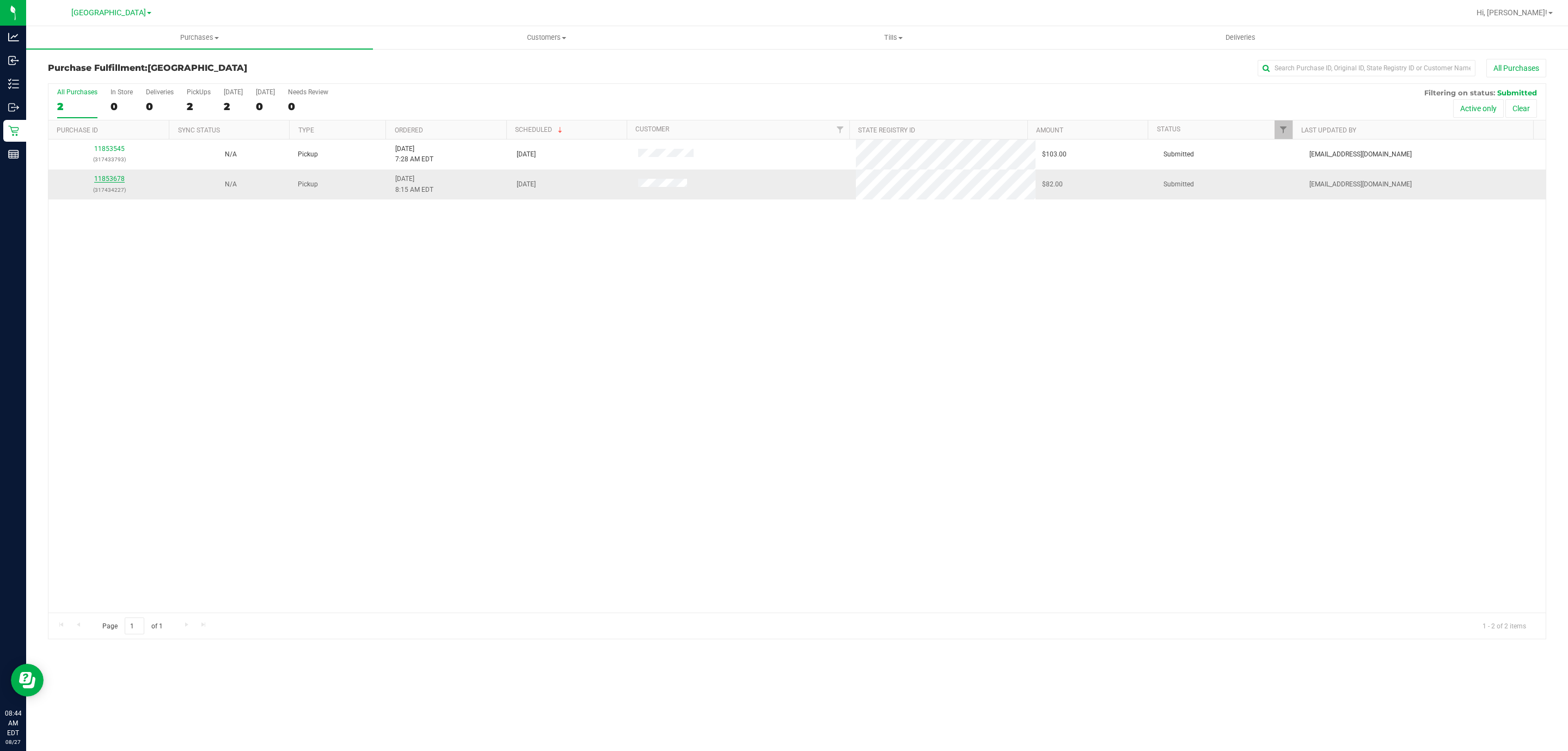
click at [119, 182] on link "11853678" at bounding box center [110, 178] width 30 height 8
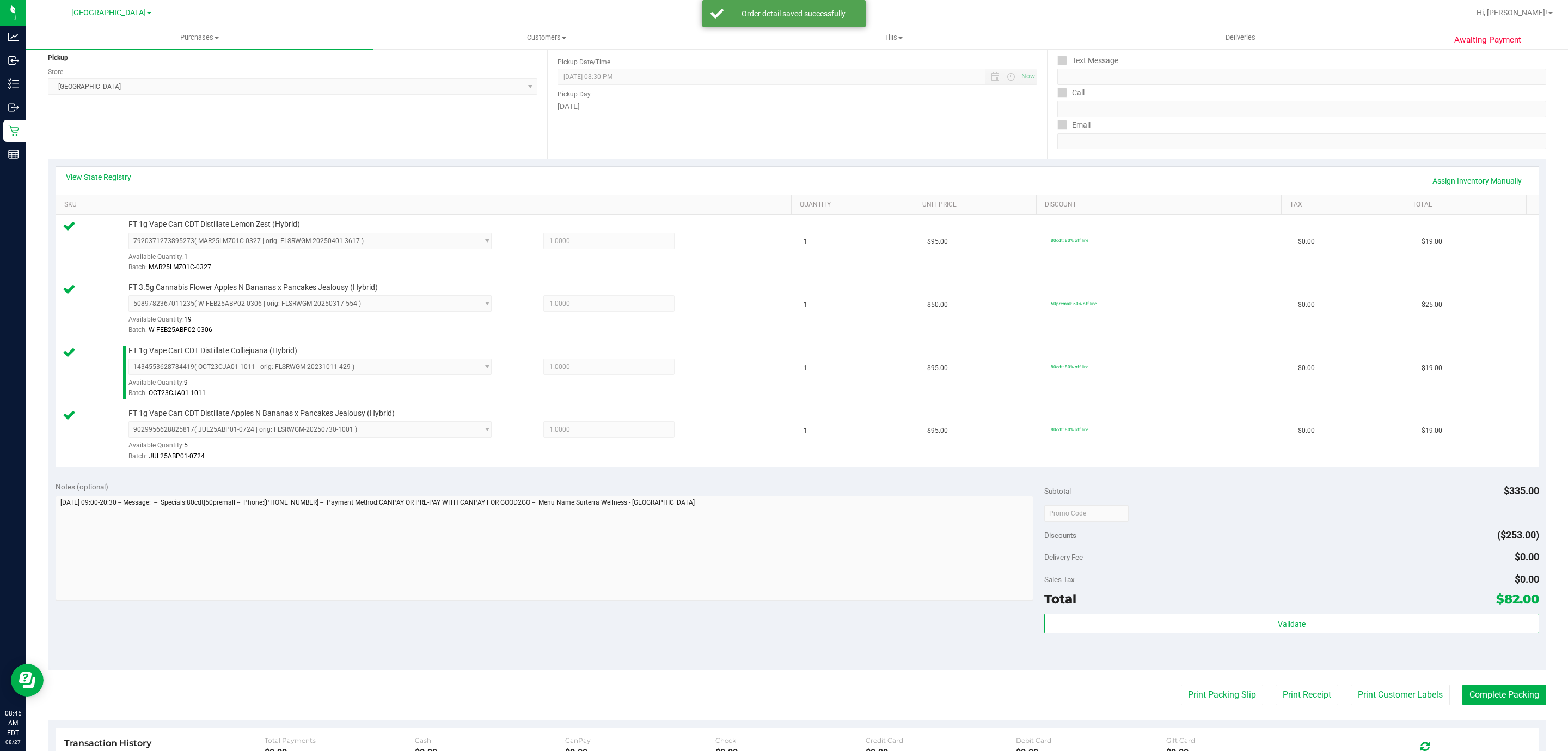
scroll to position [163, 0]
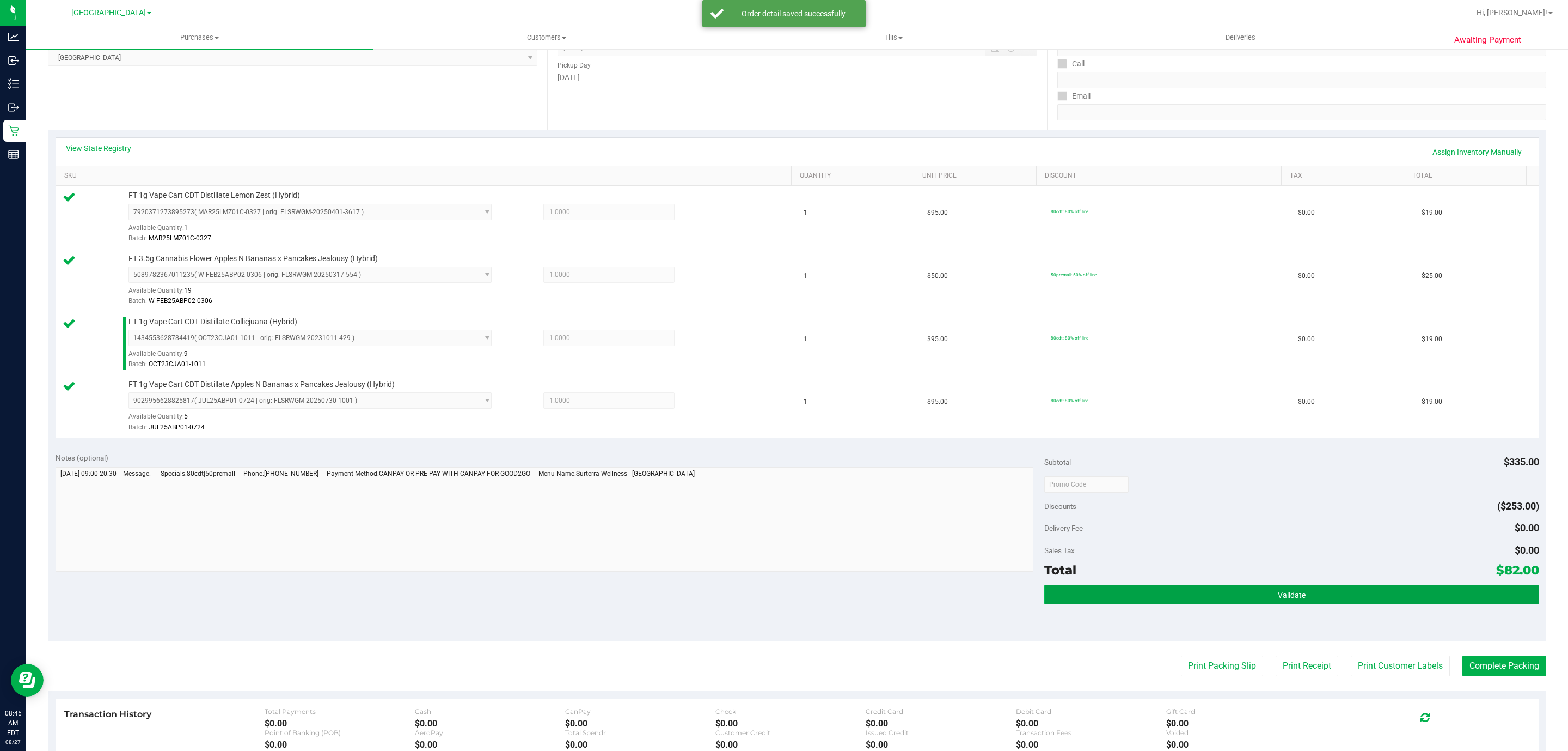
click at [1188, 592] on button "Validate" at bounding box center [1292, 594] width 494 height 19
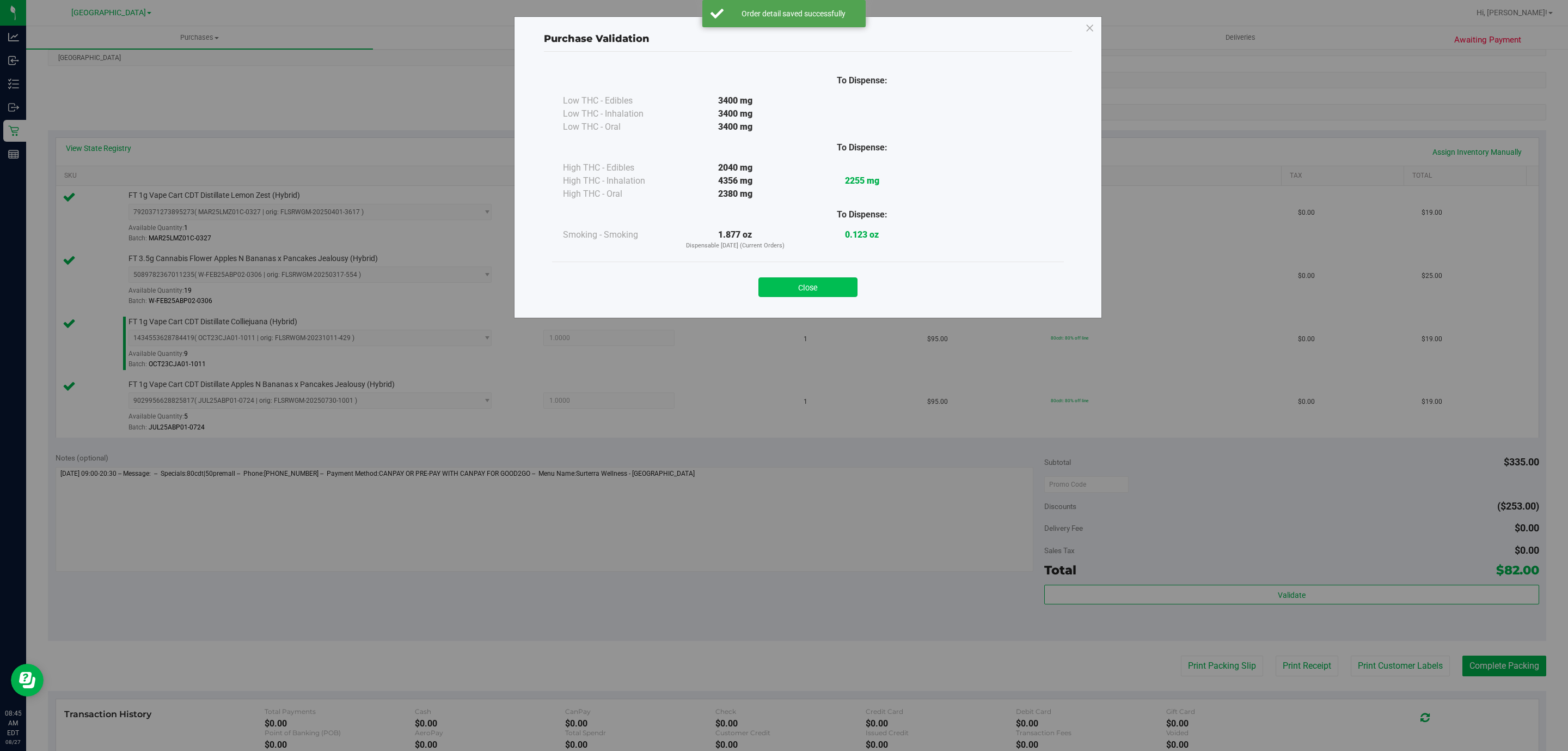
click at [830, 289] on button "Close" at bounding box center [808, 287] width 99 height 19
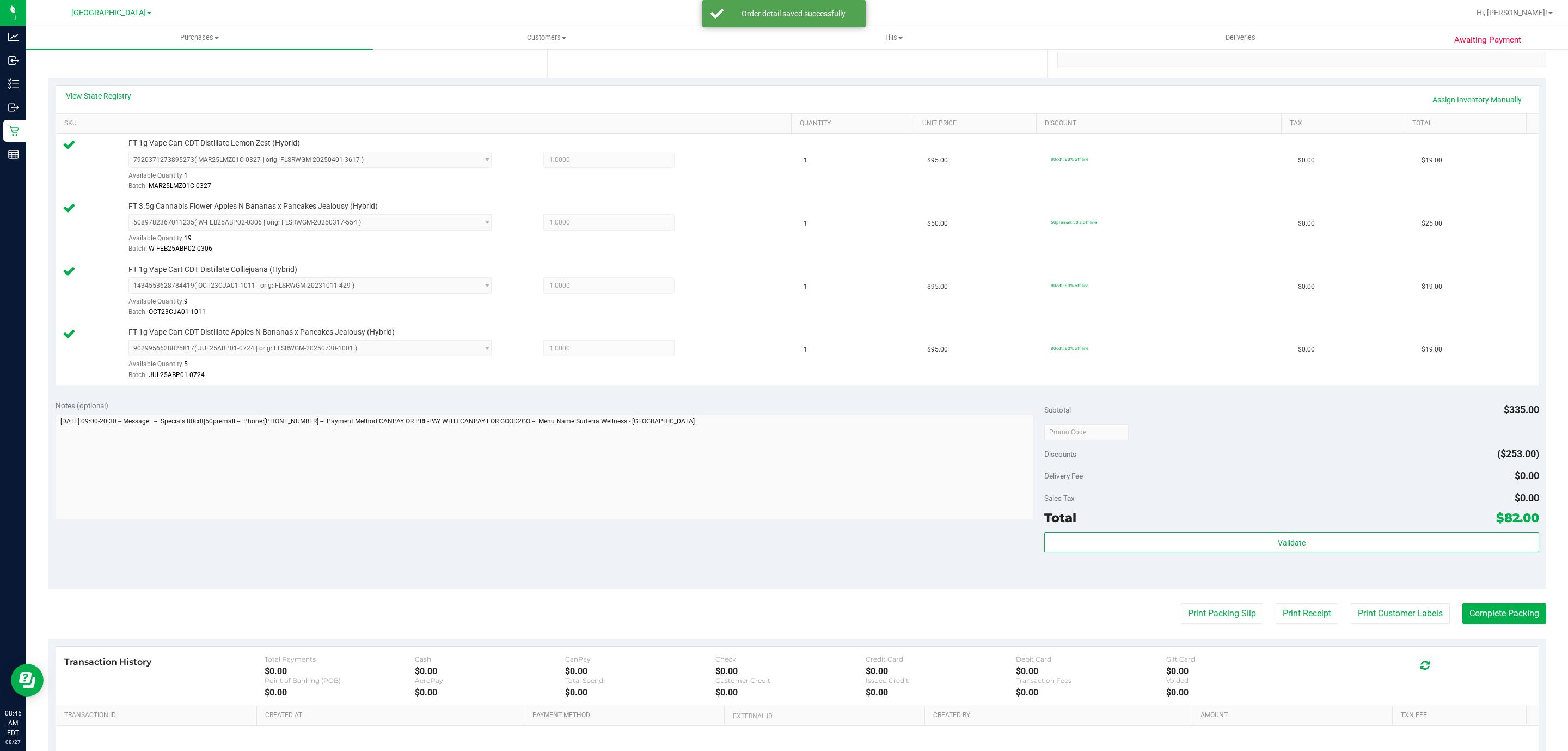
scroll to position [245, 0]
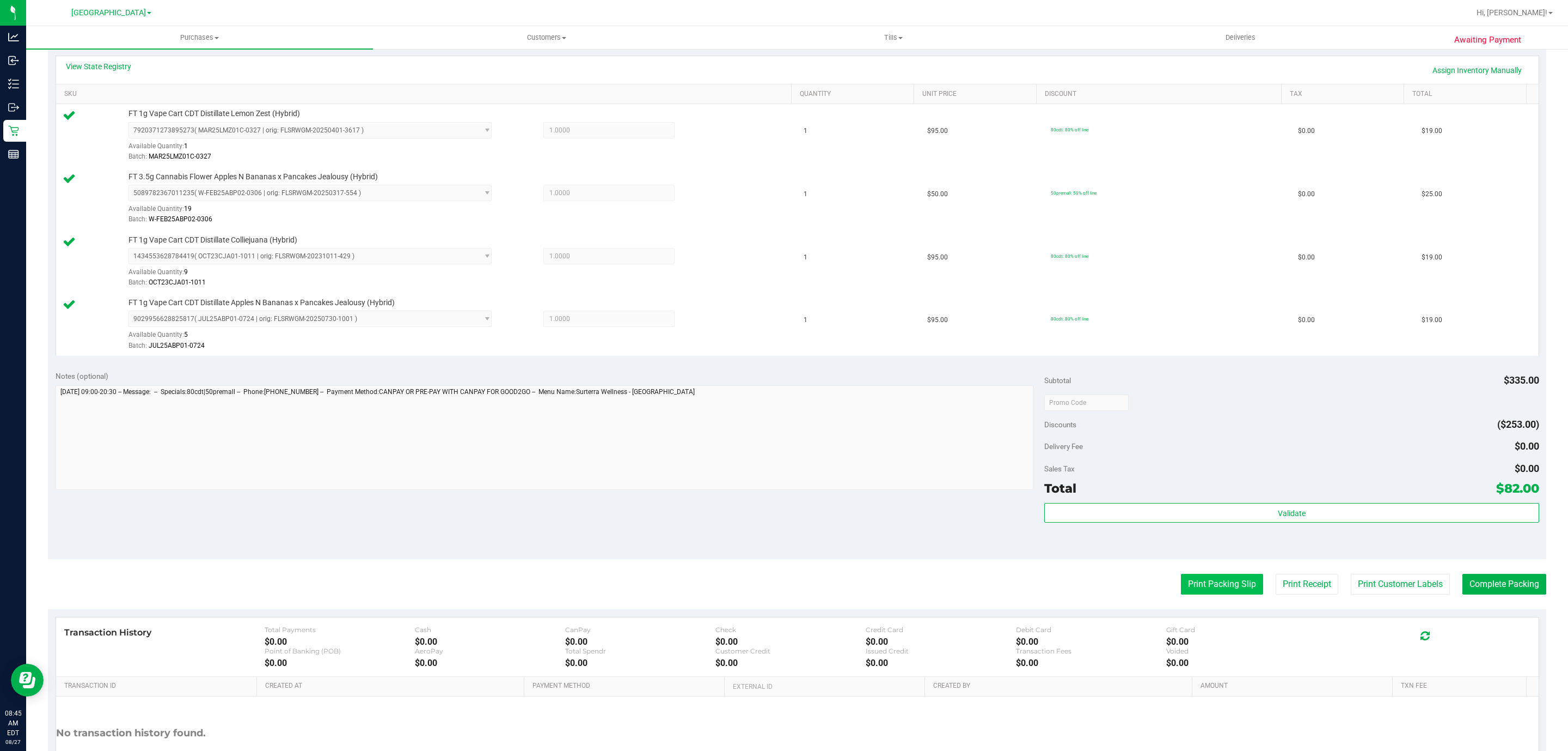
click at [1191, 587] on button "Print Packing Slip" at bounding box center [1222, 584] width 82 height 21
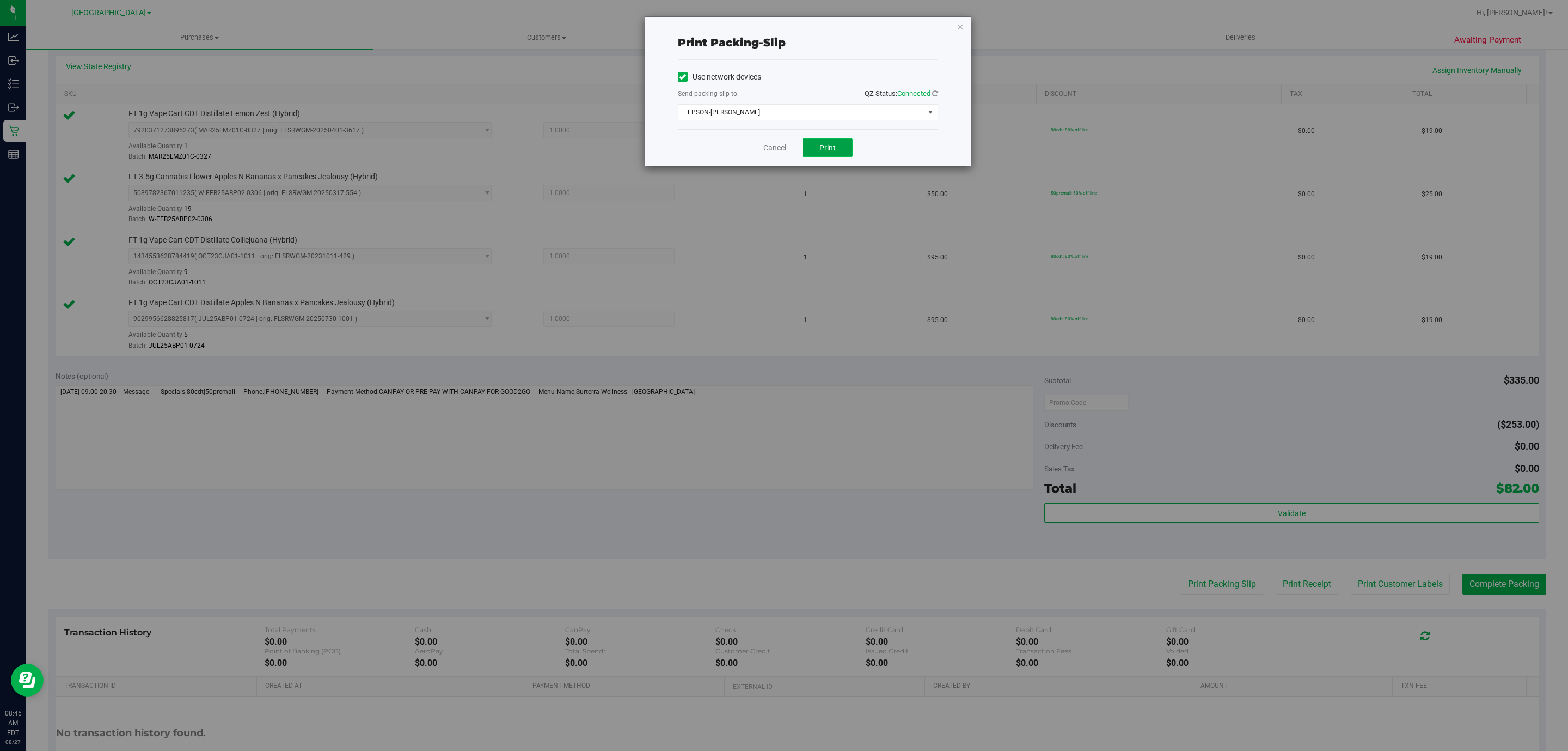
drag, startPoint x: 850, startPoint y: 157, endPoint x: 892, endPoint y: 237, distance: 90.4
click at [853, 161] on div "Cancel Print" at bounding box center [808, 147] width 261 height 37
click at [802, 138] on button "Print" at bounding box center [827, 147] width 50 height 18
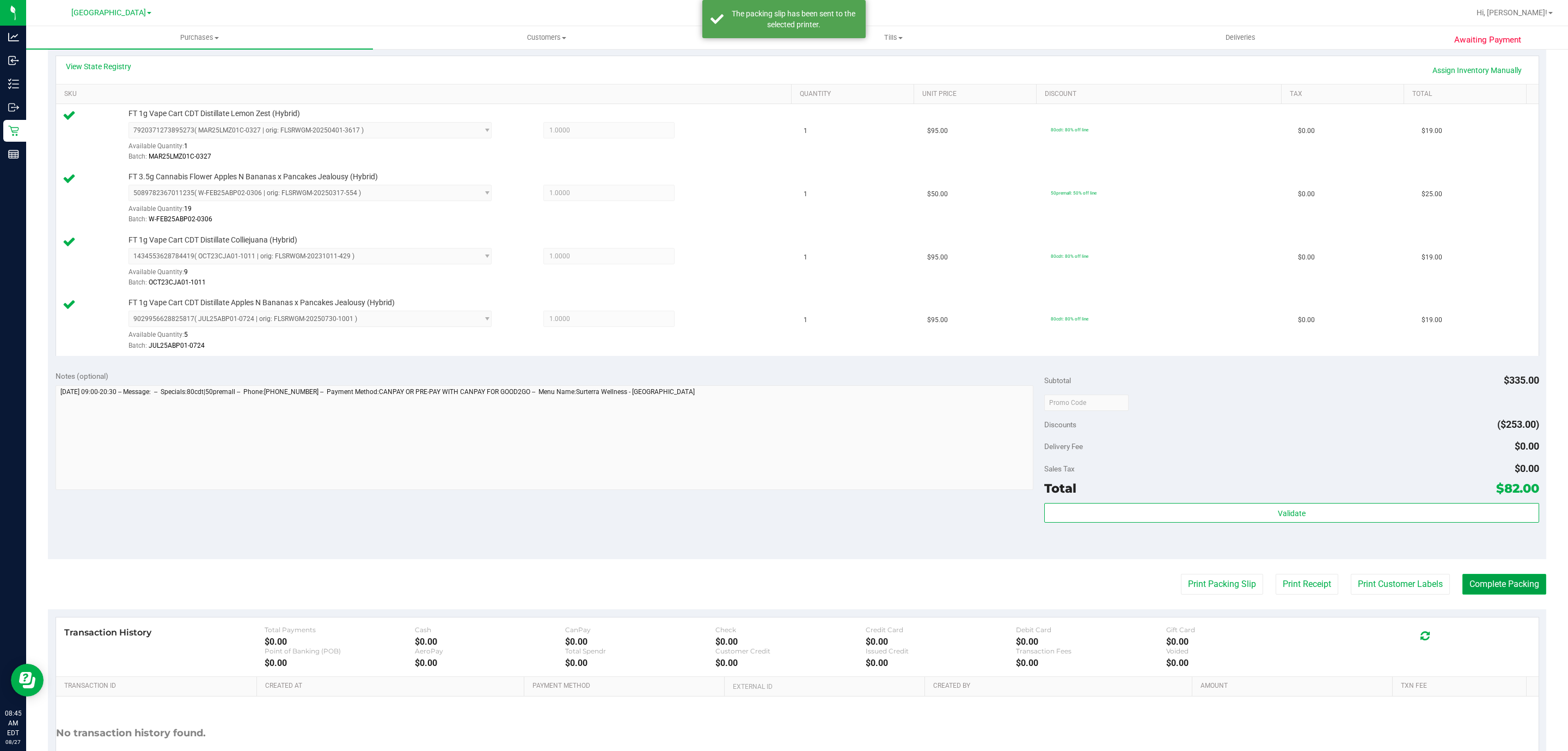
click at [1508, 586] on button "Complete Packing" at bounding box center [1504, 584] width 84 height 21
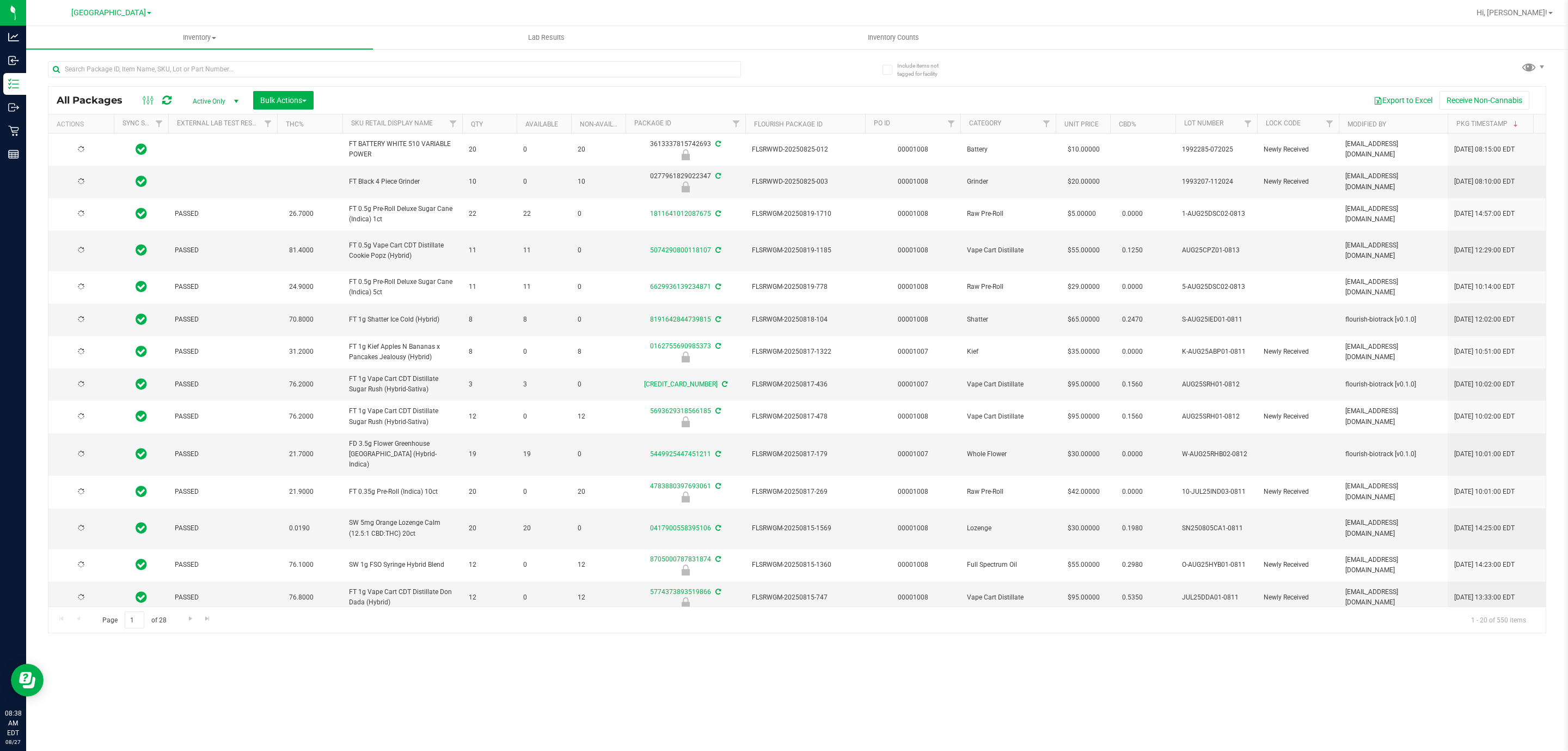
type input "2026-02-15"
click at [1229, 702] on div "Inventory All packages All inventory Waste log Create inventory Lab Results Inv…" at bounding box center [797, 389] width 1542 height 725
click at [108, 74] on input "text" at bounding box center [394, 69] width 693 height 16
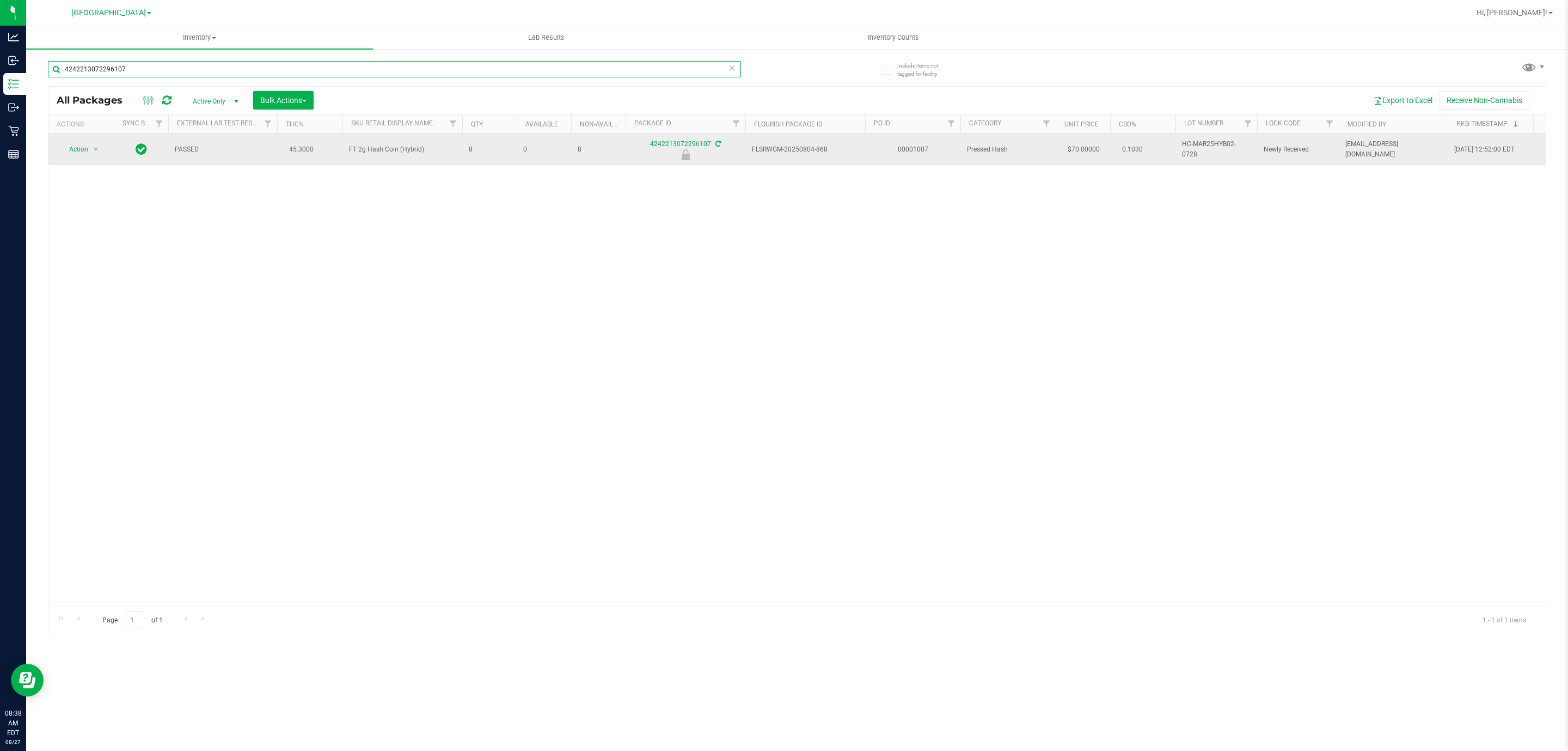
type input "4242213072296107"
click at [74, 147] on span "Action" at bounding box center [74, 149] width 29 height 15
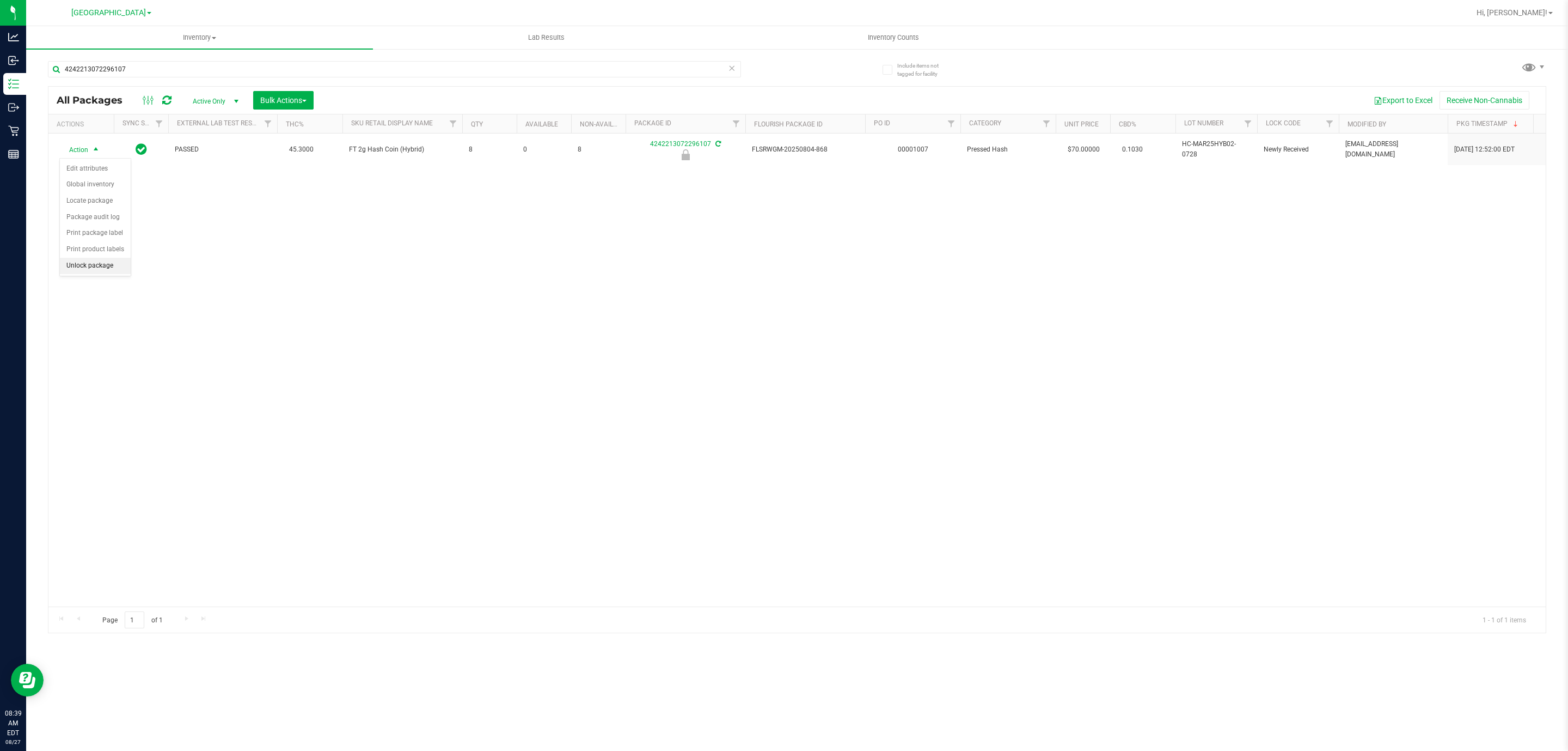
click at [108, 270] on li "Unlock package" at bounding box center [95, 266] width 71 height 16
click at [181, 70] on input "4242213072296107" at bounding box center [394, 69] width 693 height 16
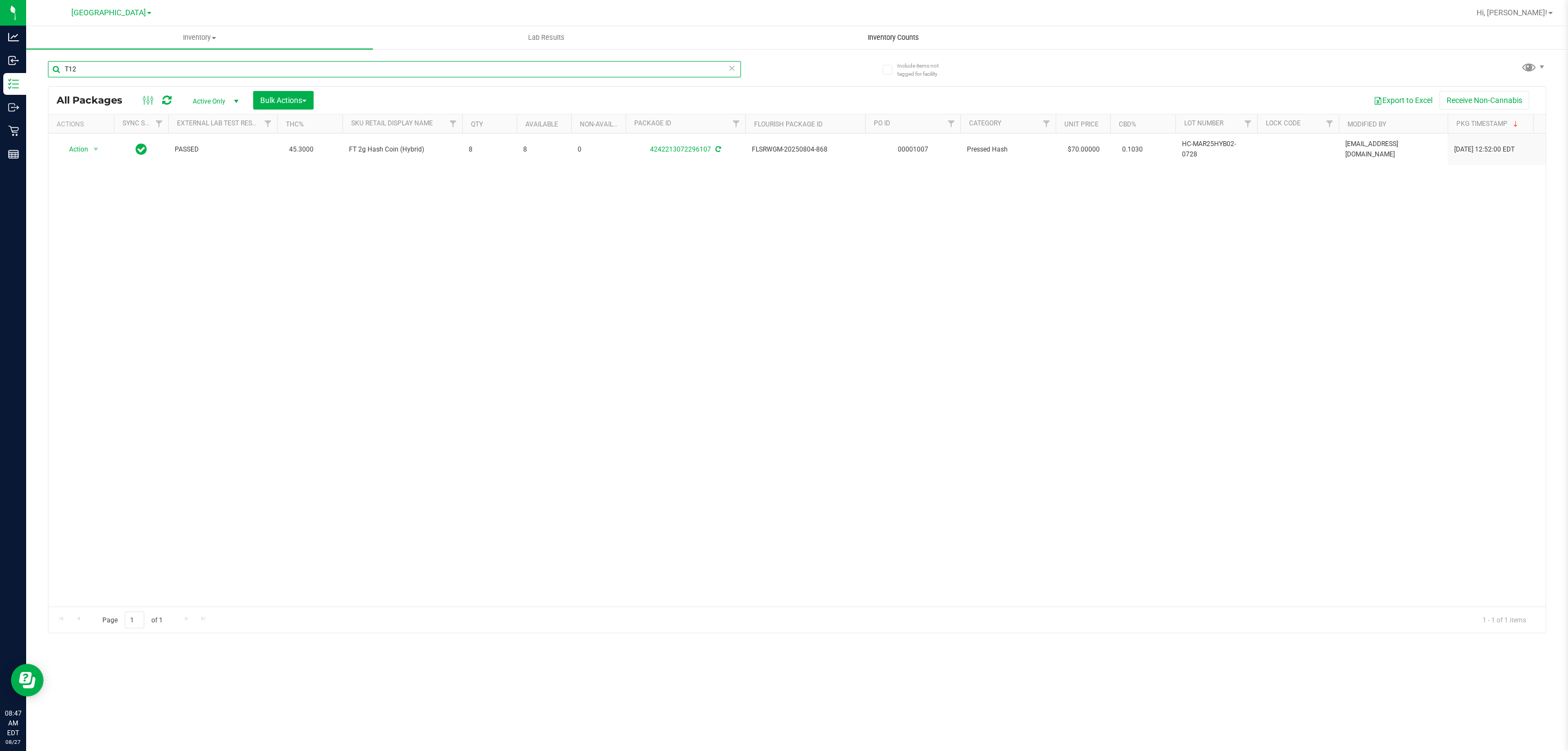
type input "T12"
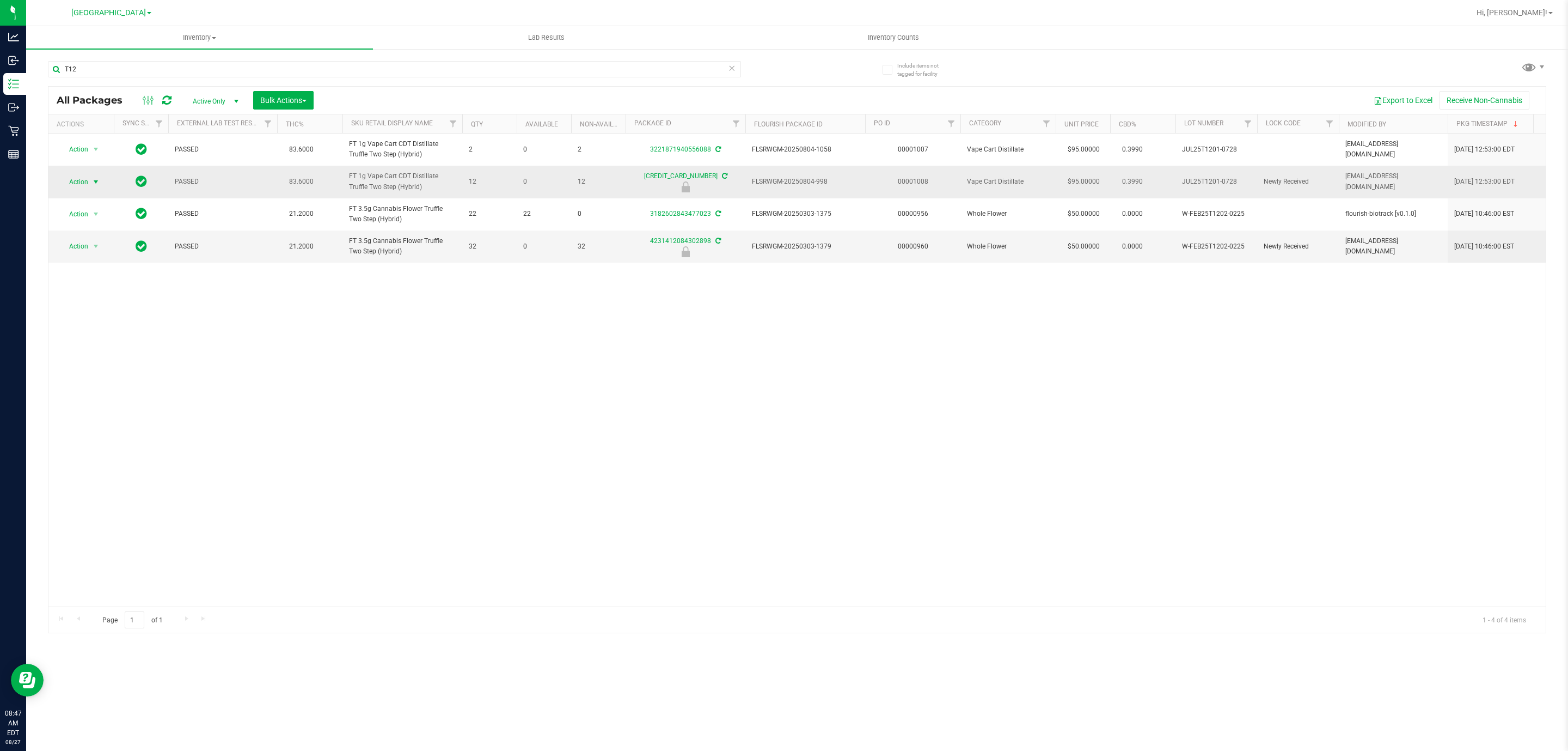
click at [82, 177] on span "Action" at bounding box center [74, 182] width 29 height 15
click at [91, 297] on li "Unlock package" at bounding box center [95, 298] width 71 height 16
